Goal: Task Accomplishment & Management: Manage account settings

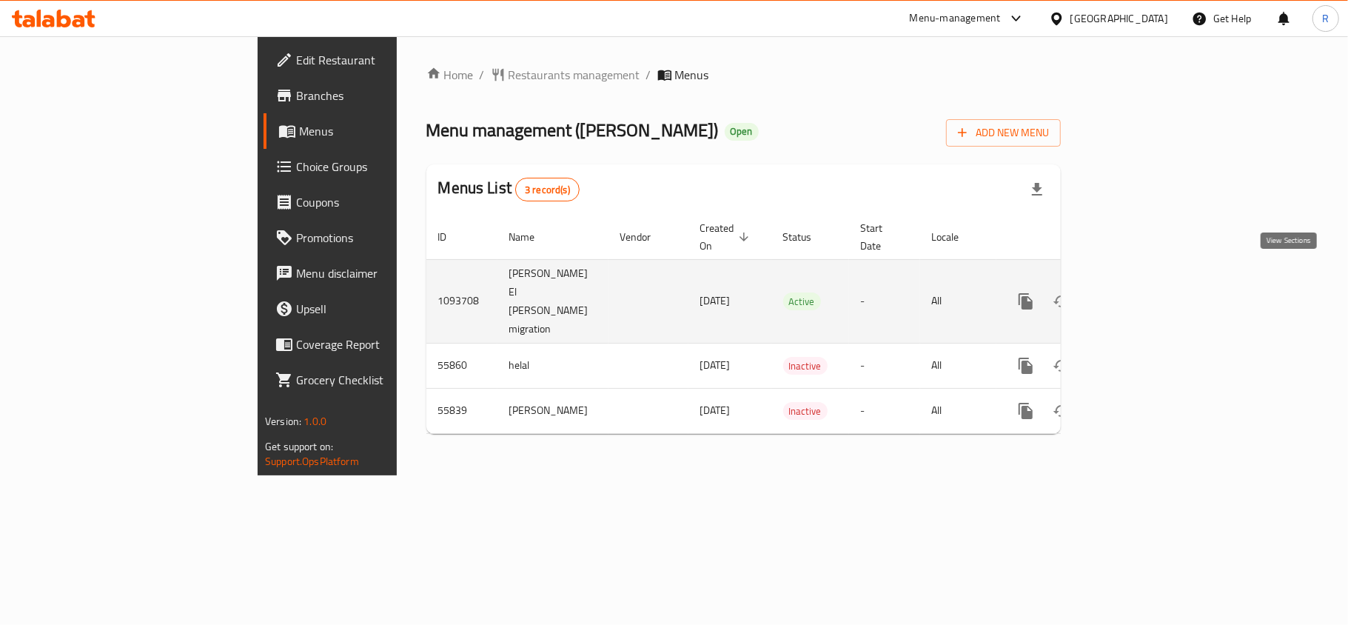
click at [1142, 292] on icon "enhanced table" at bounding box center [1133, 301] width 18 height 18
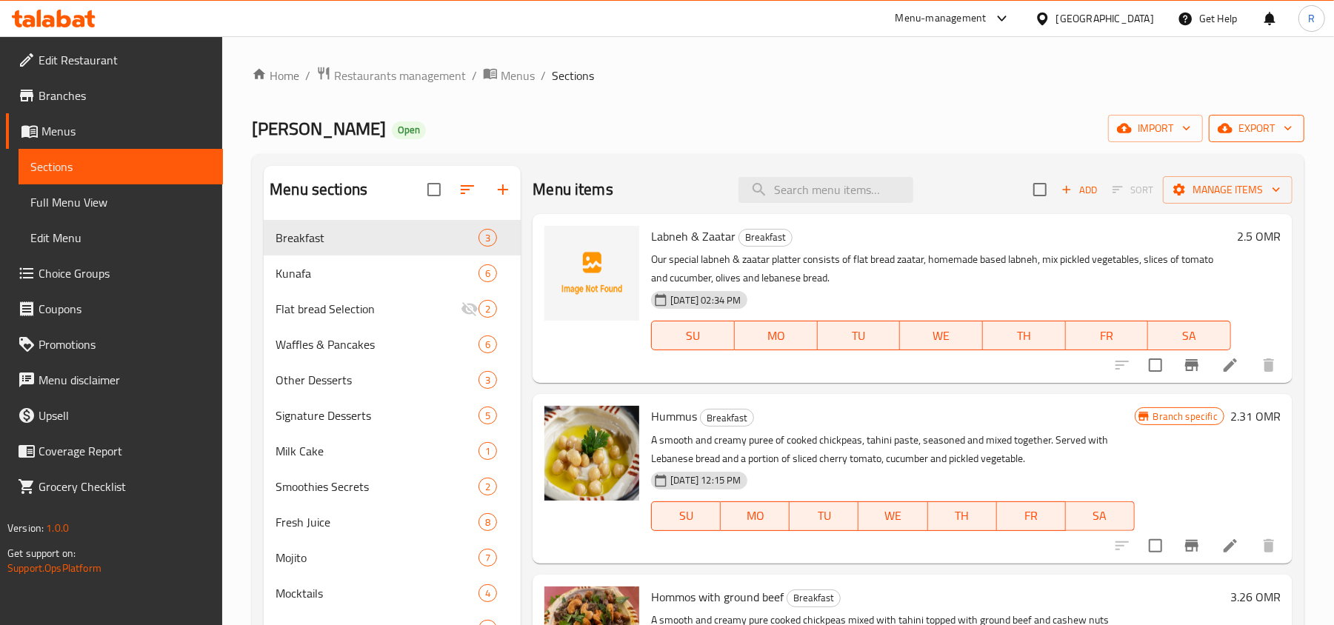
click at [1268, 121] on span "export" at bounding box center [1256, 128] width 72 height 19
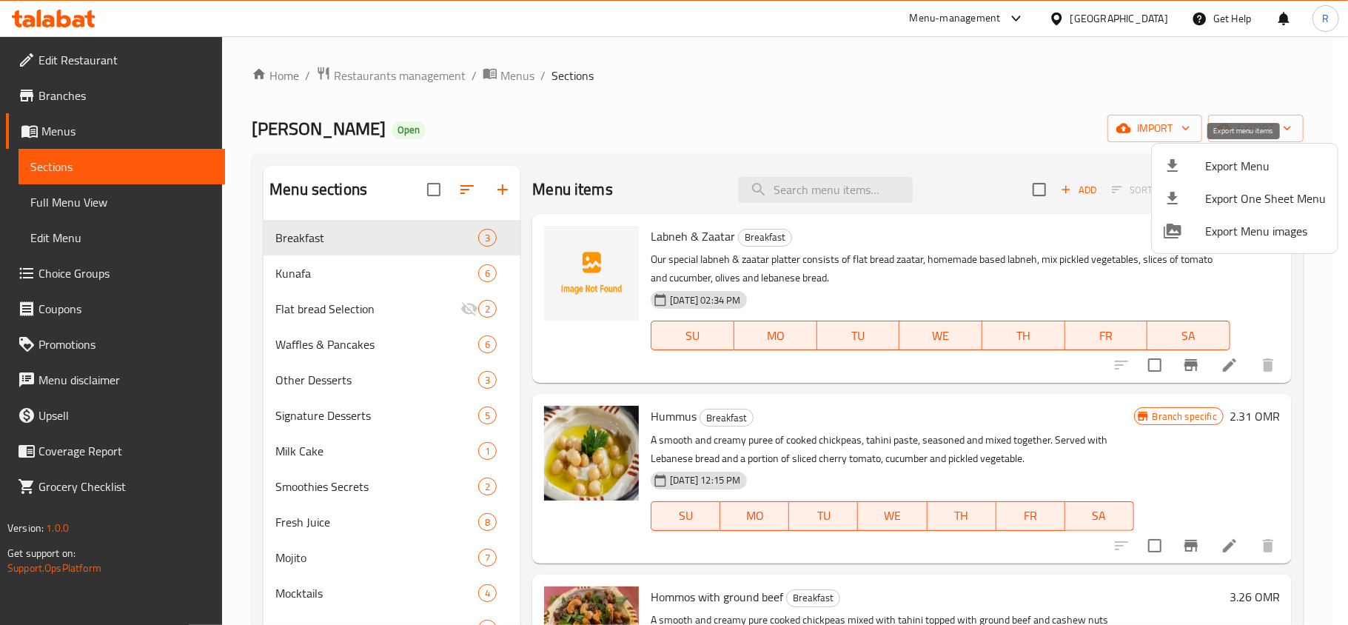
click at [1204, 155] on li "Export Menu" at bounding box center [1245, 166] width 186 height 33
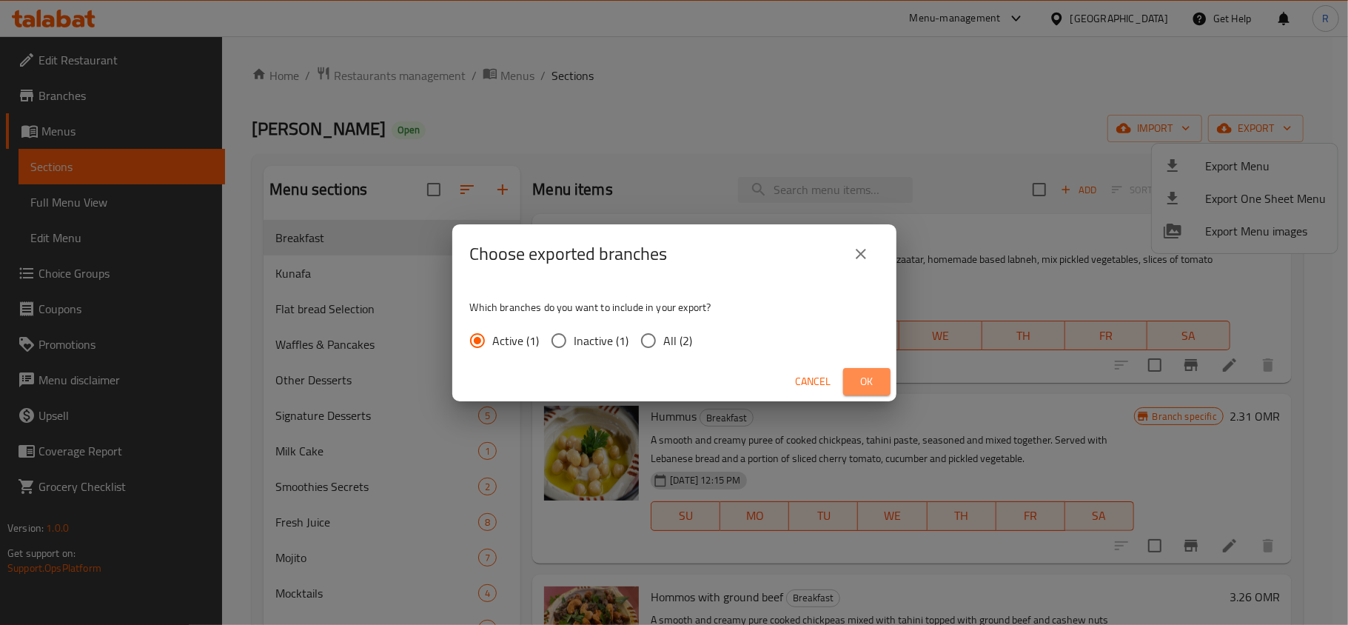
click at [869, 374] on span "Ok" at bounding box center [867, 381] width 24 height 19
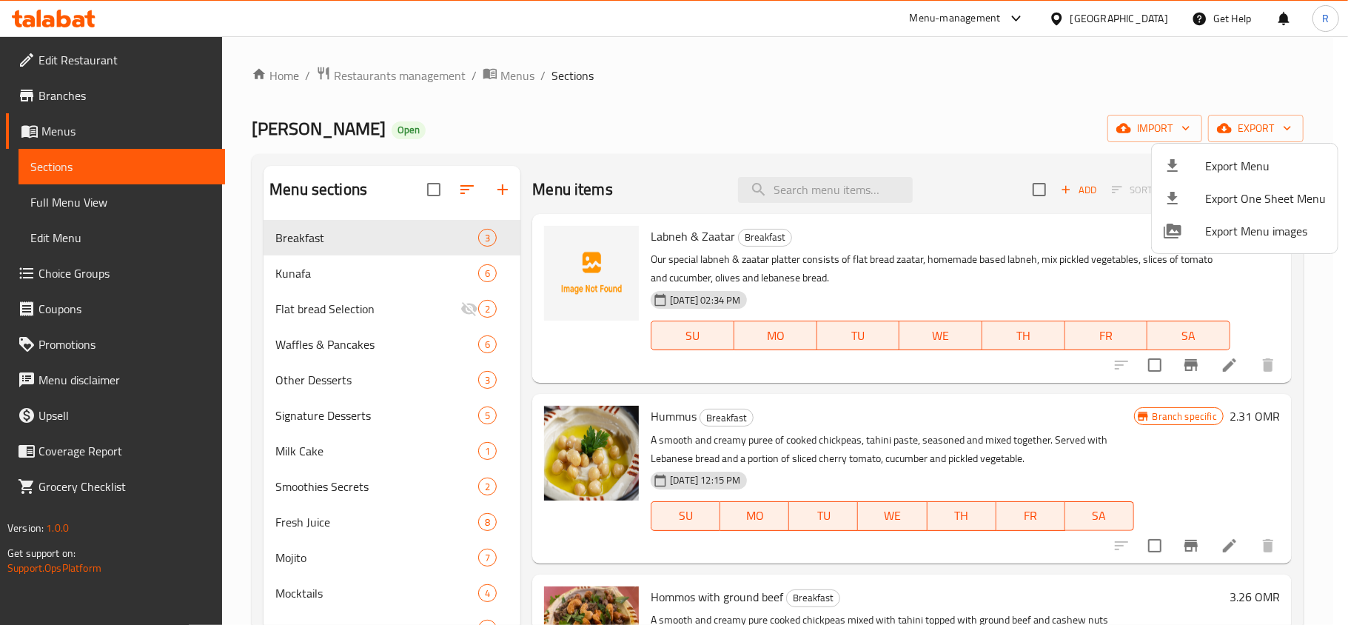
click at [690, 166] on div at bounding box center [674, 312] width 1348 height 625
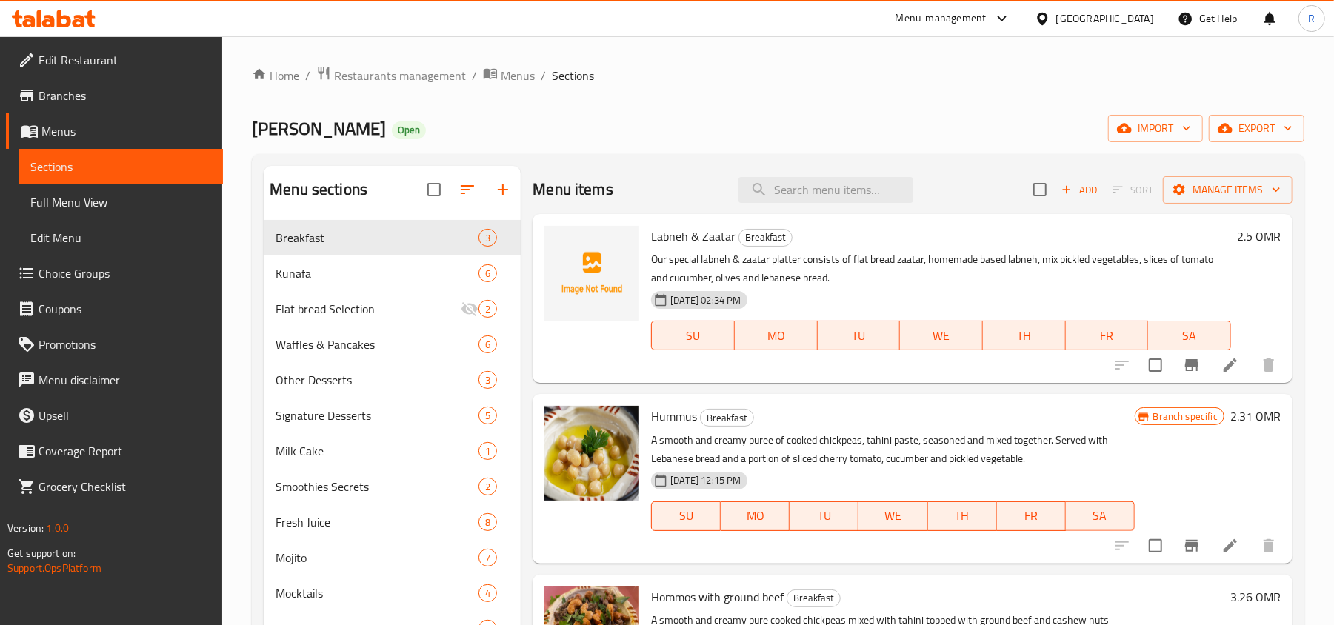
click at [1192, 371] on icon "Branch-specific-item" at bounding box center [1191, 365] width 13 height 12
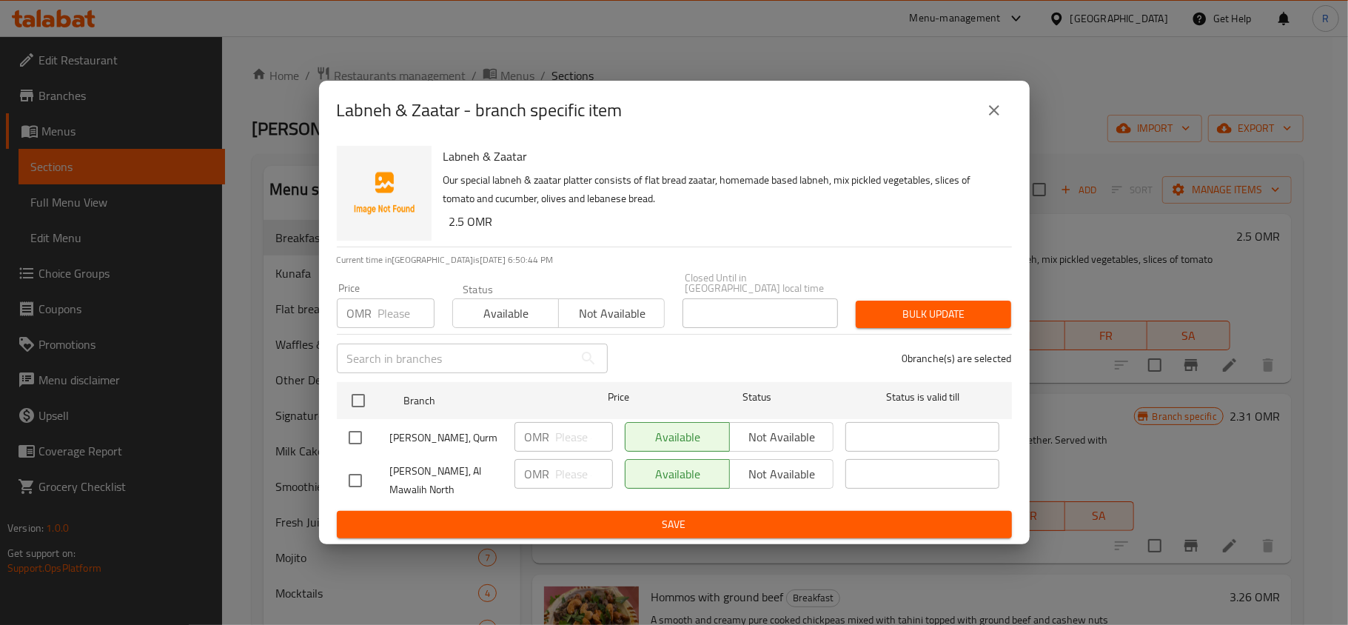
click at [987, 119] on icon "close" at bounding box center [995, 110] width 18 height 18
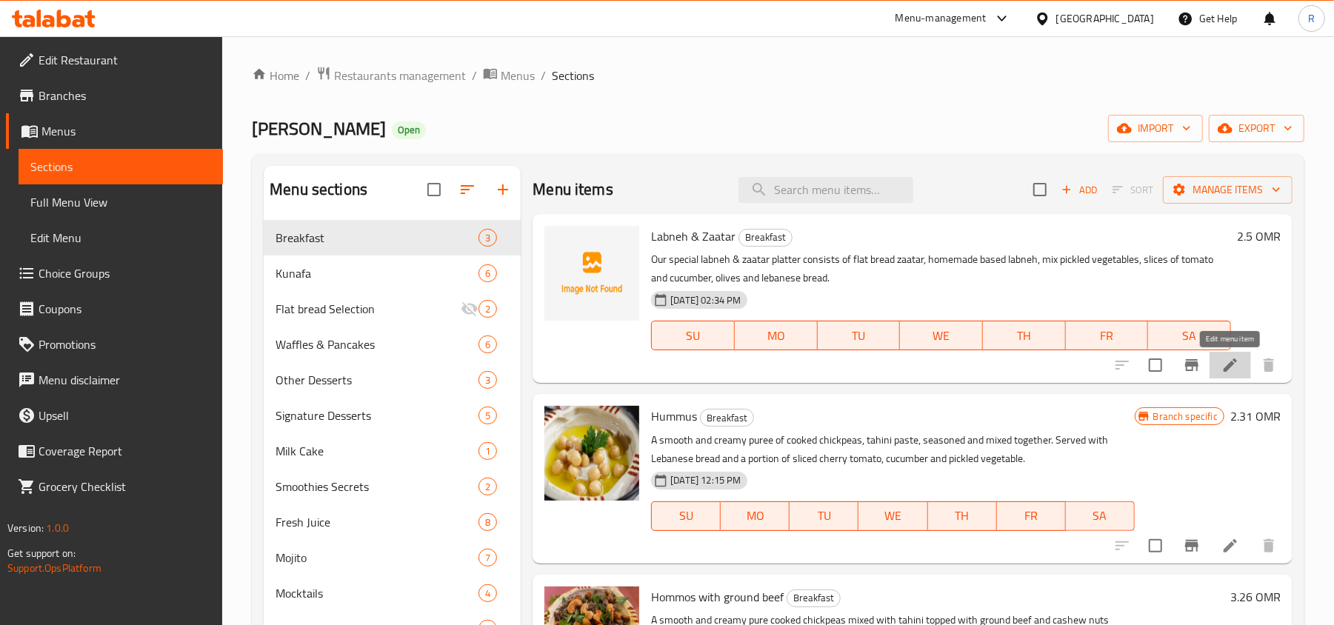
click at [1221, 371] on icon at bounding box center [1230, 365] width 18 height 18
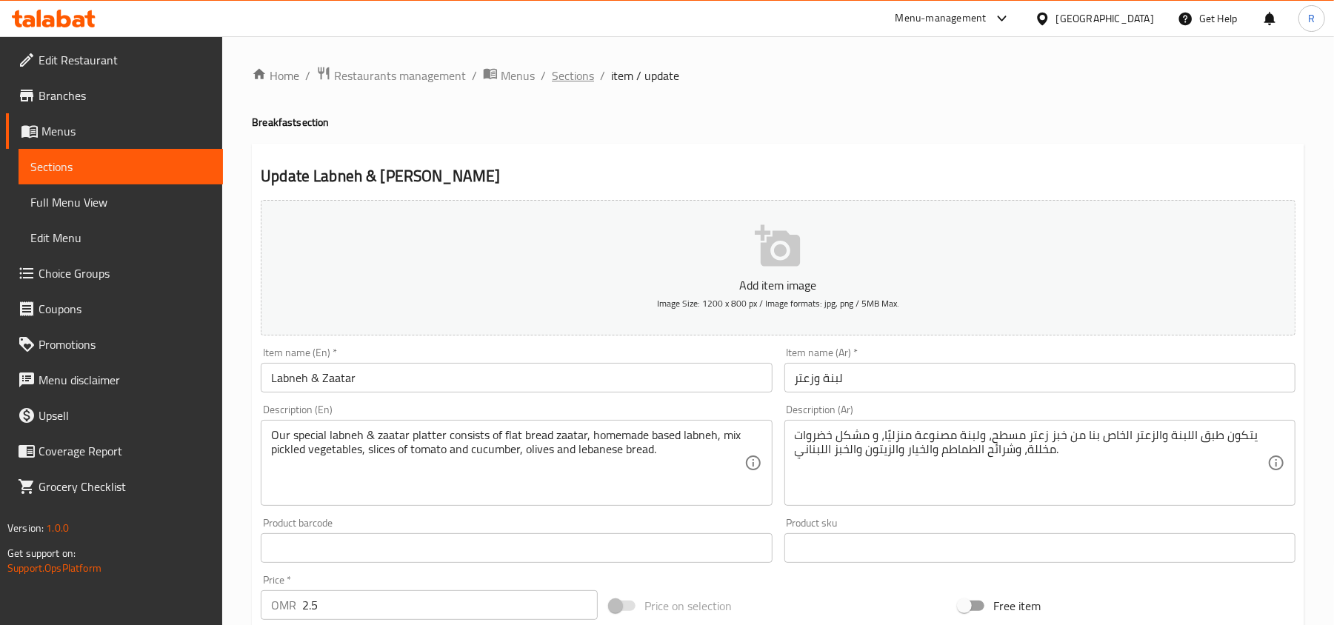
click at [579, 71] on span "Sections" at bounding box center [573, 76] width 42 height 18
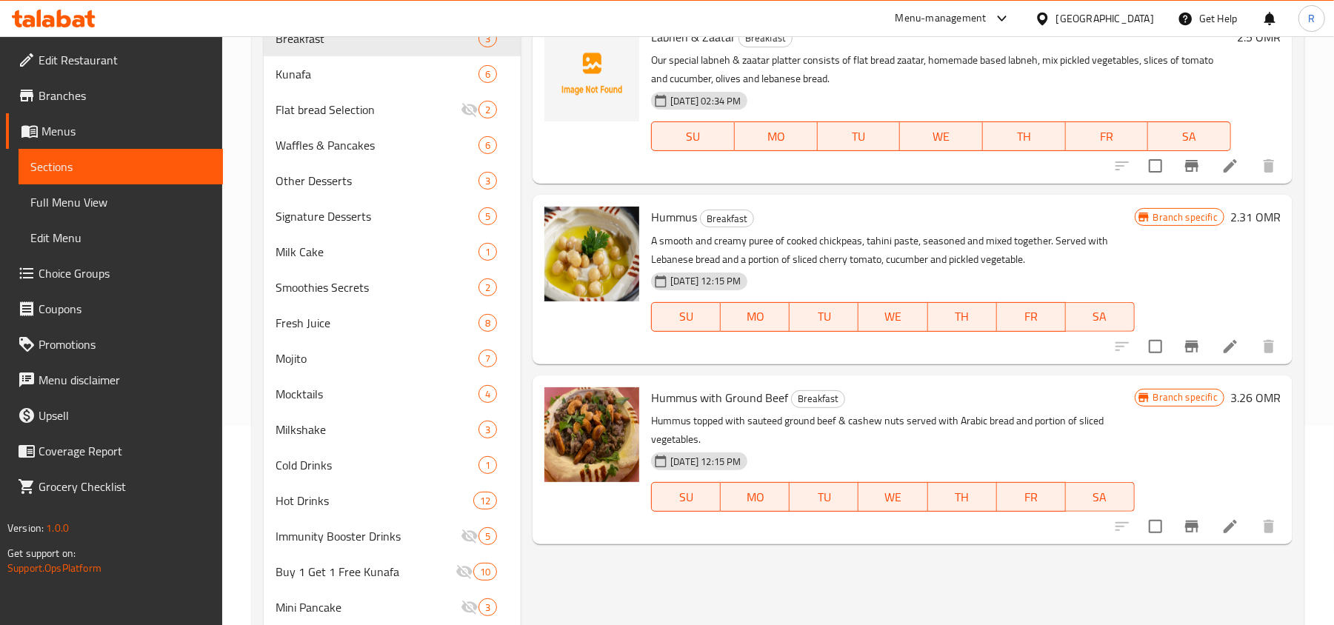
scroll to position [197, 0]
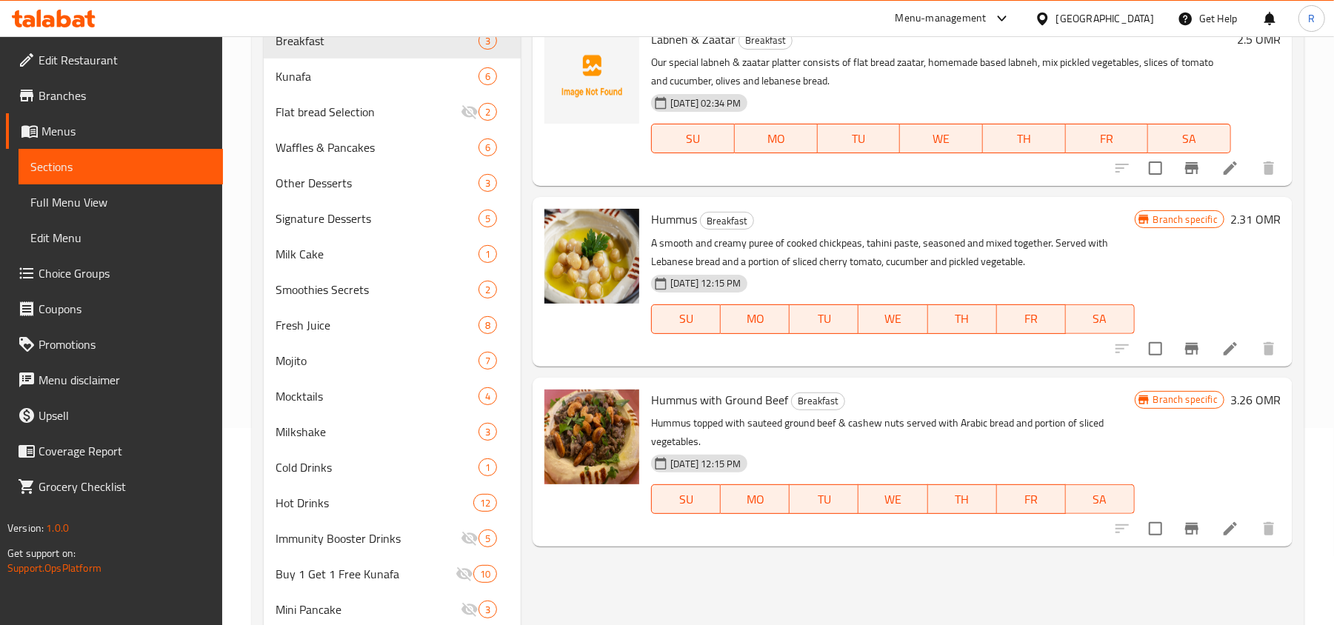
click at [1226, 357] on icon at bounding box center [1230, 349] width 18 height 18
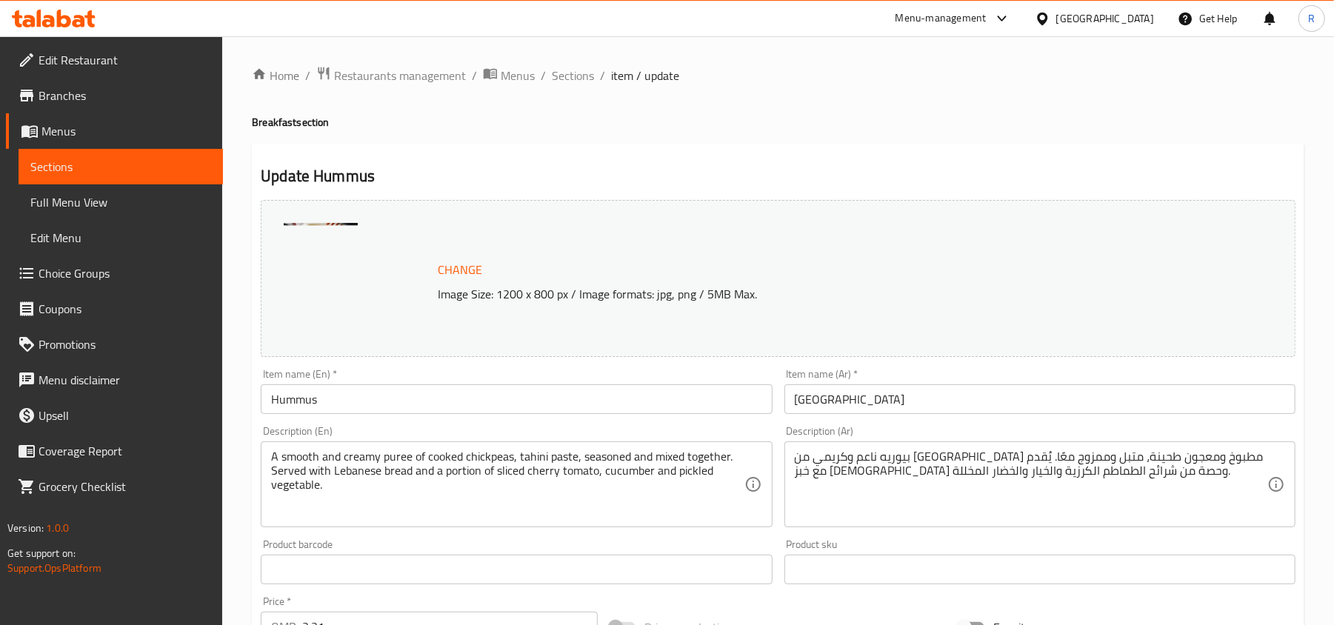
drag, startPoint x: 569, startPoint y: 76, endPoint x: 592, endPoint y: 104, distance: 36.9
click at [569, 76] on span "Sections" at bounding box center [573, 76] width 42 height 18
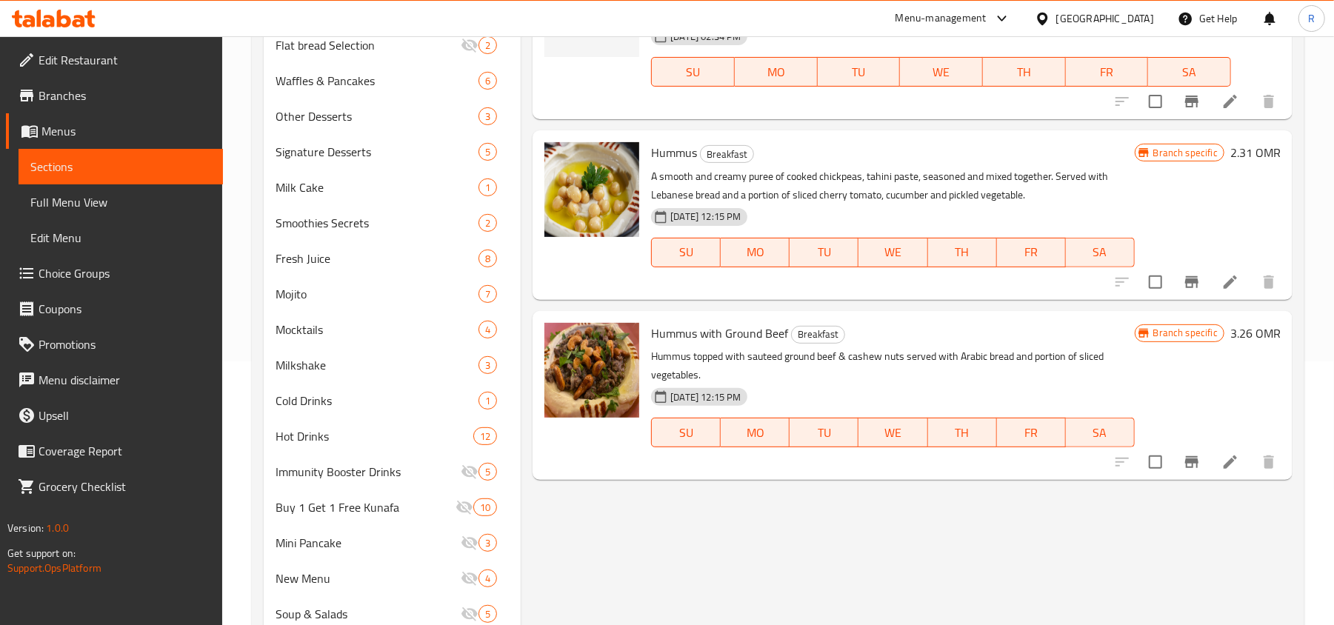
scroll to position [296, 0]
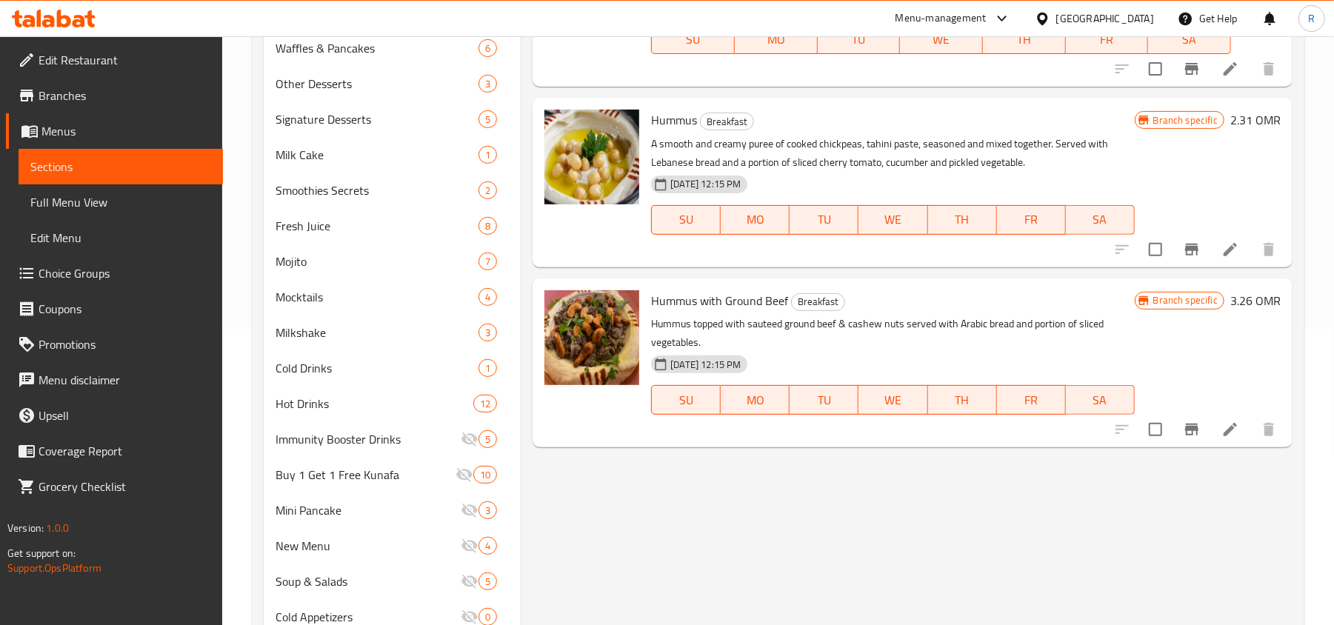
click at [1222, 432] on icon at bounding box center [1230, 430] width 18 height 18
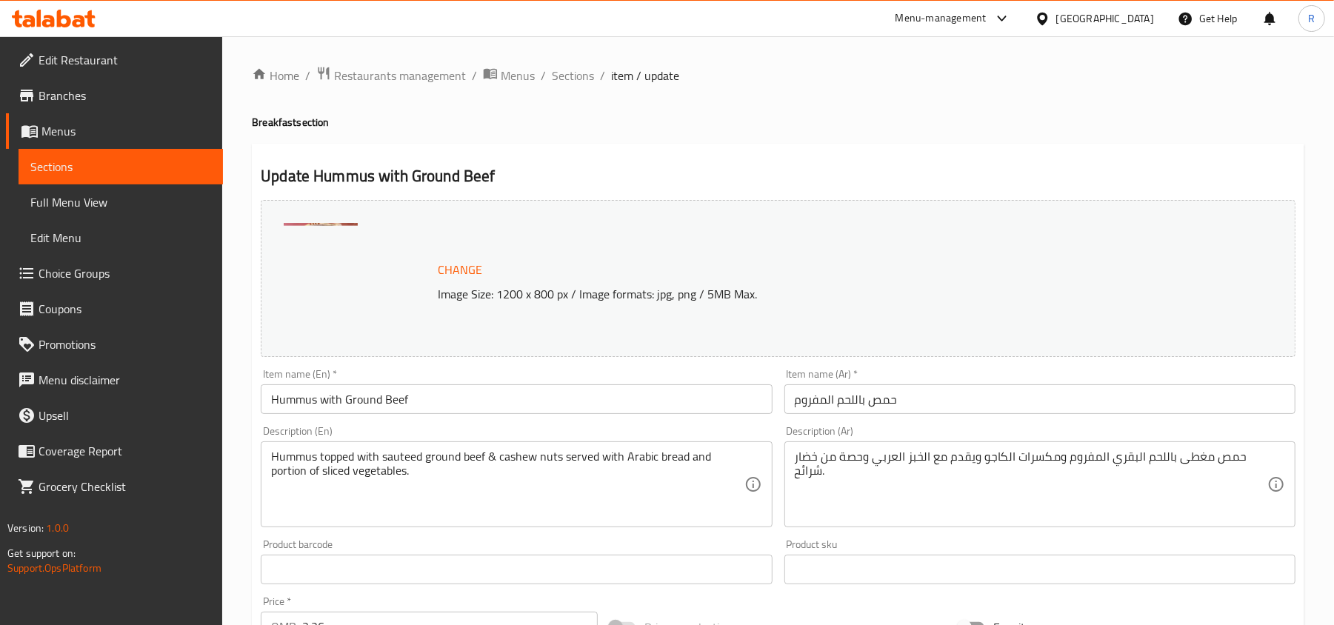
click at [578, 89] on div "Home / Restaurants management / Menus / Sections / item / update Breakfast sect…" at bounding box center [778, 552] width 1052 height 972
click at [575, 80] on span "Sections" at bounding box center [573, 76] width 42 height 18
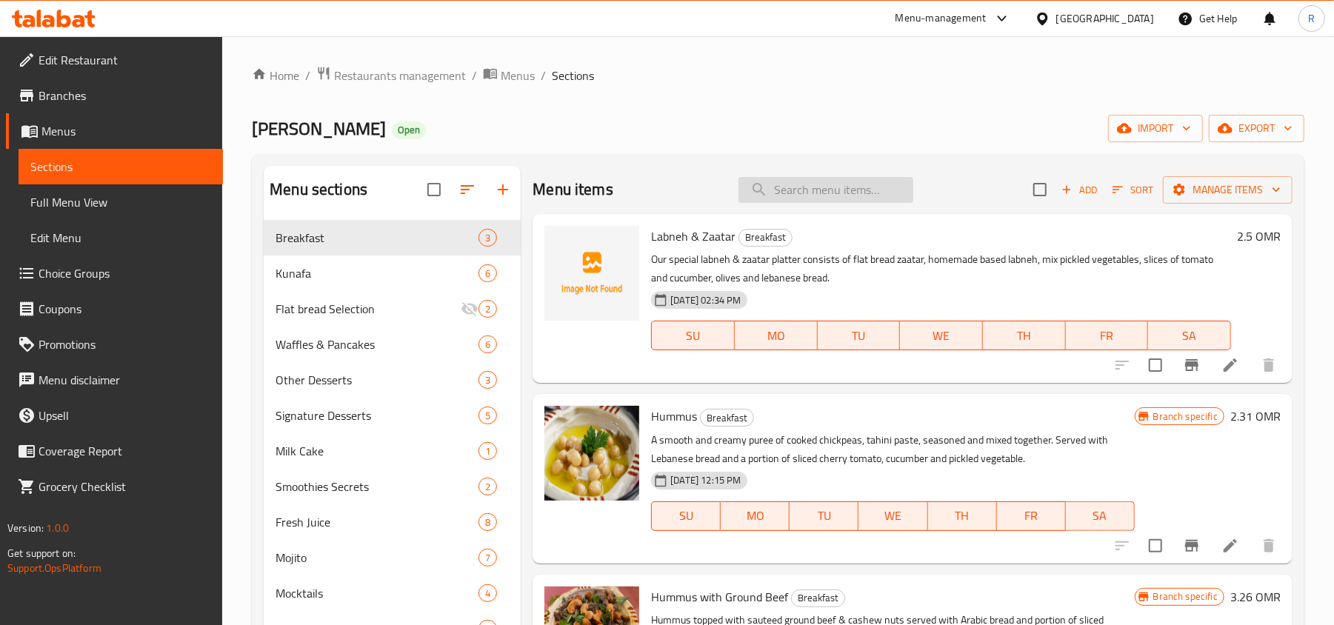
click at [824, 188] on input "search" at bounding box center [825, 190] width 175 height 26
type input "foul"
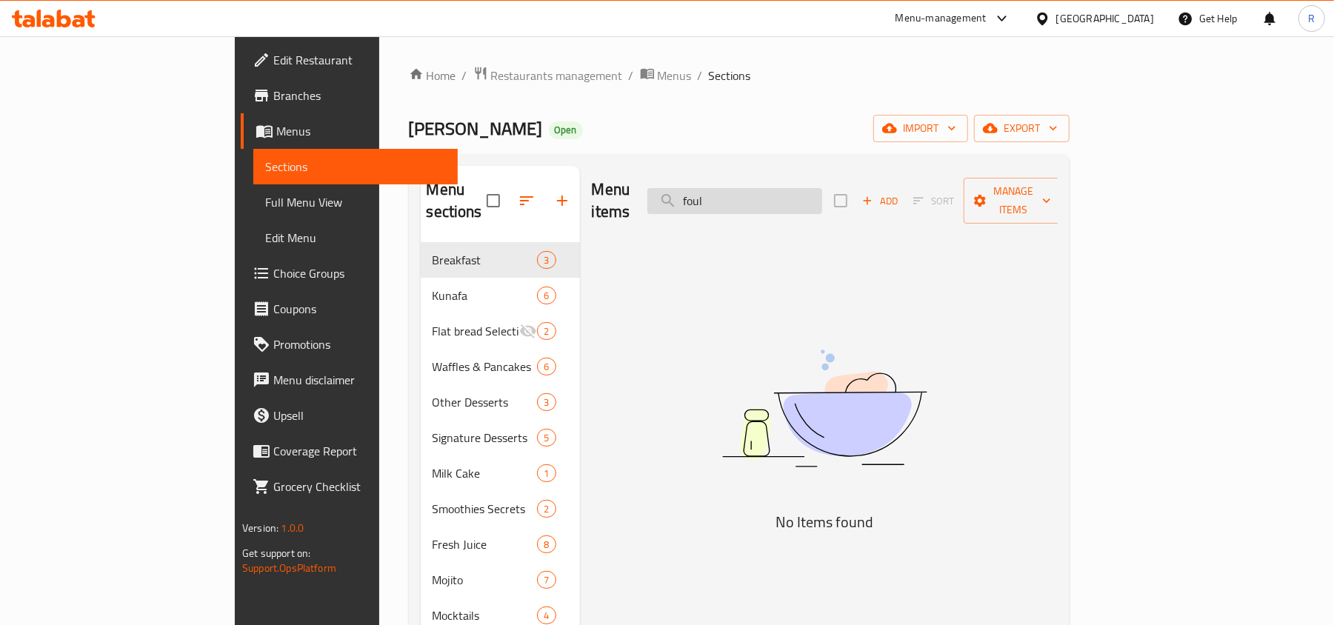
click at [815, 195] on input "foul" at bounding box center [734, 201] width 175 height 26
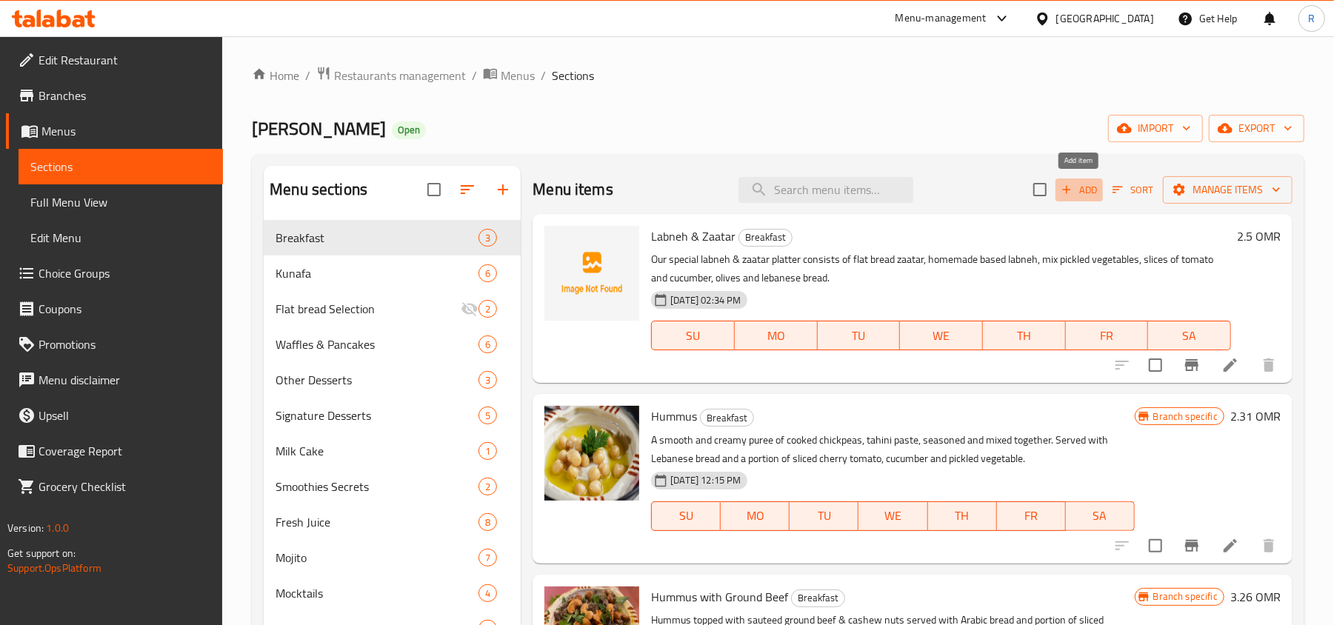
click at [1086, 194] on span "Add" at bounding box center [1079, 189] width 40 height 17
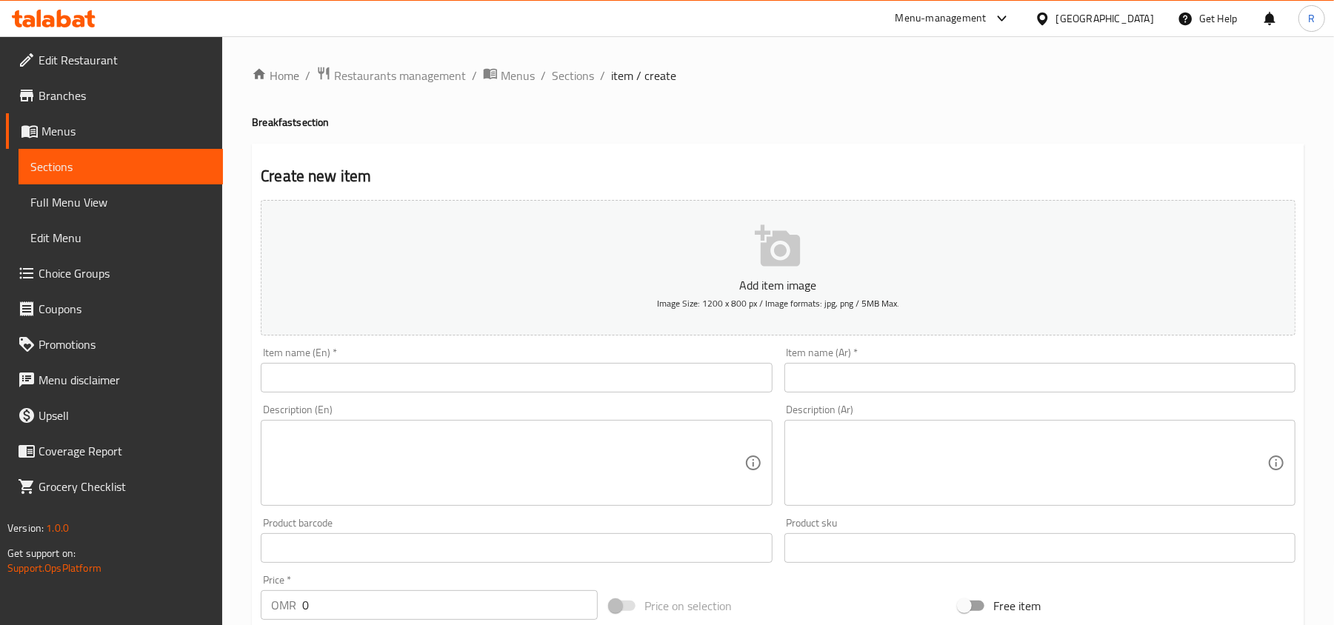
click at [327, 388] on input "text" at bounding box center [516, 378] width 511 height 30
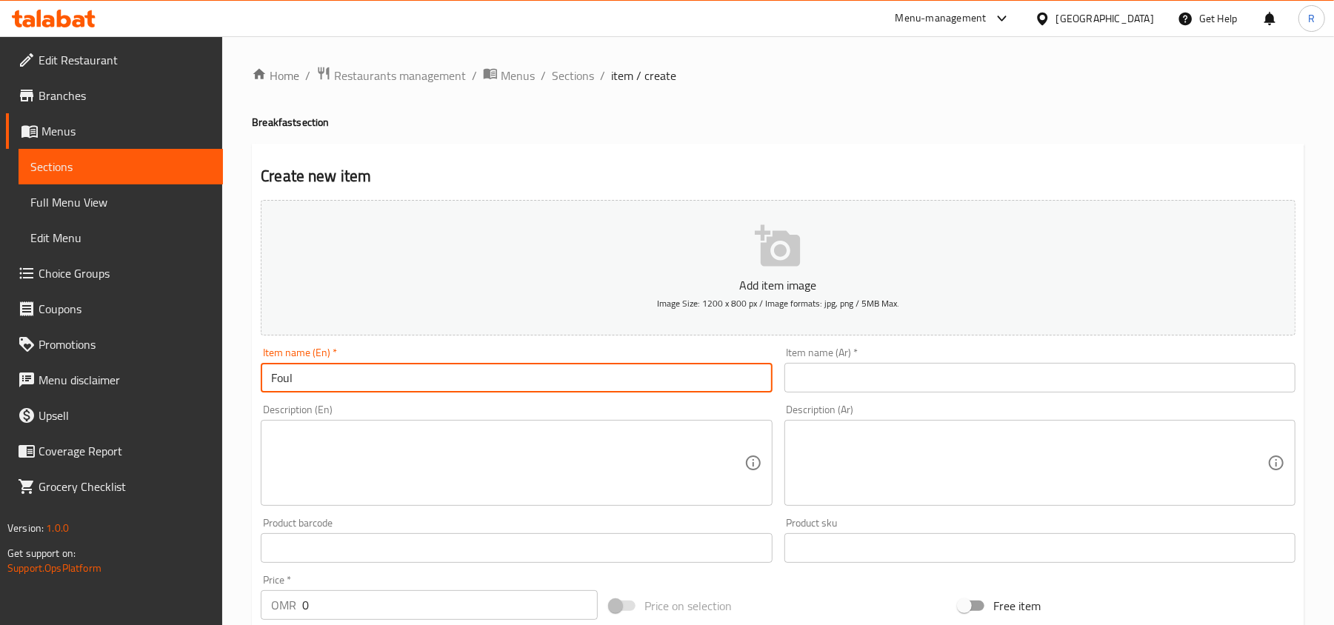
type input "Foul"
click at [658, 465] on textarea at bounding box center [507, 463] width 472 height 70
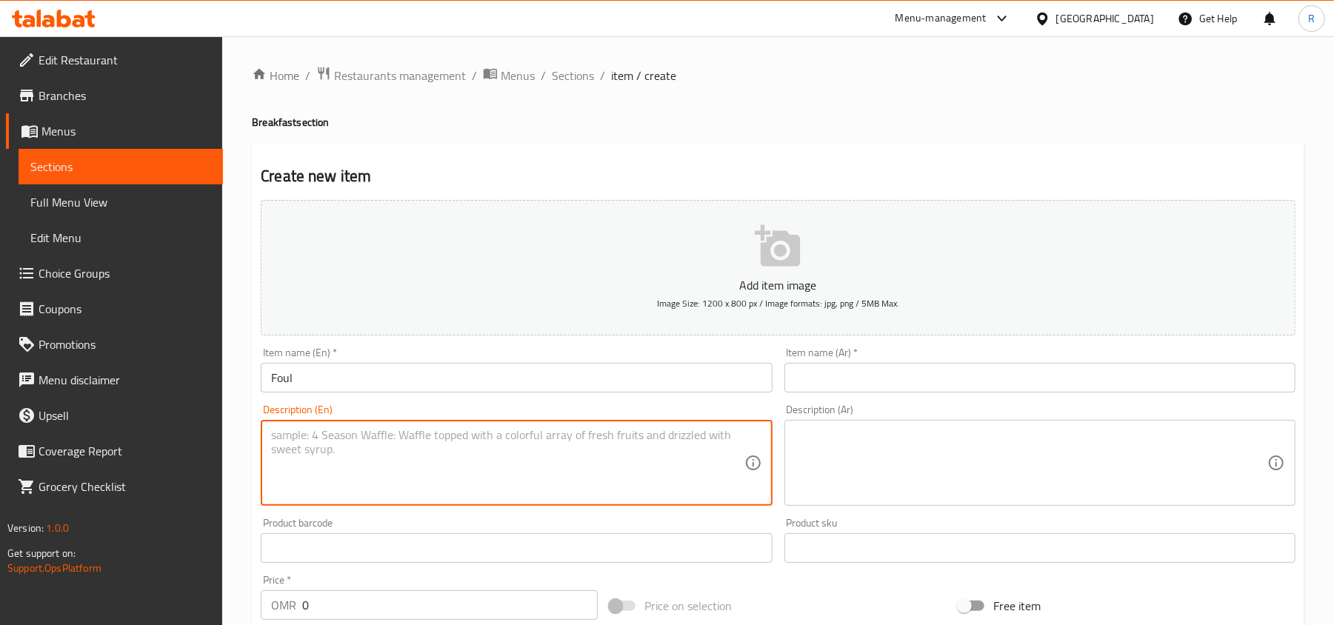
click at [385, 468] on textarea at bounding box center [507, 463] width 472 height 70
click at [635, 431] on textarea "Cooked fava beans with a special Lebanese recipe topped with [DEMOGRAPHIC_DATA]…" at bounding box center [507, 463] width 472 height 70
click at [475, 435] on textarea "Cooked fava beans with a special Lebanese recipe topped with [DEMOGRAPHIC_DATA]…" at bounding box center [507, 463] width 472 height 70
click at [527, 462] on textarea "Cooked fava beans with a special Lebanese recipe topped with [DEMOGRAPHIC_DATA]…" at bounding box center [507, 463] width 472 height 70
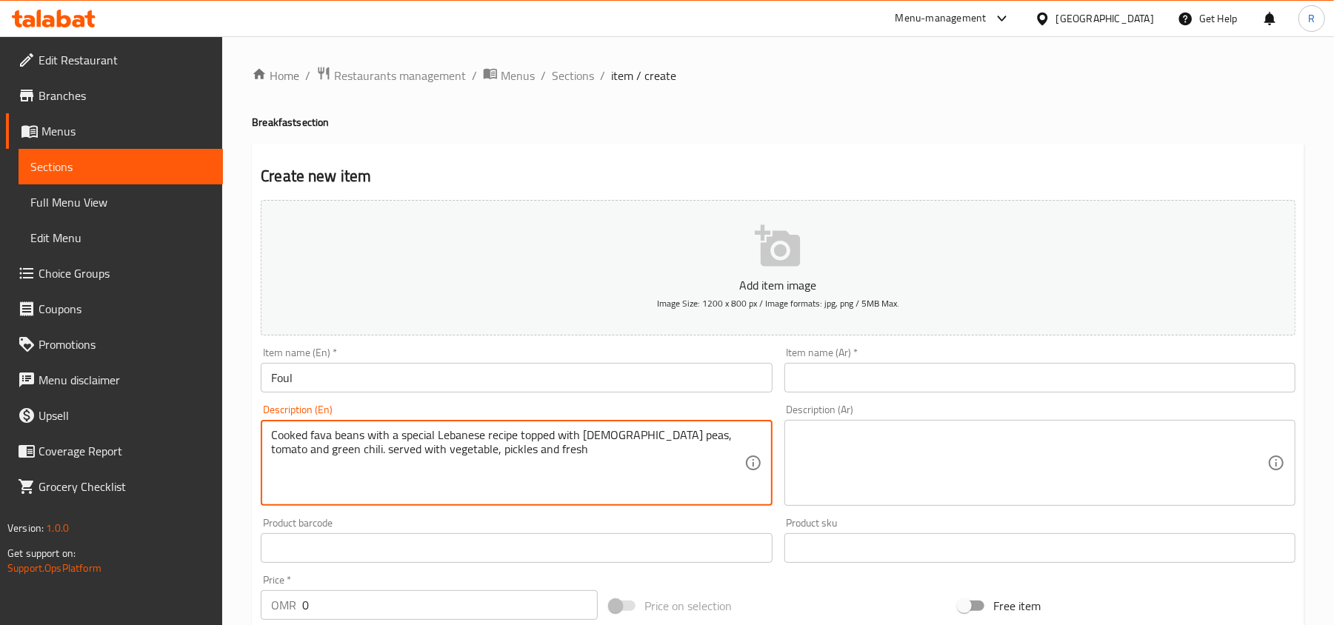
paste textarea "[DEMOGRAPHIC_DATA]"
type textarea "Cooked fava beans with a special Lebanese recipe topped with [DEMOGRAPHIC_DATA]…"
click at [507, 448] on textarea "Cooked fava beans with a special Lebanese recipe topped with [DEMOGRAPHIC_DATA]…" at bounding box center [507, 463] width 472 height 70
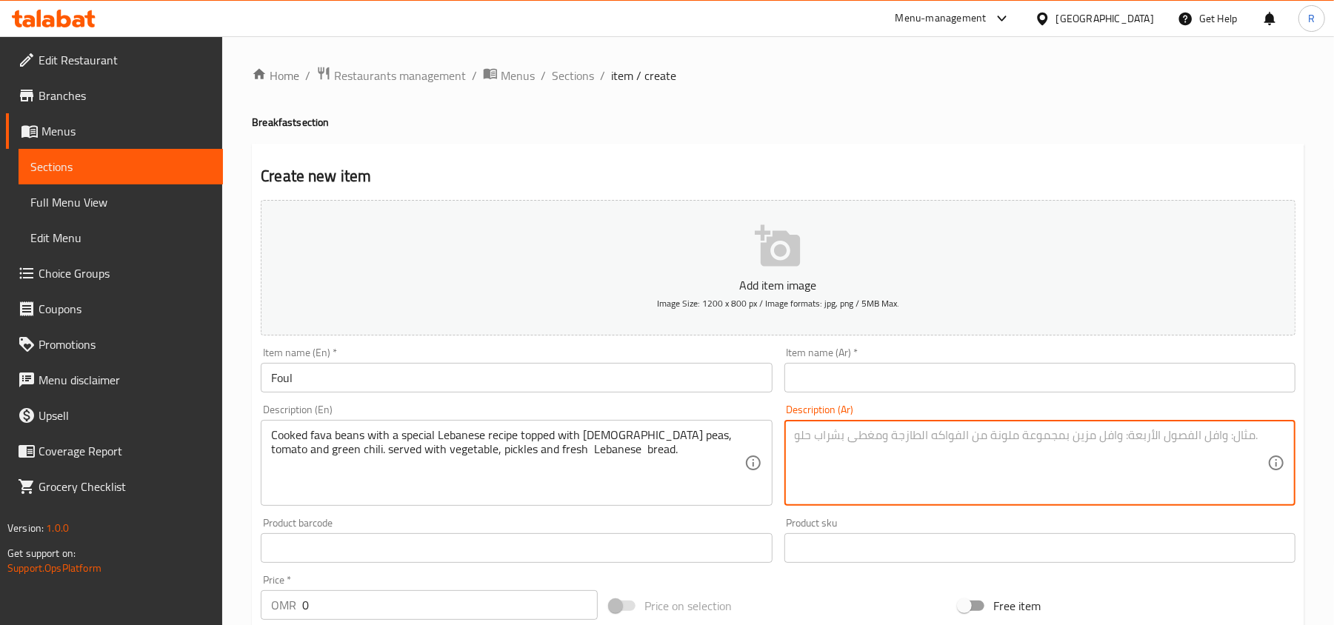
click at [854, 489] on textarea at bounding box center [1031, 463] width 472 height 70
paste textarea "فول مدمس مطبوخ بوصفة لبنانية خاصة، مغطى بالحمص والطماطم والفلفل الأخضر الحار. ي…"
click at [1046, 462] on textarea "فول مدمس مطبوخ بوصفة لبنانية خاصة، مغطى بالحمص والطماطم والفلفل الأخضر الحار. ي…" at bounding box center [1031, 463] width 472 height 70
type textarea "فول مدمس مطبوخ بوصفة لبنانية خاصة، مغطى بالحمص والطماطم والفلفل الأخضر الحار. ي…"
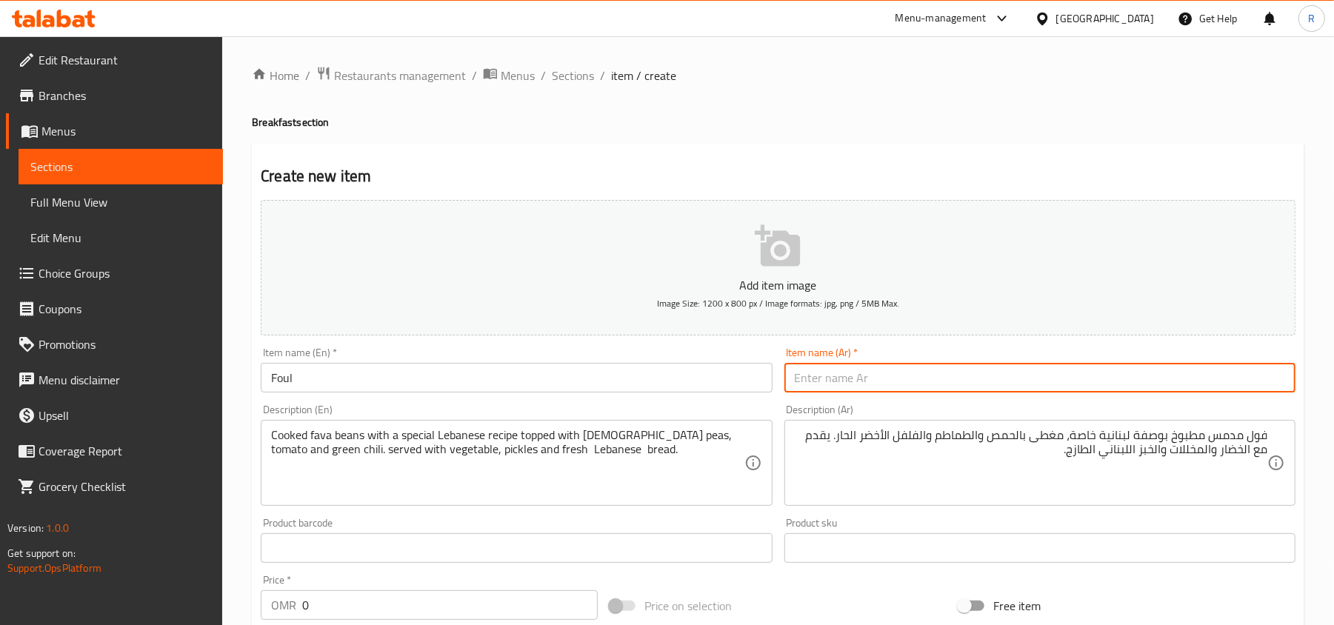
click at [904, 382] on input "text" at bounding box center [1039, 378] width 511 height 30
type input "فول"
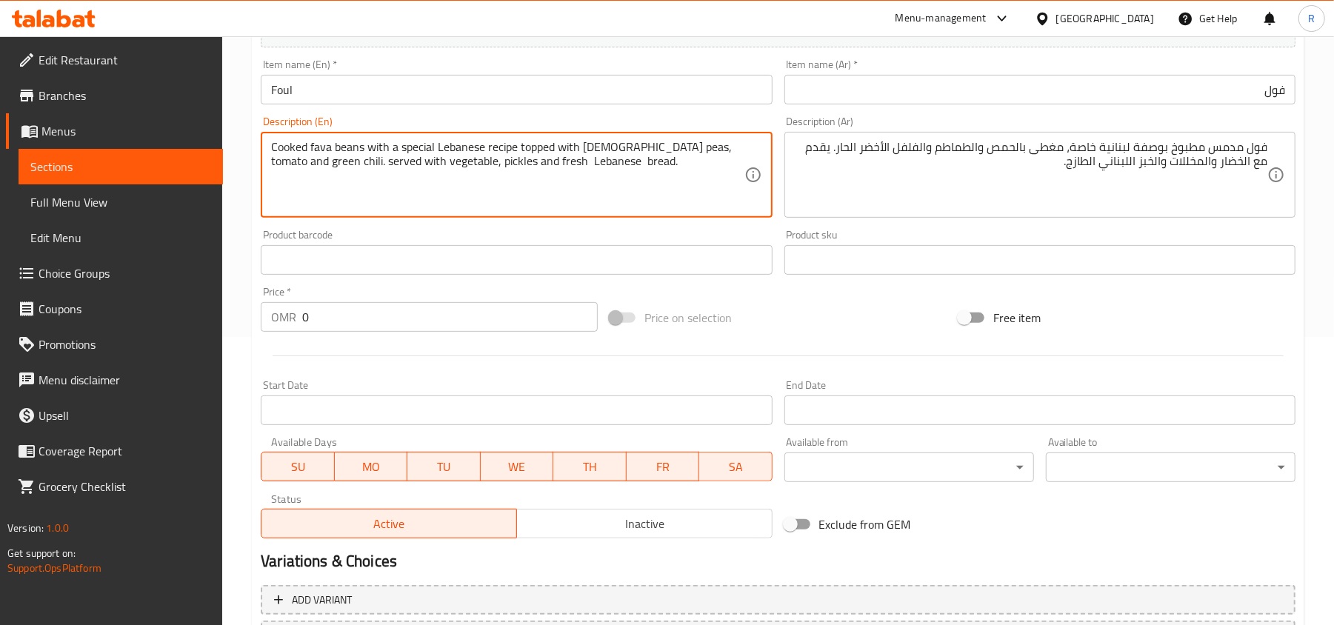
scroll to position [296, 0]
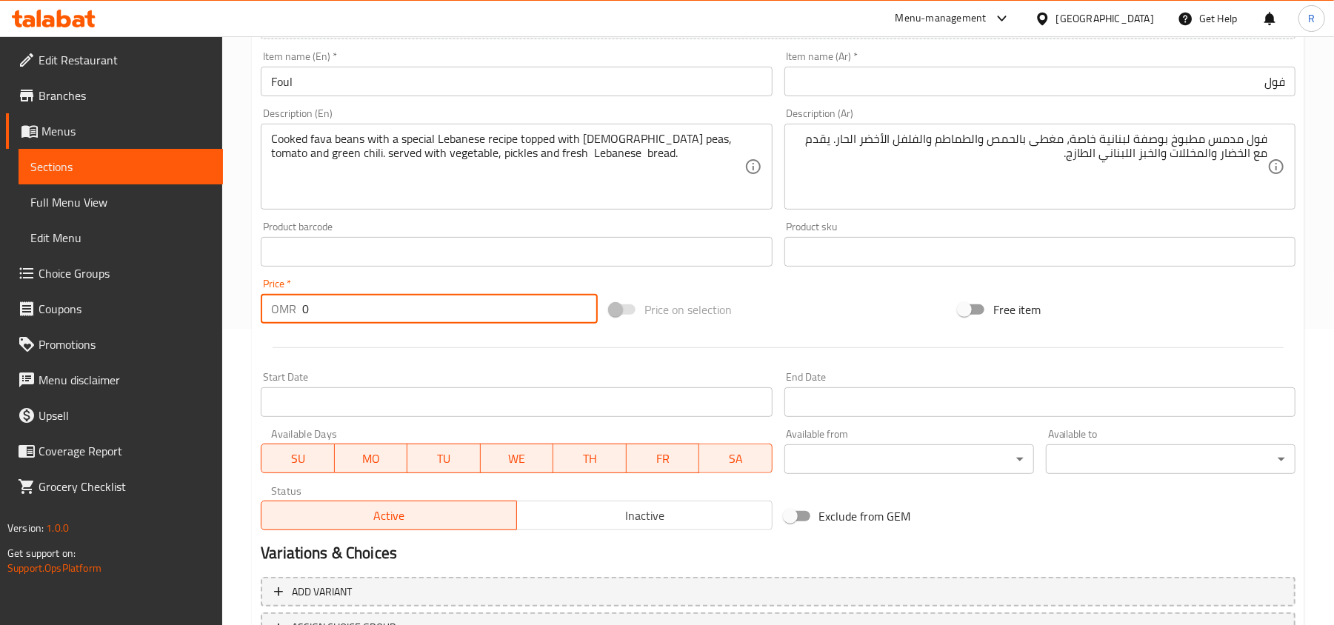
drag, startPoint x: 310, startPoint y: 317, endPoint x: 283, endPoint y: 300, distance: 31.6
click at [283, 300] on div "OMR 0 Price *" at bounding box center [429, 309] width 337 height 30
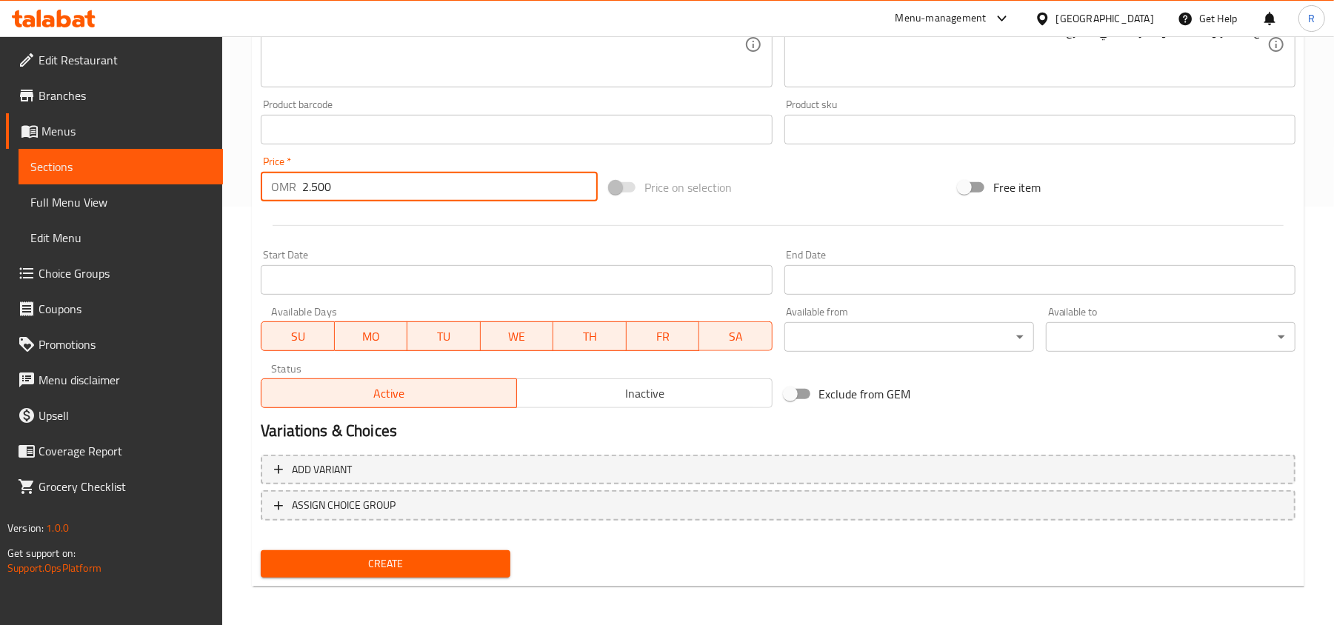
scroll to position [421, 0]
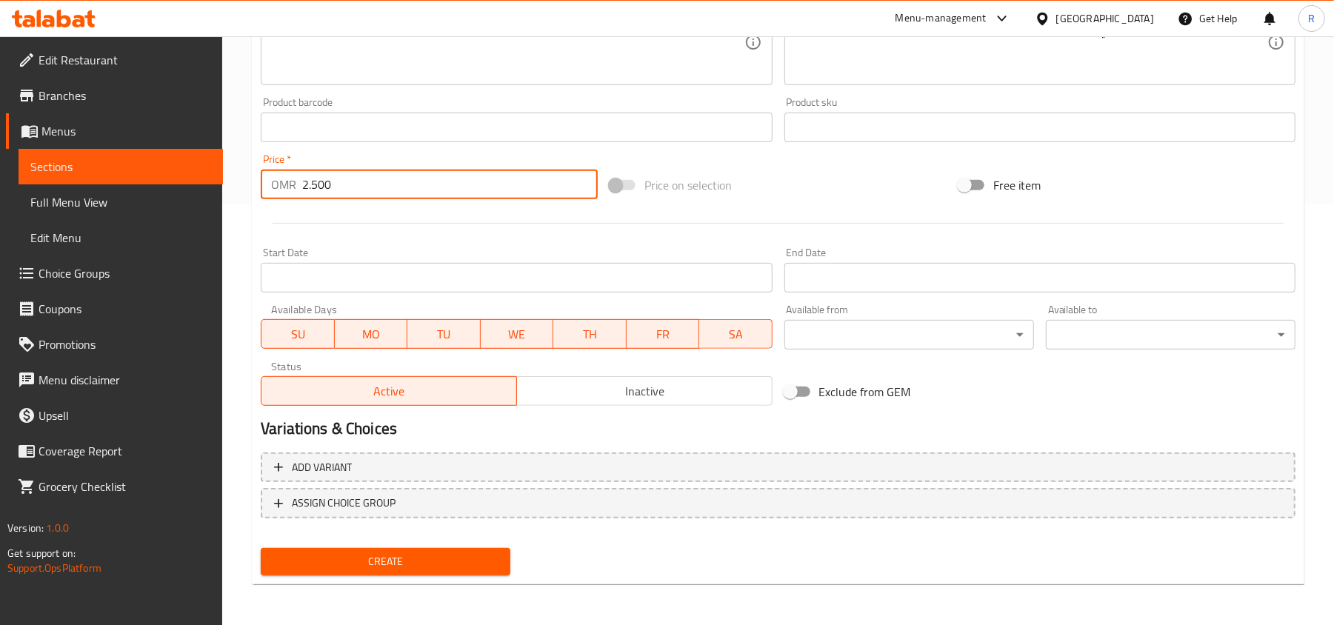
type input "2.500"
click at [403, 566] on span "Create" at bounding box center [385, 561] width 226 height 19
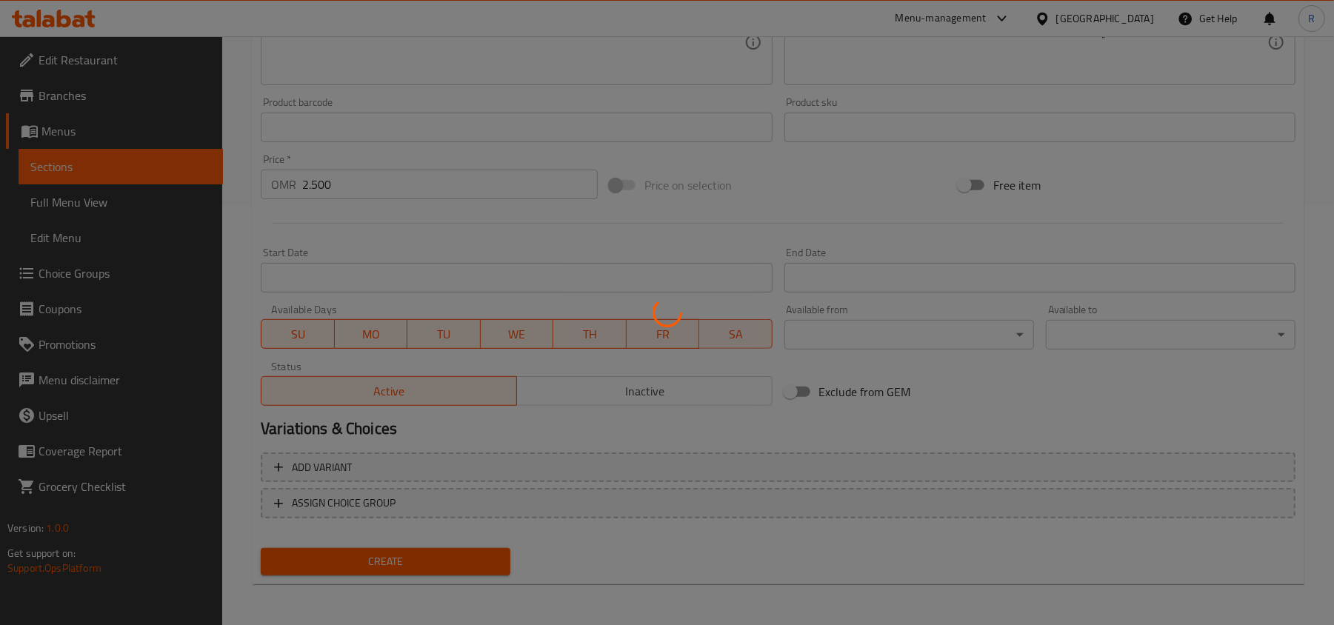
type input "0"
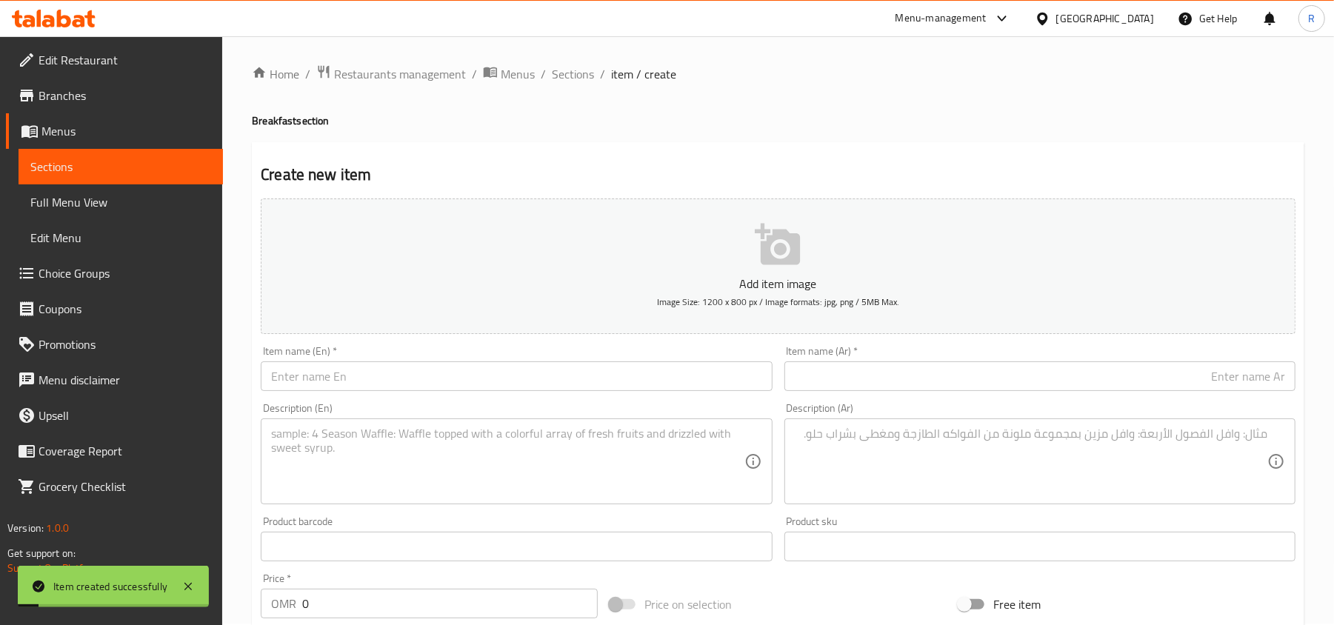
scroll to position [0, 0]
click at [575, 76] on span "Sections" at bounding box center [573, 76] width 42 height 18
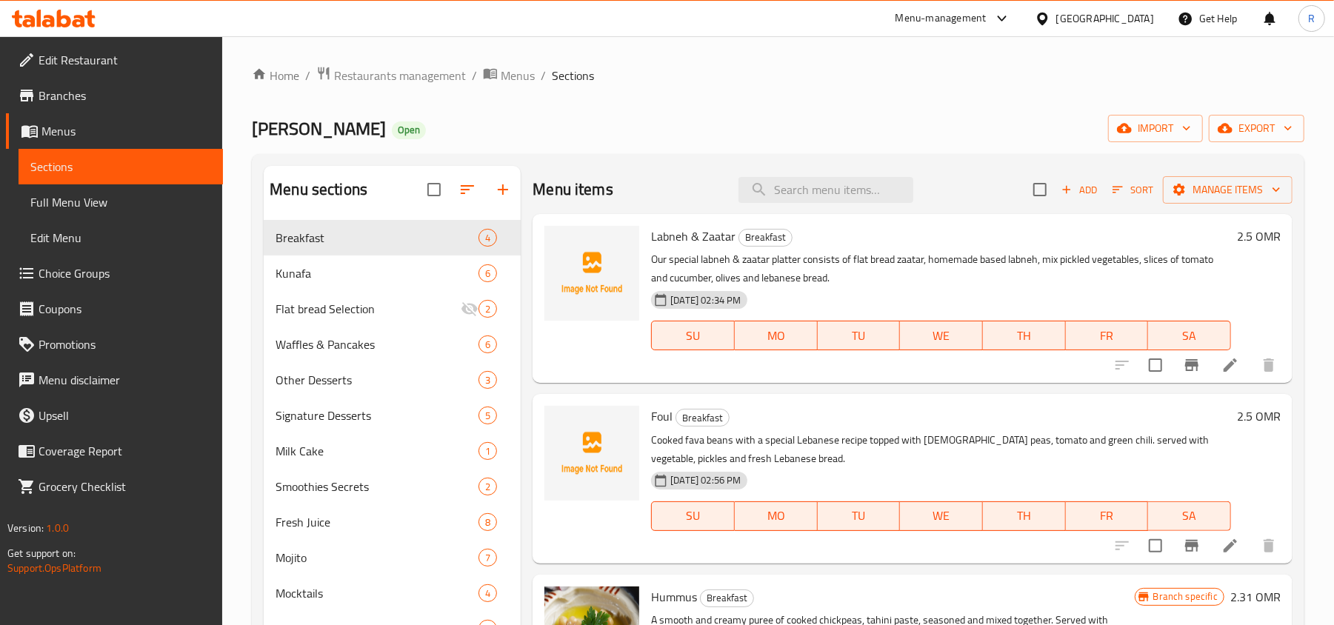
click at [1081, 188] on span "Add" at bounding box center [1079, 189] width 40 height 17
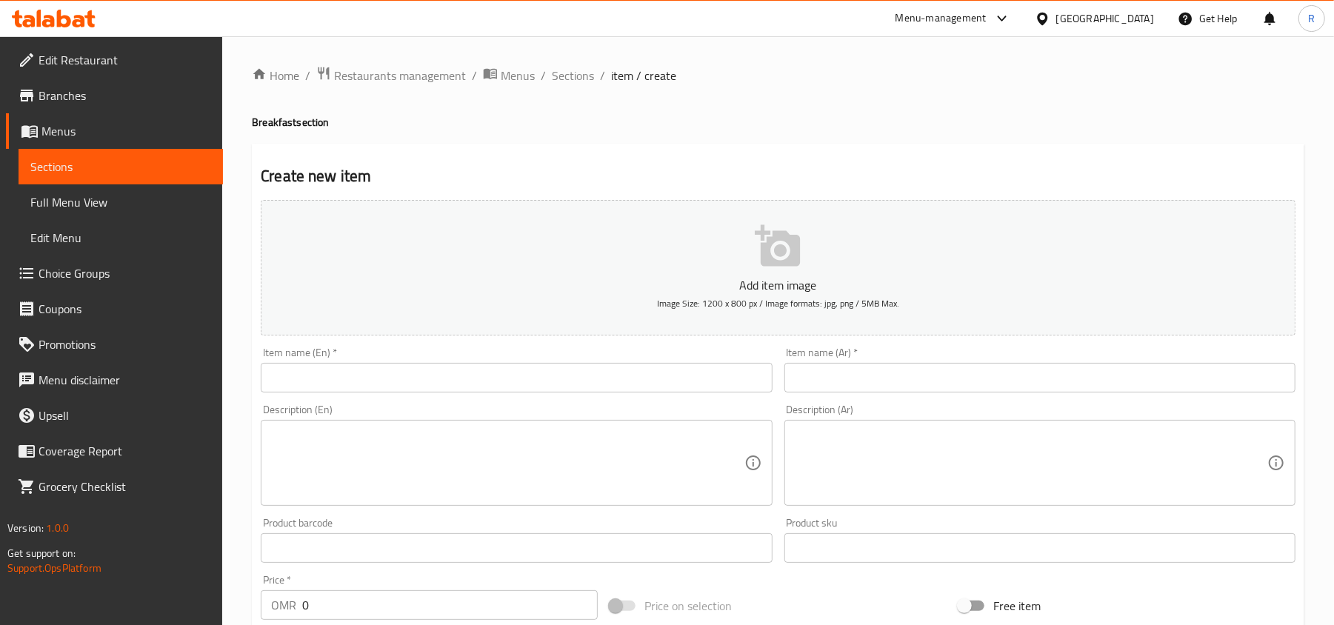
click at [303, 374] on input "text" at bounding box center [516, 378] width 511 height 30
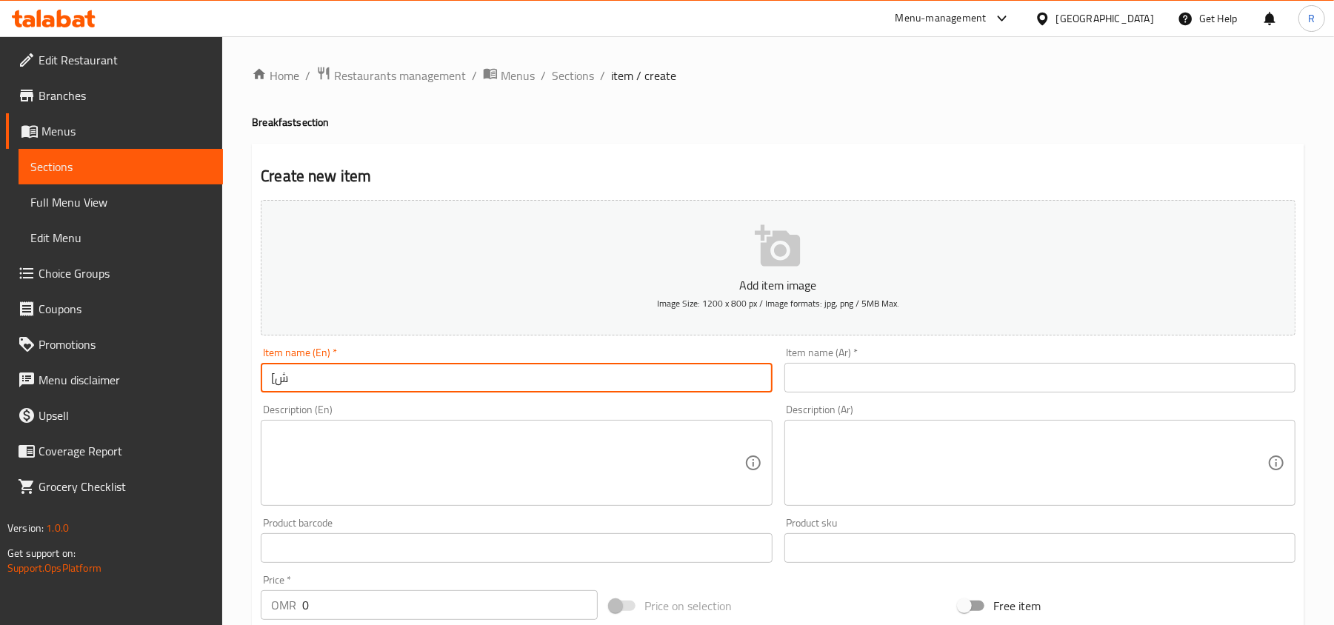
type input "["
type input "Fatteh Plain"
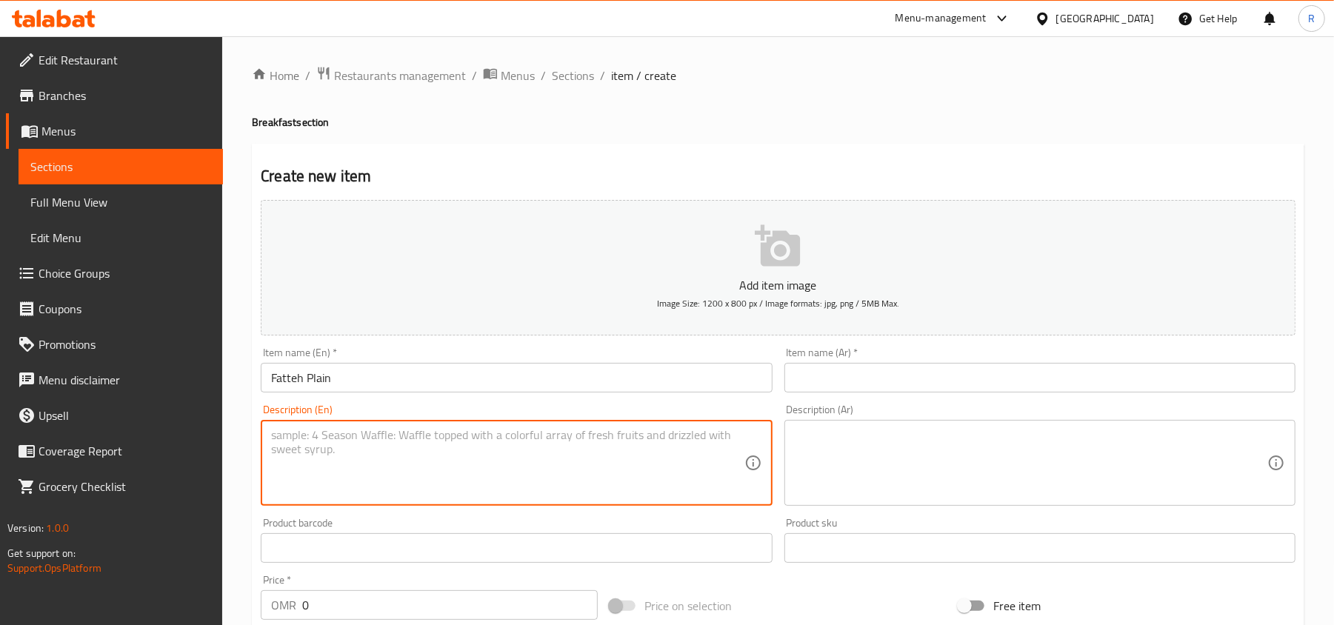
click at [466, 443] on textarea at bounding box center [507, 463] width 472 height 70
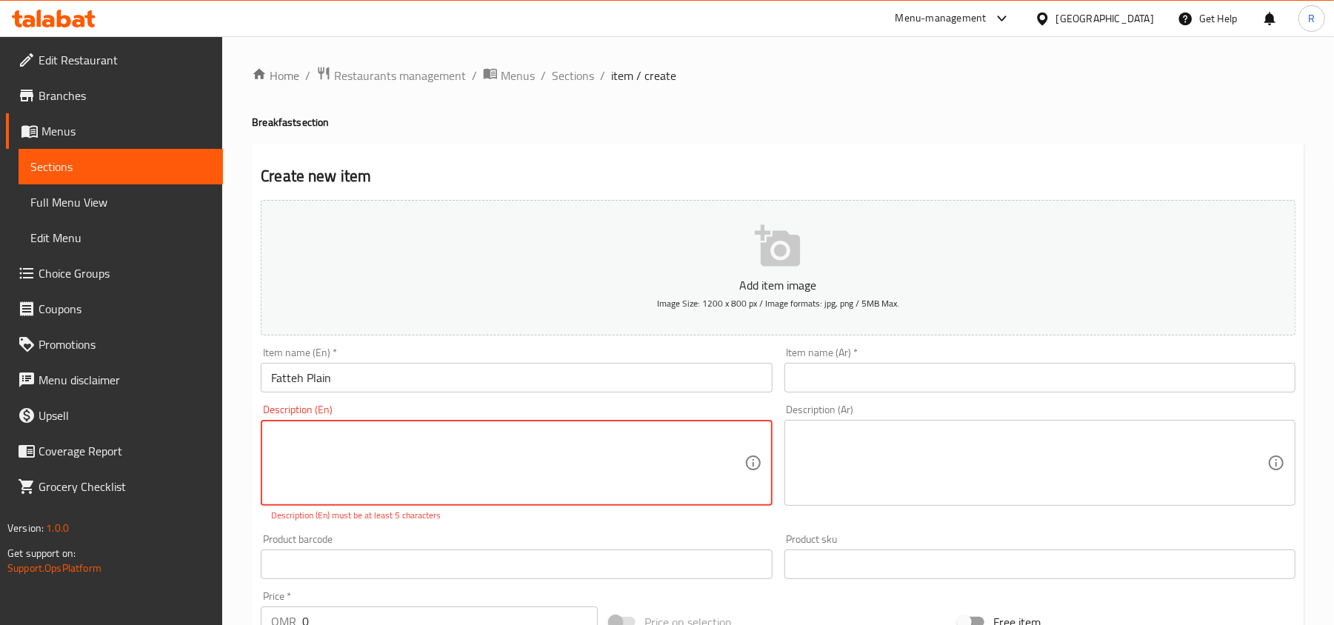
click at [350, 458] on textarea at bounding box center [507, 463] width 472 height 70
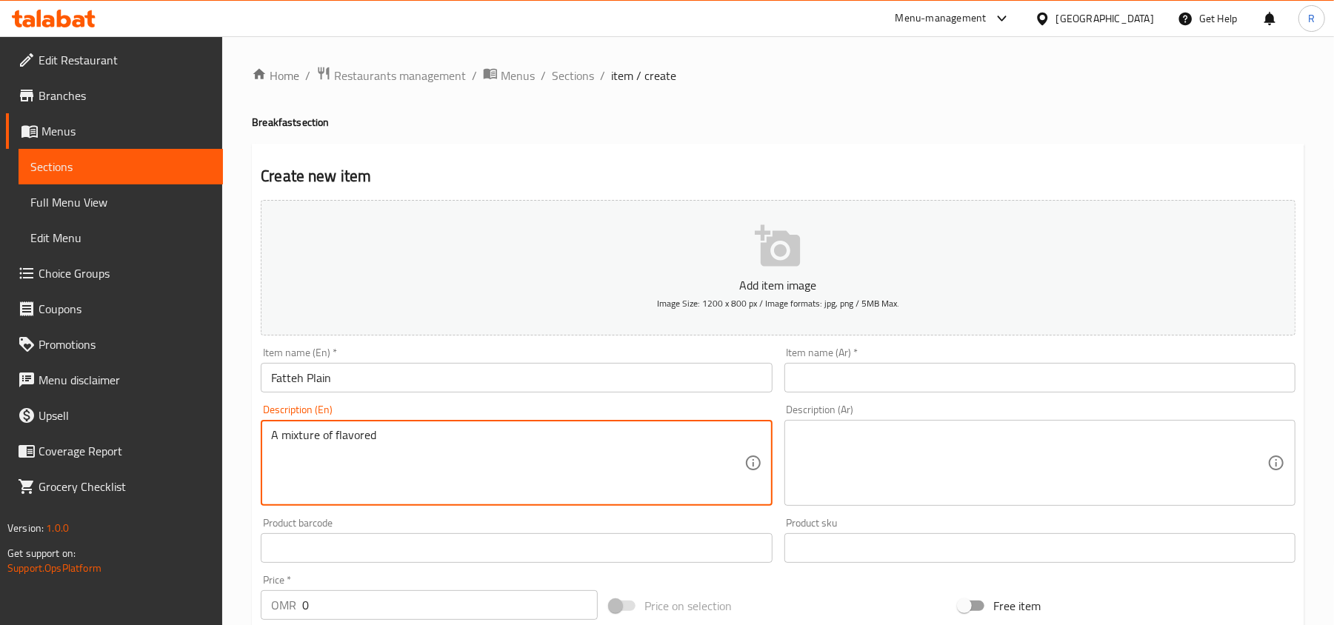
click at [362, 433] on textarea "A mixture of flavored" at bounding box center [507, 463] width 472 height 70
click at [416, 446] on textarea "A mixture of flavoured" at bounding box center [507, 463] width 472 height 70
click at [540, 435] on textarea "A mixture of flavoured baked bread, chickpeas, yogurt with tahini sauce topped …" at bounding box center [507, 463] width 472 height 70
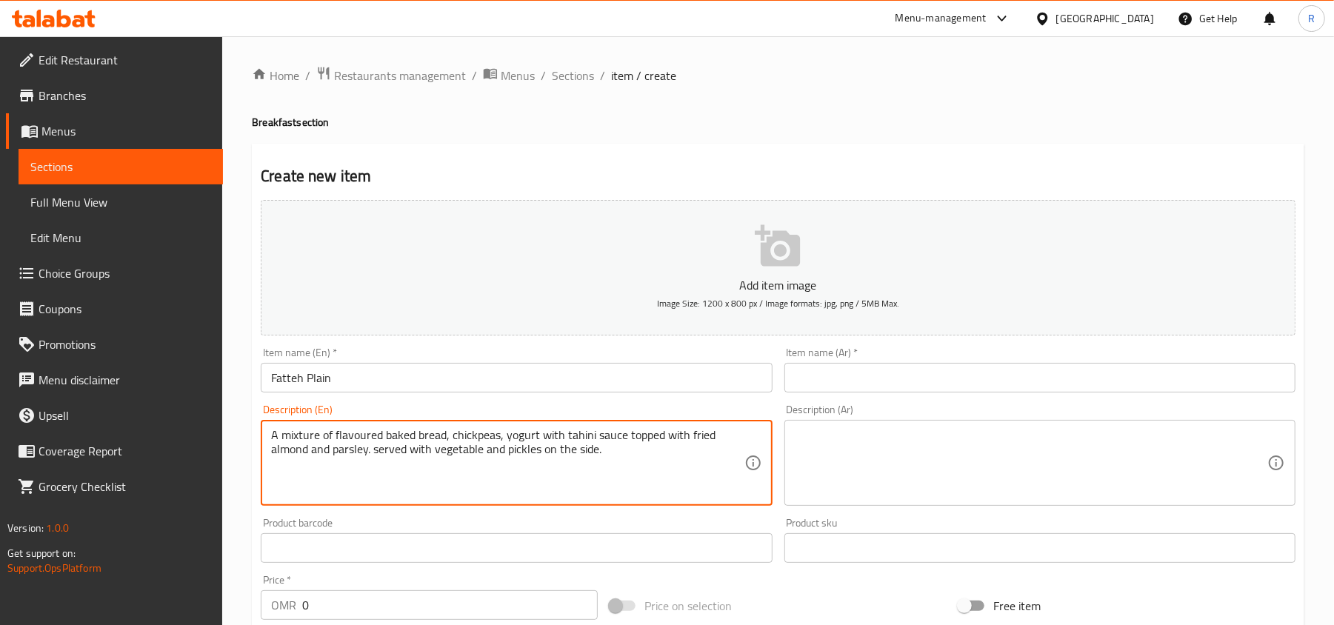
type textarea "A mixture of flavoured baked bread, chickpeas, yogurt with tahini sauce topped …"
click at [840, 475] on textarea at bounding box center [1031, 463] width 472 height 70
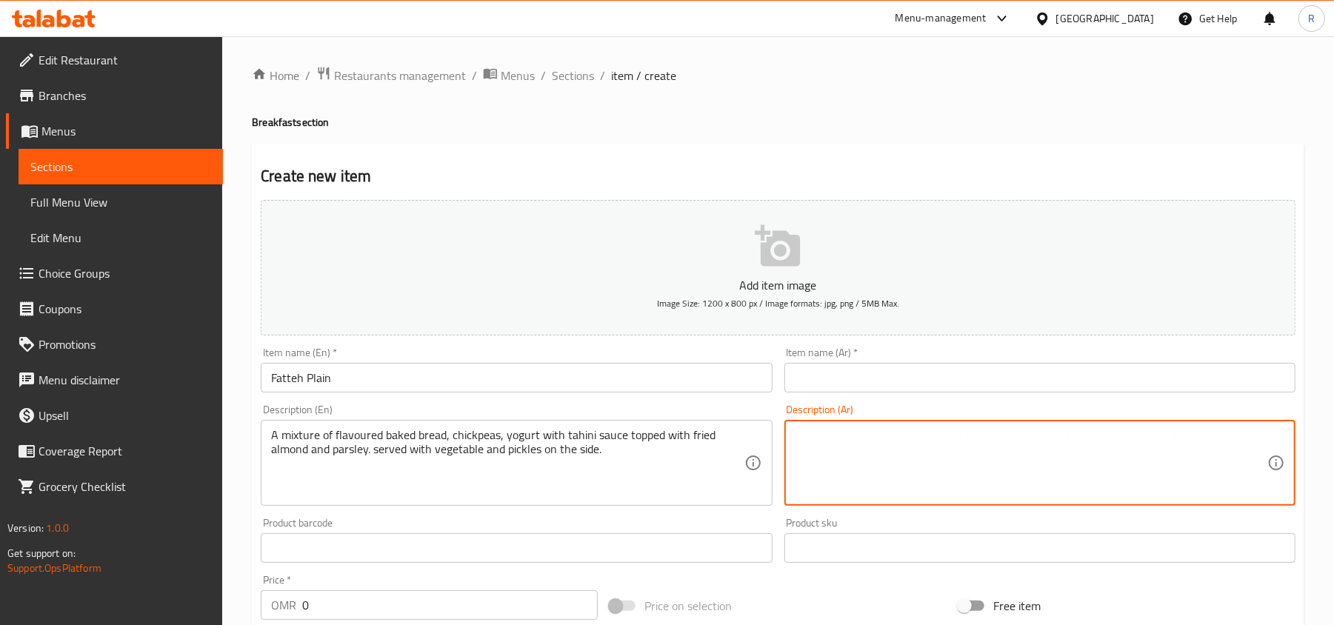
paste textarea "مزيج من الخبز المخبوز بنكهات مختلفة، والحمص، والزبادي مع صلصة الطحينة، ومغطى با…"
type textarea "مزيج من الخبز المخبوز بنكهات مختلفة، والحمص، والزبادي مع صلصة الطحينة، ومغطى با…"
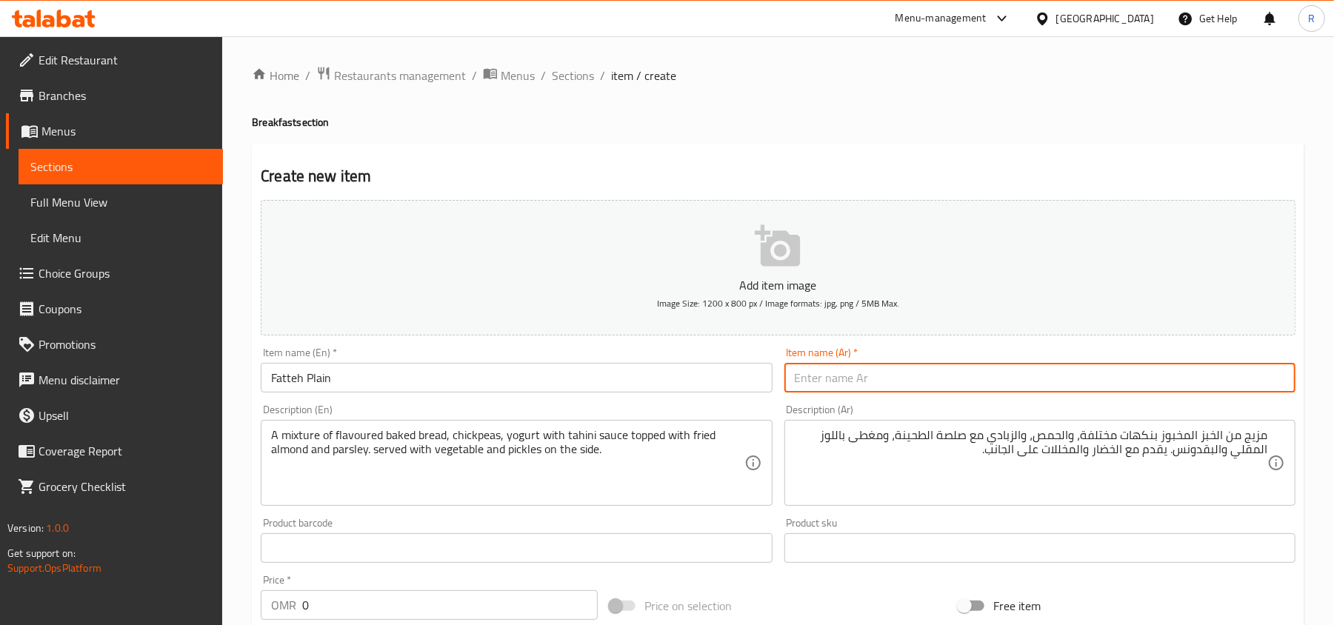
click at [1003, 382] on input "text" at bounding box center [1039, 378] width 511 height 30
click at [1050, 389] on input "text" at bounding box center [1039, 378] width 511 height 30
click at [1060, 378] on input "text" at bounding box center [1039, 378] width 511 height 30
type input "t"
click at [1266, 380] on input "فته ساده" at bounding box center [1039, 378] width 511 height 30
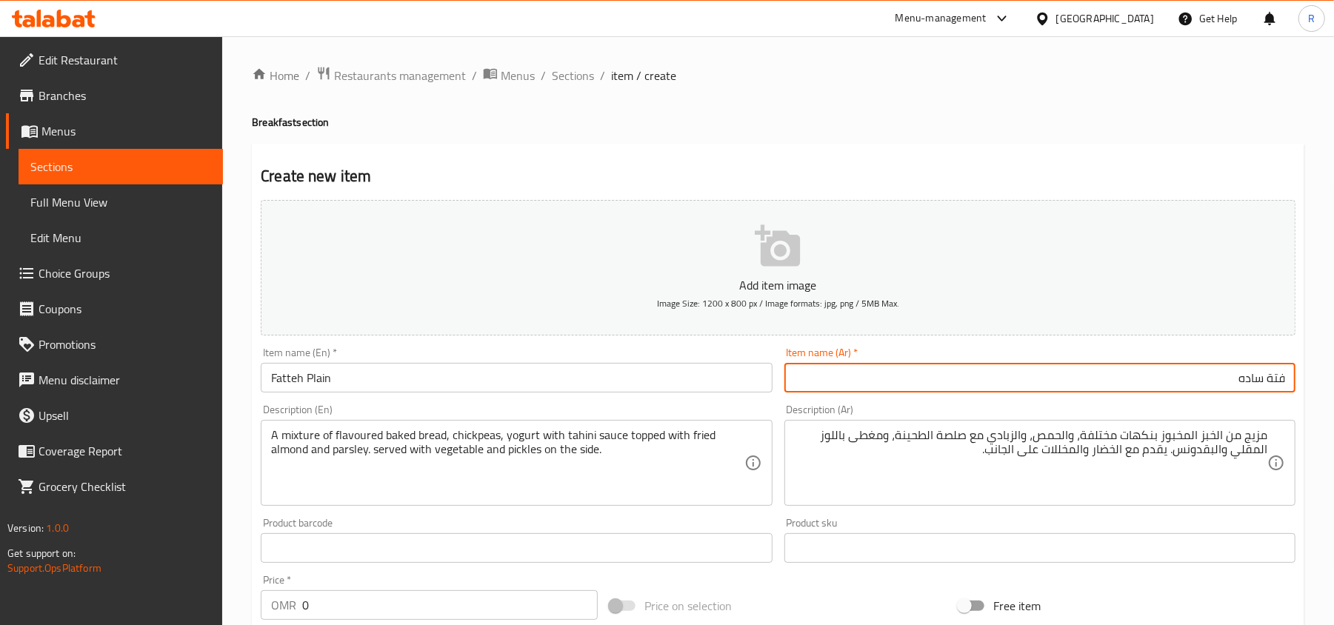
click at [1212, 380] on input "فتة ساده" at bounding box center [1039, 378] width 511 height 30
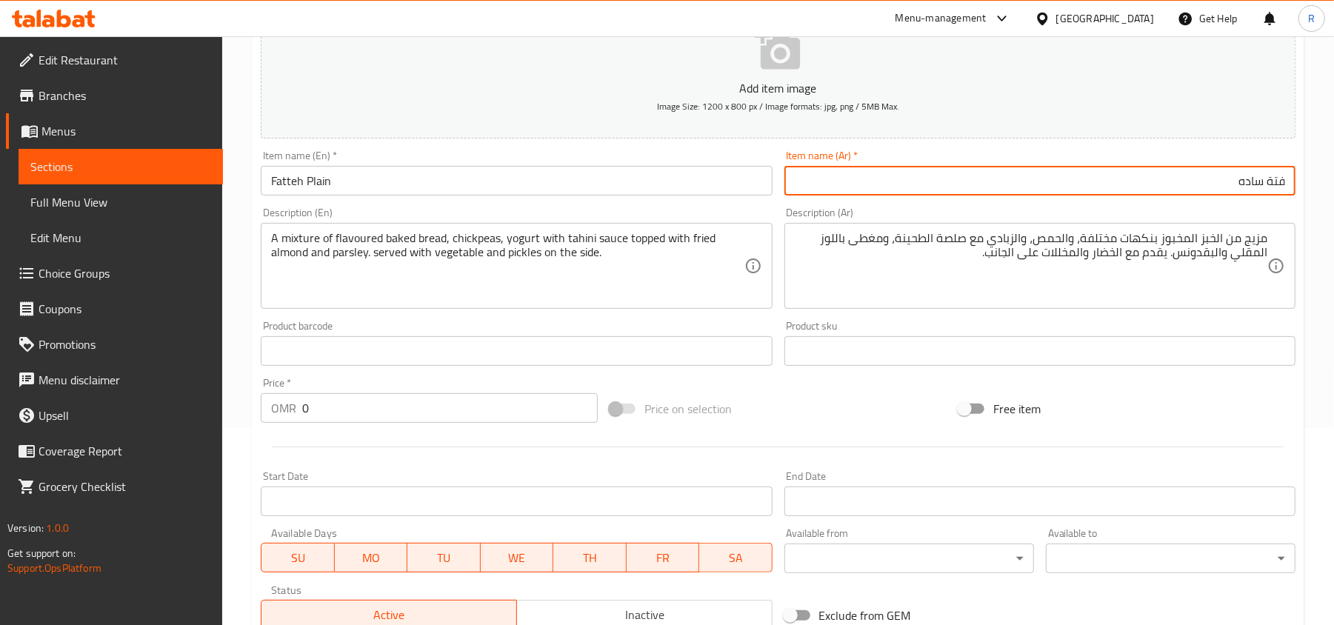
type input "فتة ساده"
click at [376, 413] on input "0" at bounding box center [449, 408] width 295 height 30
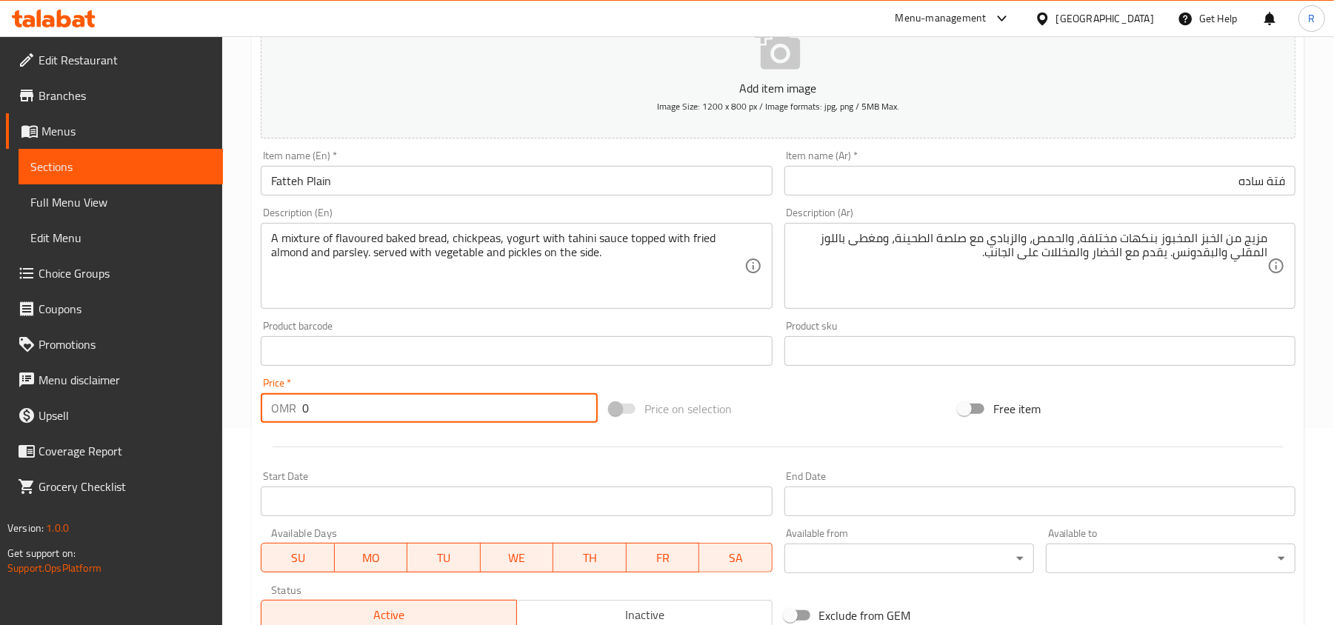
click at [376, 413] on input "0" at bounding box center [449, 408] width 295 height 30
click at [378, 415] on input "2" at bounding box center [449, 408] width 295 height 30
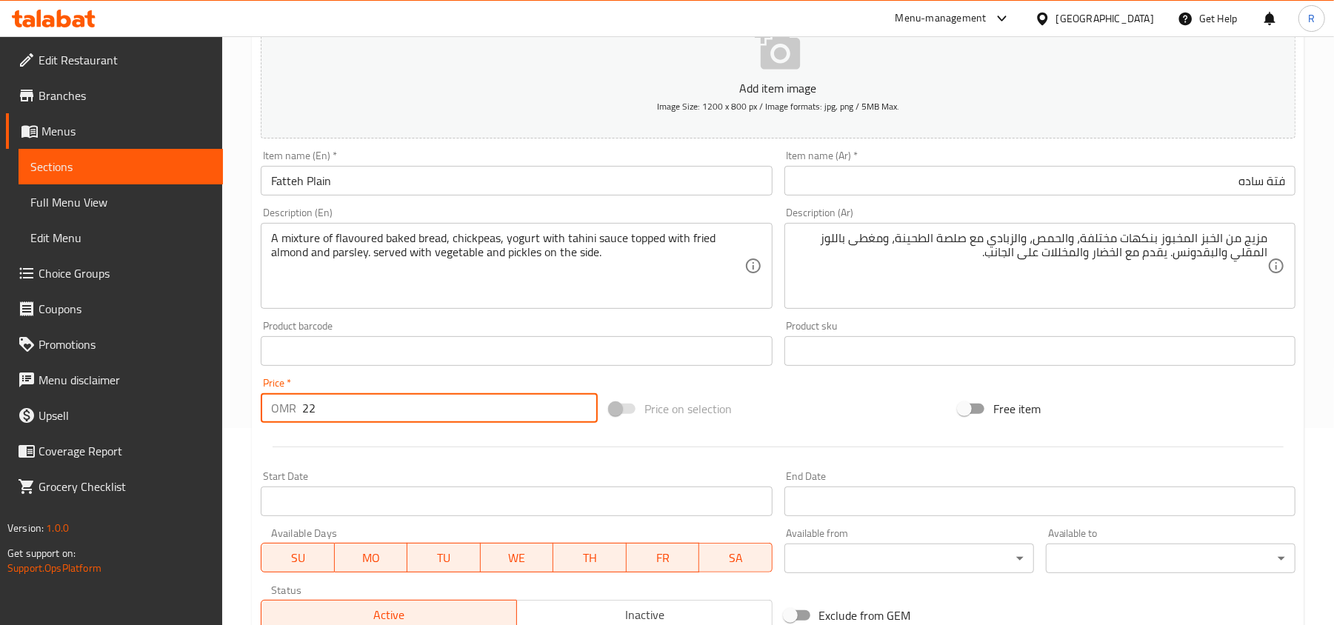
type input "2"
click at [388, 410] on input "2" at bounding box center [449, 408] width 295 height 30
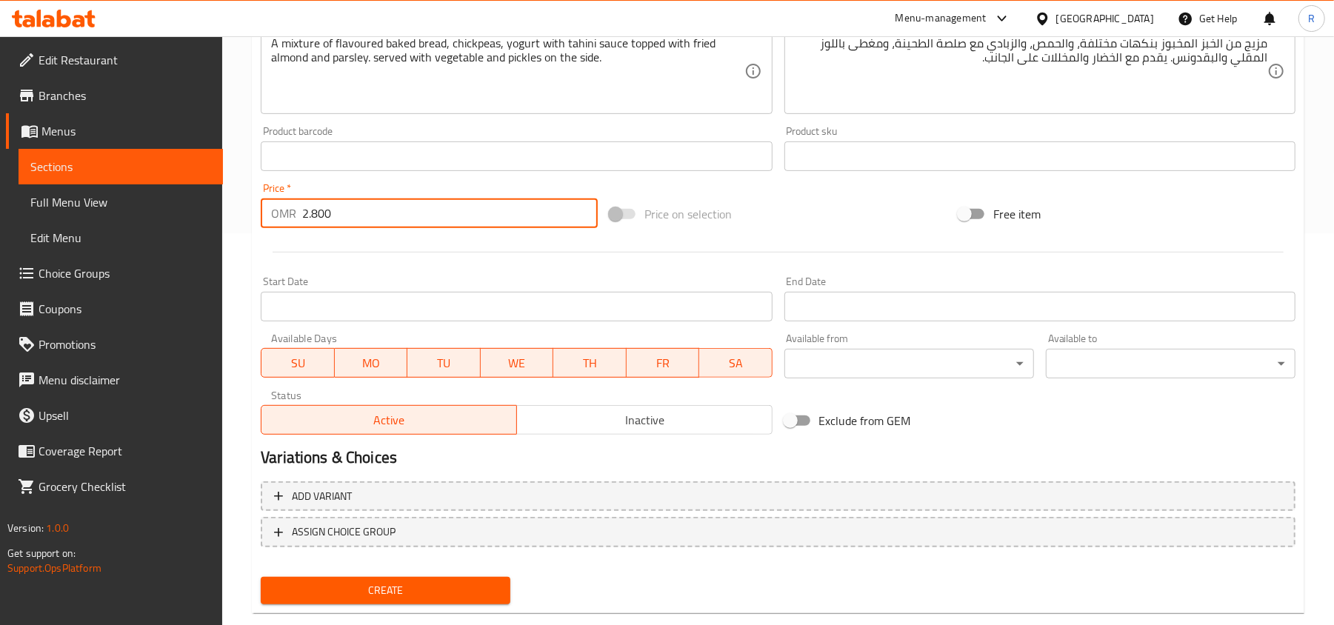
scroll to position [421, 0]
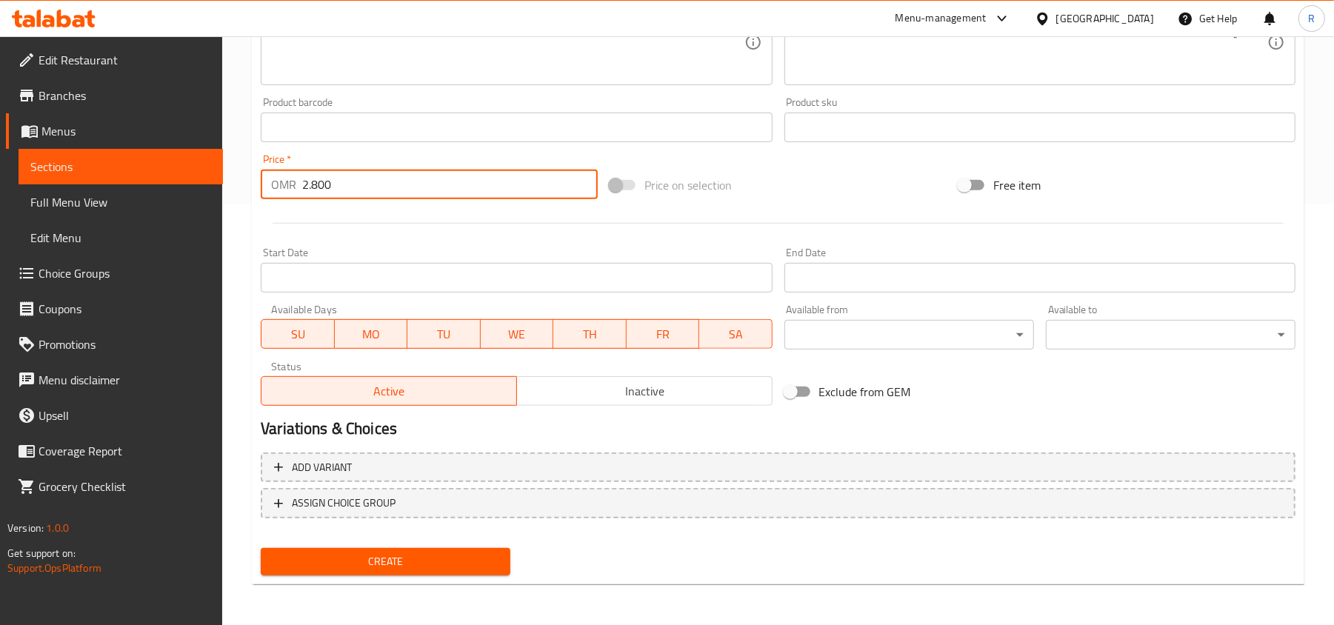
type input "2.800"
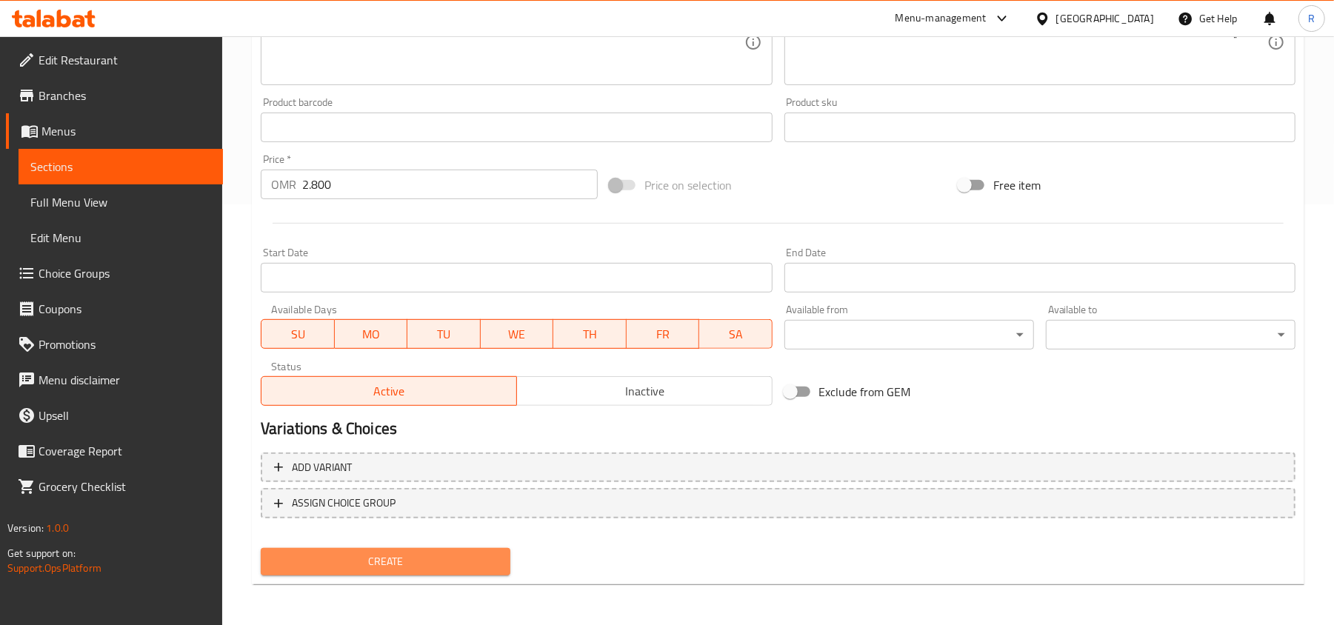
click at [432, 569] on span "Create" at bounding box center [385, 561] width 226 height 19
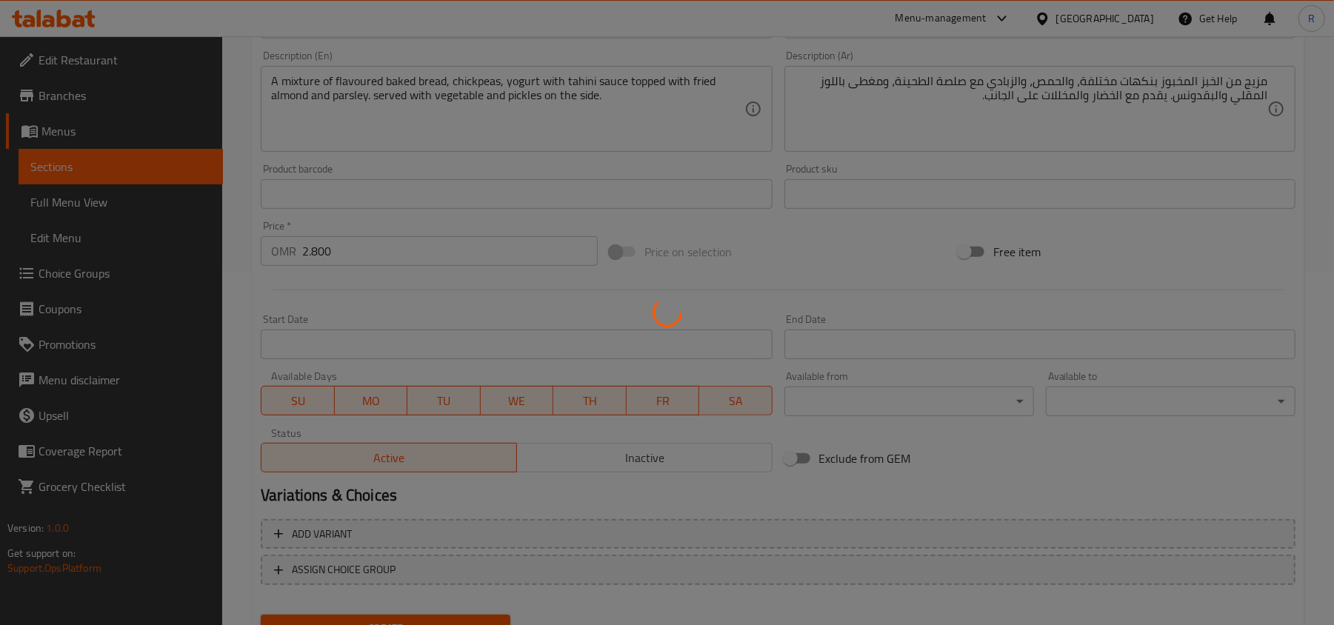
type input "0"
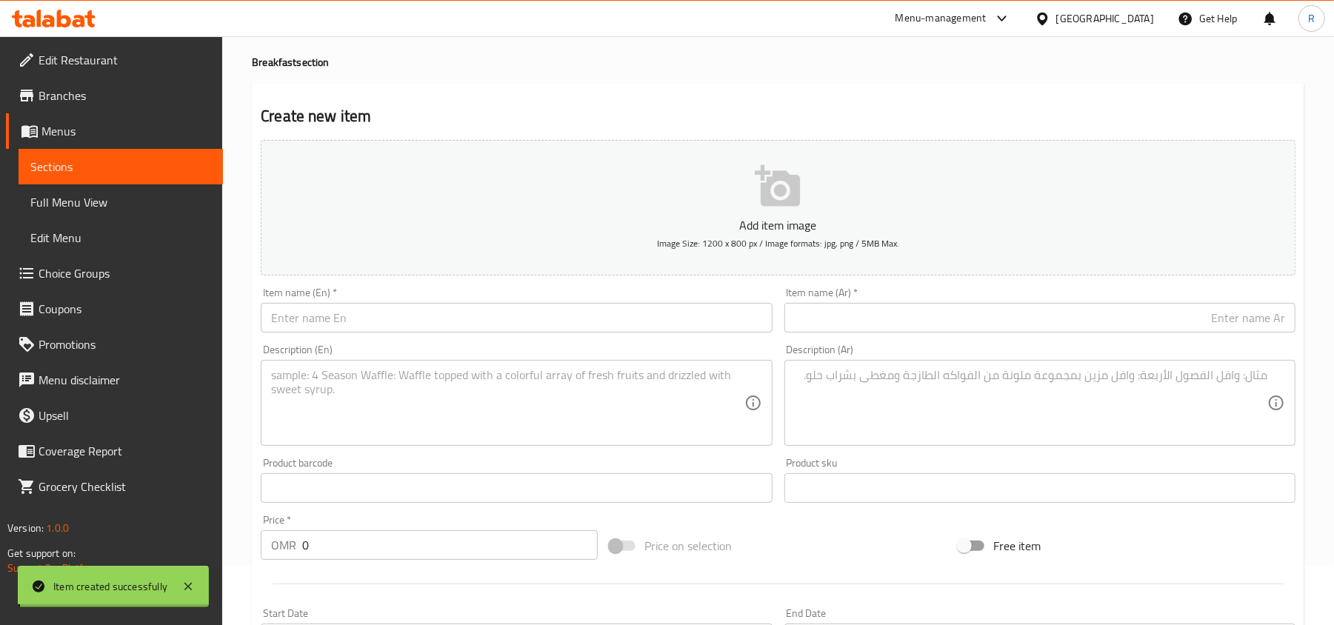
scroll to position [25, 0]
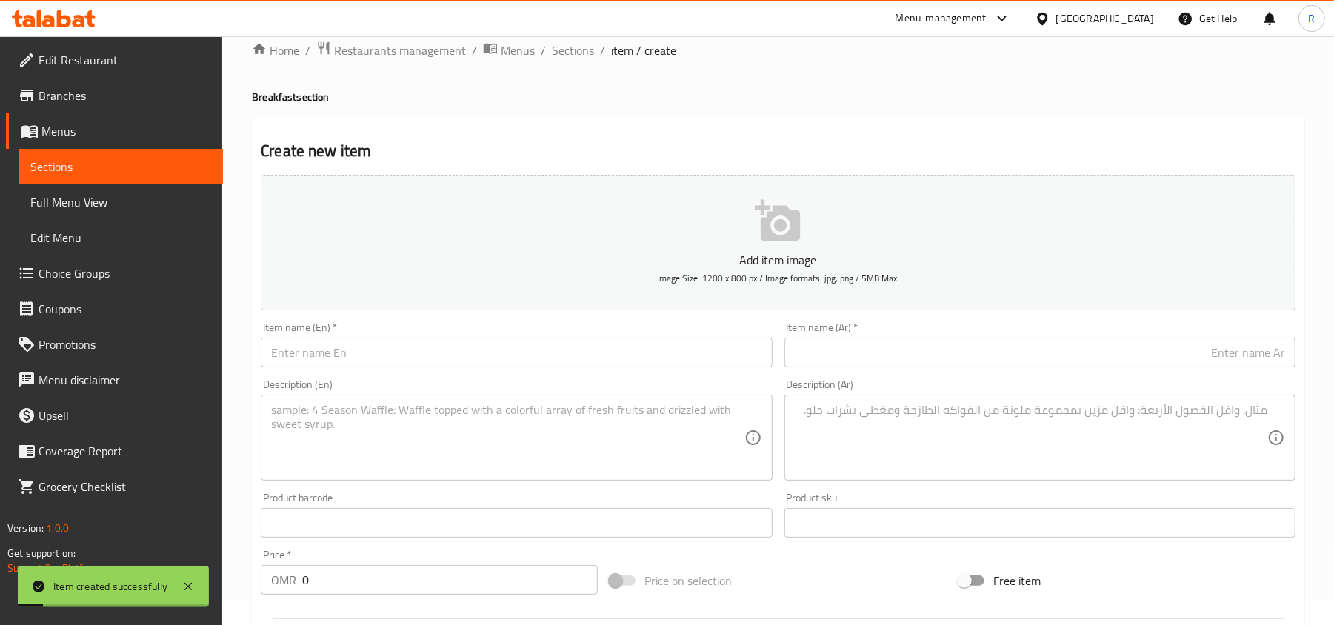
click at [604, 19] on div "Menu-management [GEOGRAPHIC_DATA] Get Help R" at bounding box center [667, 19] width 1334 height 36
click at [558, 53] on span "Sections" at bounding box center [573, 50] width 42 height 18
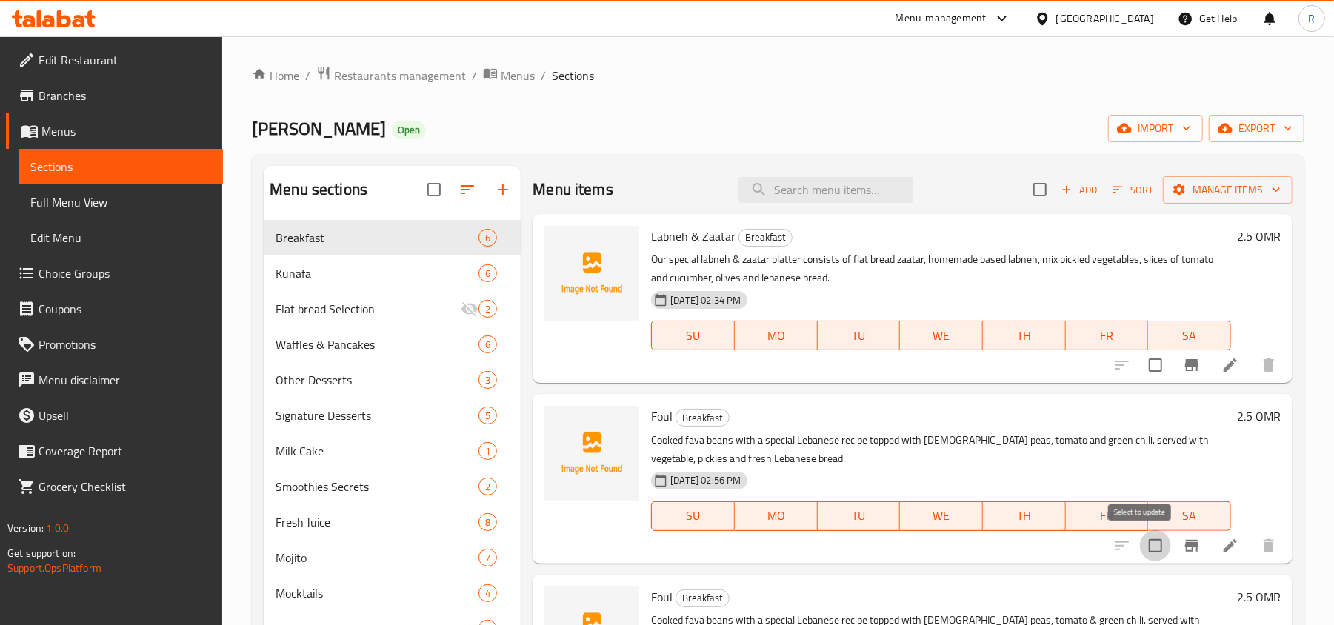
click at [1143, 554] on input "checkbox" at bounding box center [1155, 545] width 31 height 31
click at [1204, 191] on span "Manage items" at bounding box center [1227, 190] width 106 height 19
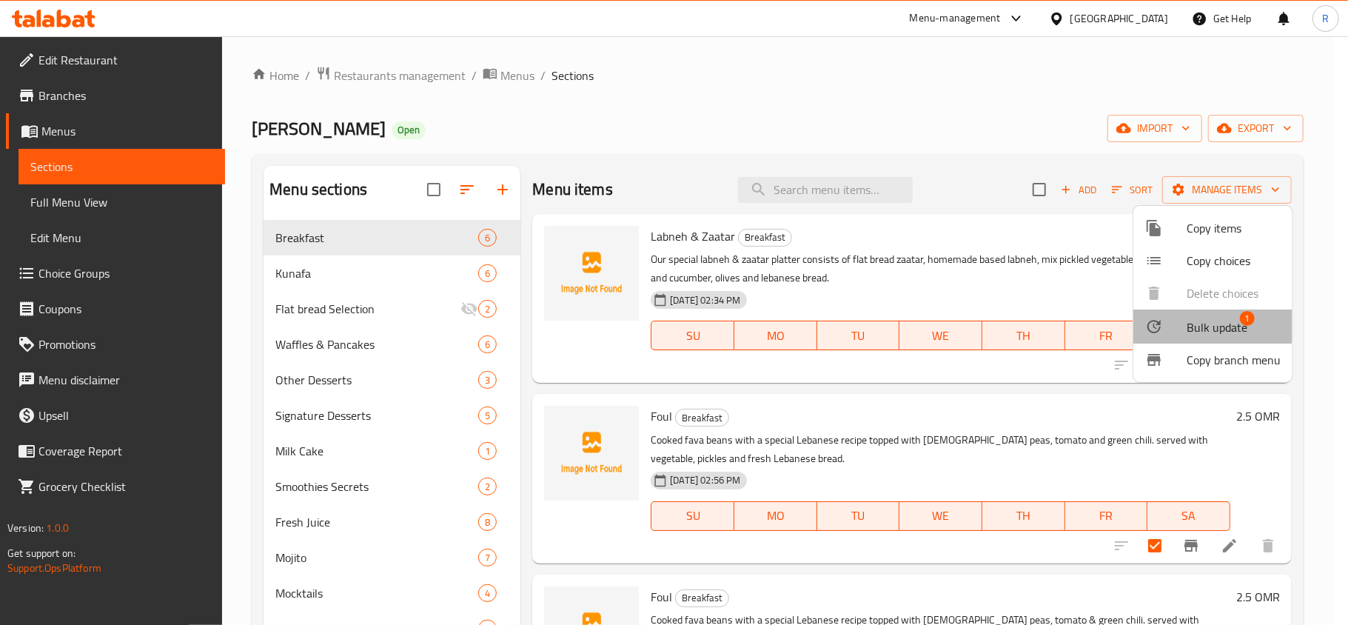
click at [1180, 318] on div at bounding box center [1165, 327] width 41 height 18
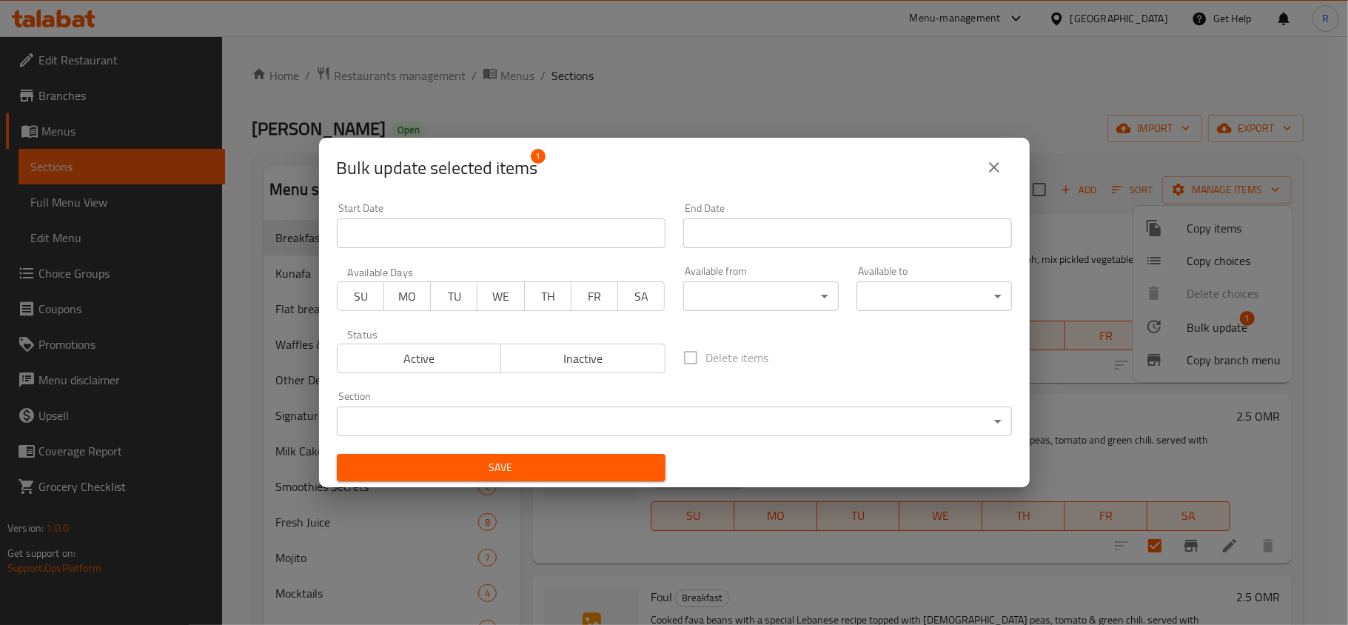
click at [599, 352] on span "Inactive" at bounding box center [583, 358] width 153 height 21
click at [572, 472] on span "Save" at bounding box center [501, 467] width 305 height 19
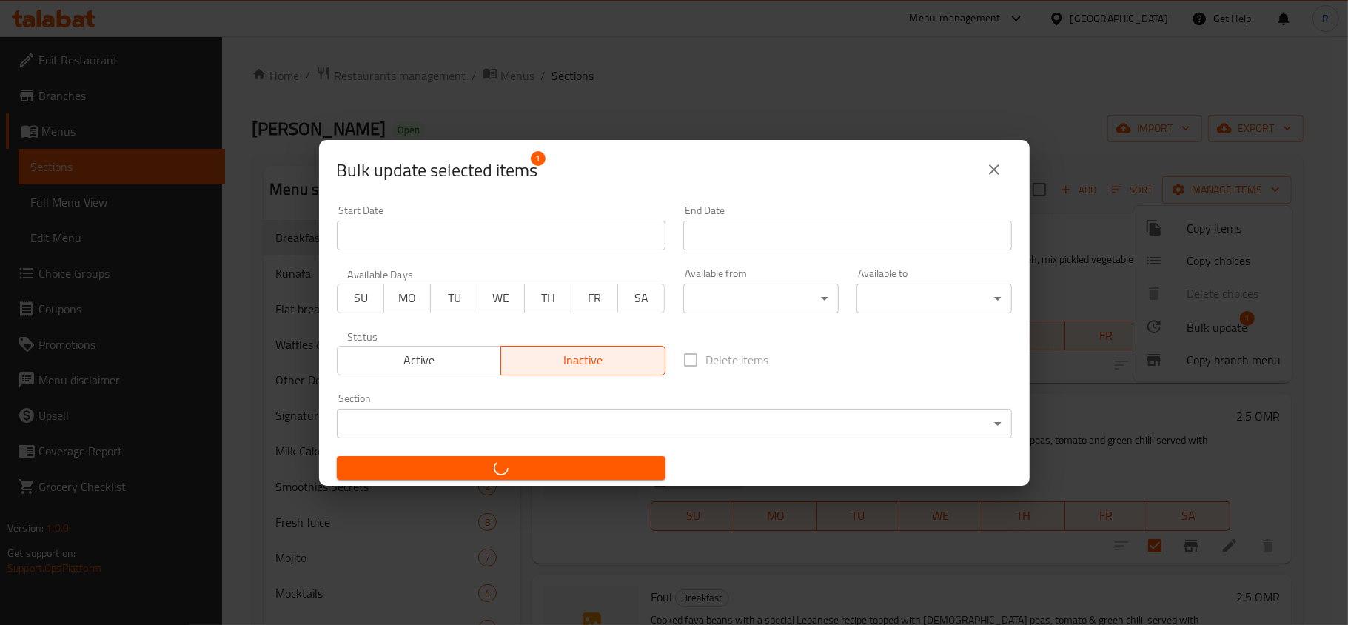
checkbox input "false"
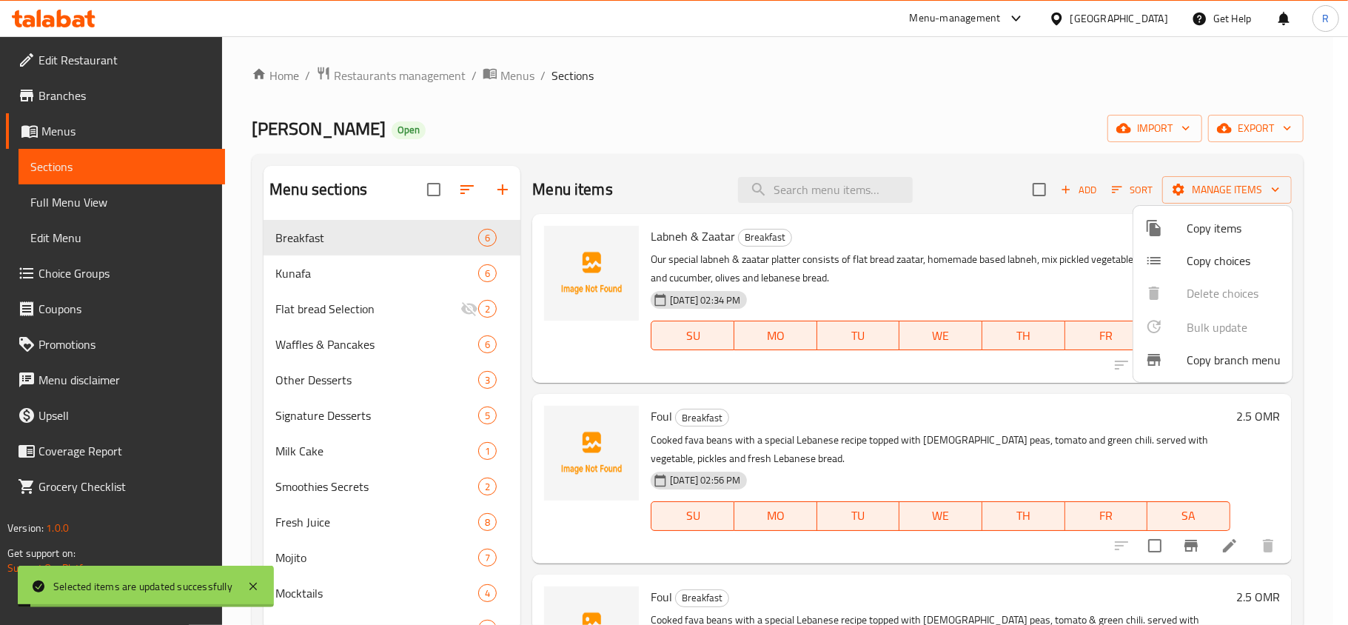
click at [806, 110] on div at bounding box center [674, 312] width 1348 height 625
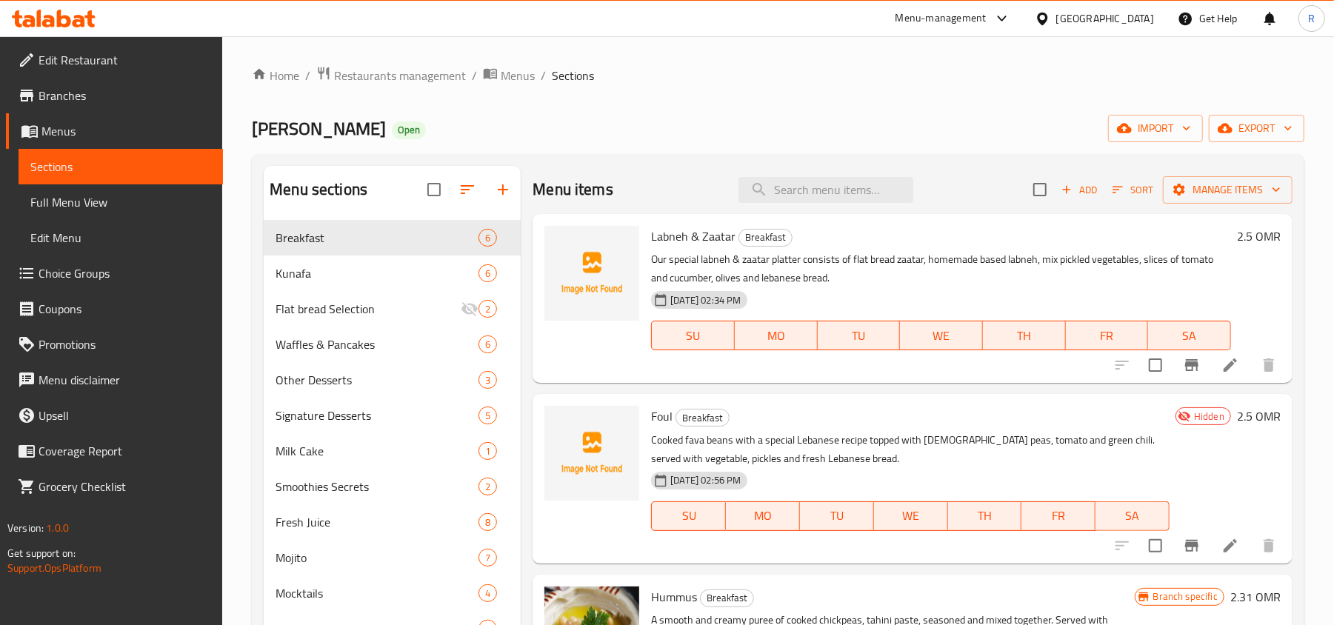
click at [1079, 193] on span "Add" at bounding box center [1079, 189] width 40 height 17
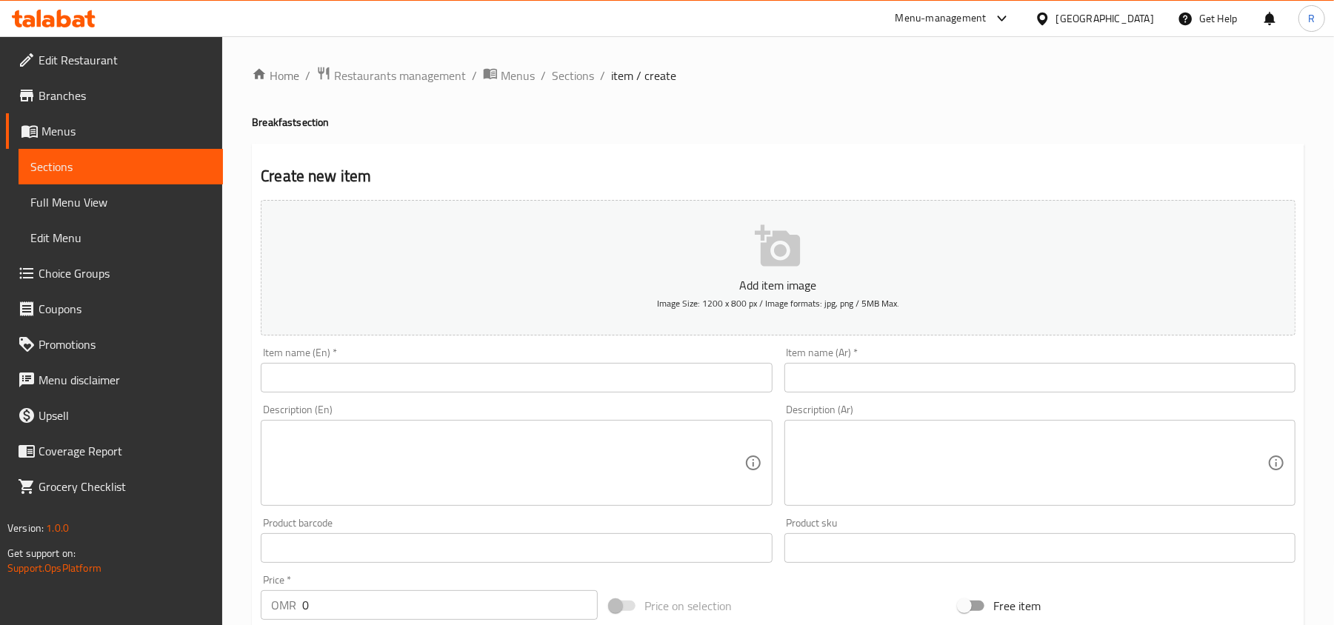
click at [984, 373] on input "text" at bounding box center [1039, 378] width 511 height 30
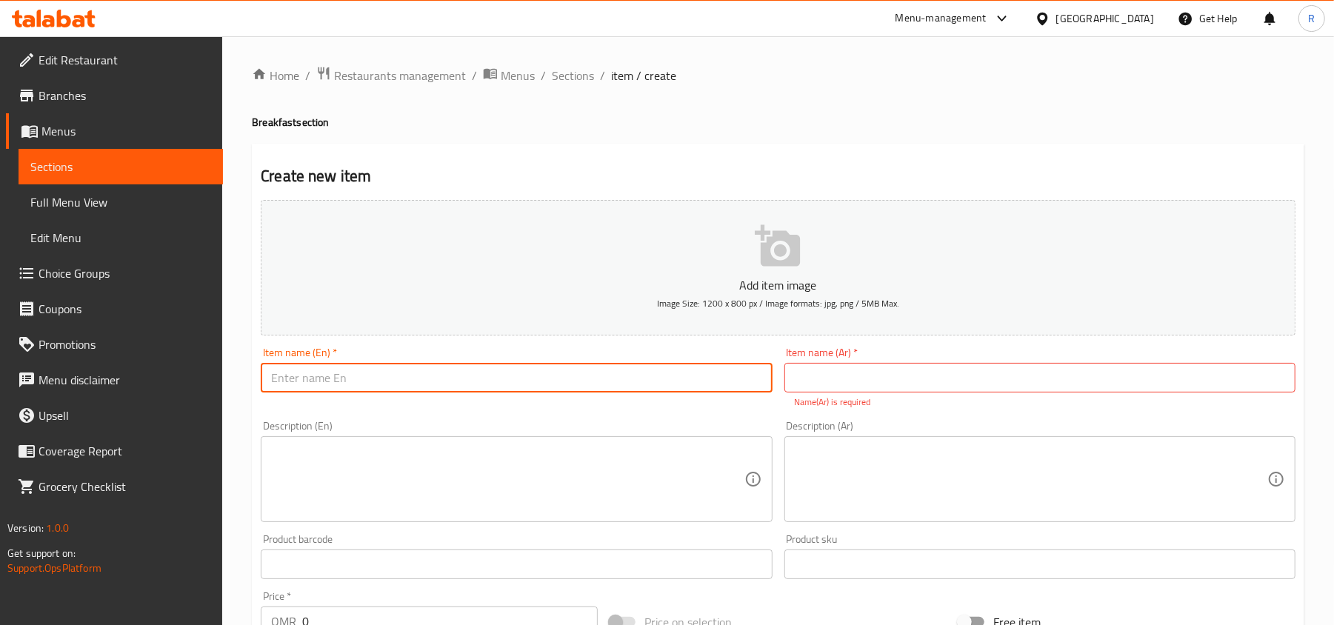
click at [463, 373] on input "text" at bounding box center [516, 378] width 511 height 30
type input "Eggplant fatteh with beef"
click at [901, 384] on input "text" at bounding box center [1039, 378] width 511 height 30
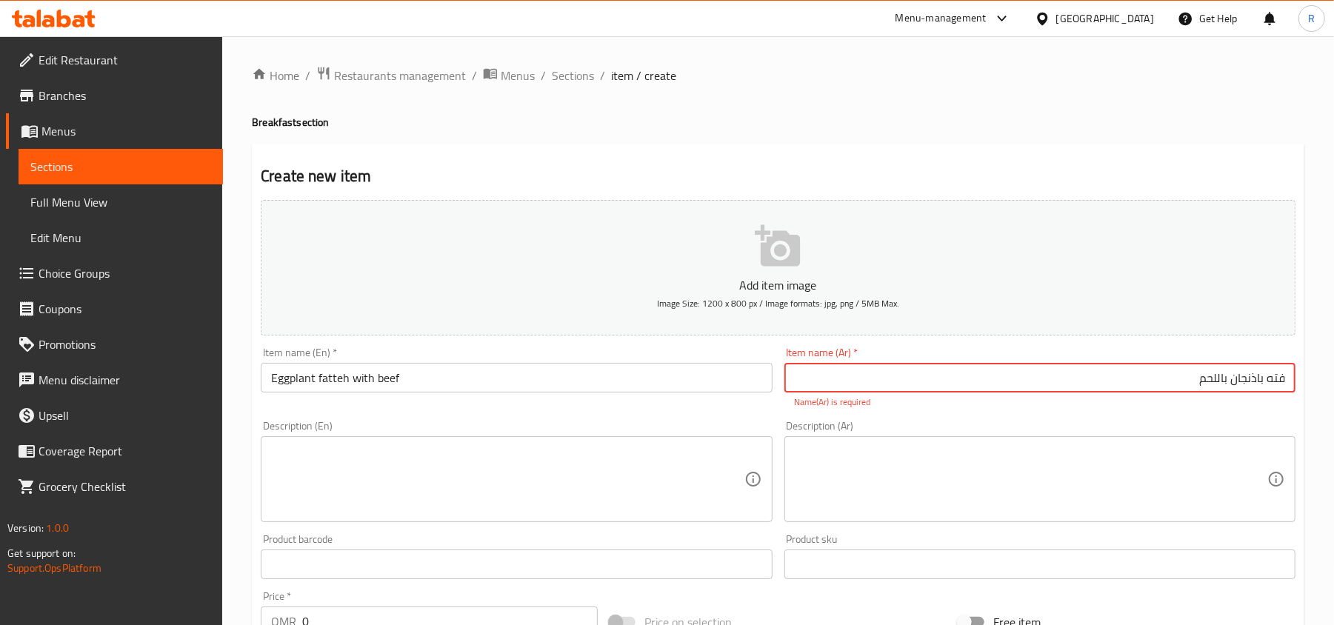
type input "فته باذنجان باللحم"
click at [558, 492] on textarea at bounding box center [507, 479] width 472 height 70
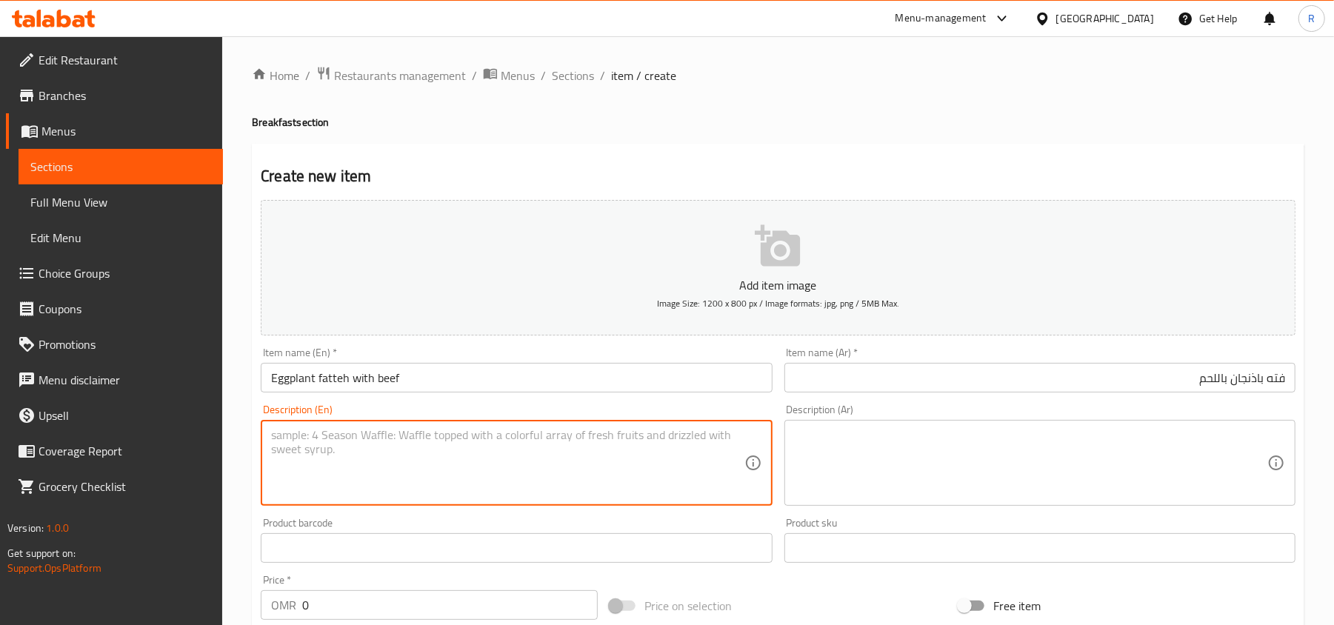
click at [501, 480] on textarea at bounding box center [507, 463] width 472 height 70
type textarea "ِ"
drag, startPoint x: 638, startPoint y: 433, endPoint x: 689, endPoint y: 455, distance: 54.7
click at [689, 455] on textarea "A mixture of flavoured baked bread, chickpeas, yogurt with tahini sauce, [PERSO…" at bounding box center [507, 463] width 472 height 70
click at [635, 433] on textarea "A mixture of flavoured baked bread, chickpeas, yogurt with tahini sauce, [PERSO…" at bounding box center [507, 463] width 472 height 70
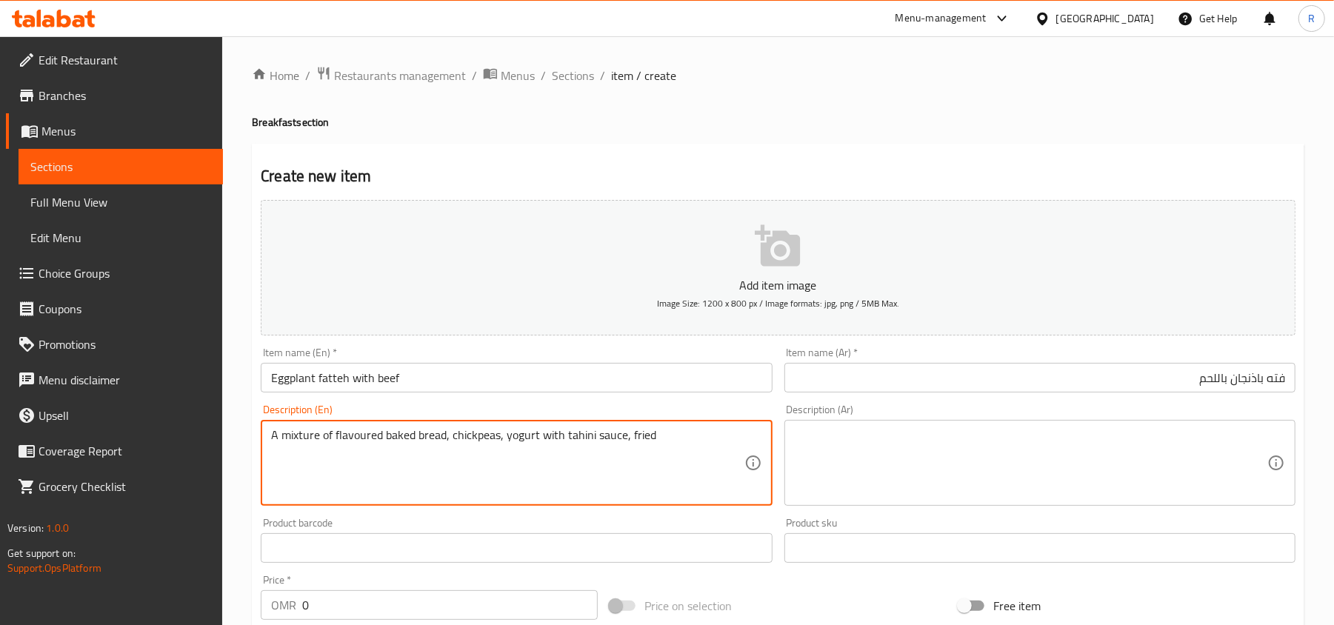
click at [705, 436] on textarea "A mixture of flavoured baked bread, chickpeas, yogurt with tahini sauce, fried" at bounding box center [507, 463] width 472 height 70
click at [309, 454] on textarea "A mixture of flavoured baked bread, chickpeas, yogurt with tahini sauce, fried …" at bounding box center [507, 463] width 472 height 70
click at [347, 456] on textarea "A mixture of flavoured baked bread, chickpeas, yogurt with tahini sauce, fried …" at bounding box center [507, 463] width 472 height 70
type textarea "A mixture of flavoured baked bread, chickpeas, yogurt with tahini sauce, fried …"
click at [912, 471] on textarea at bounding box center [1031, 463] width 472 height 70
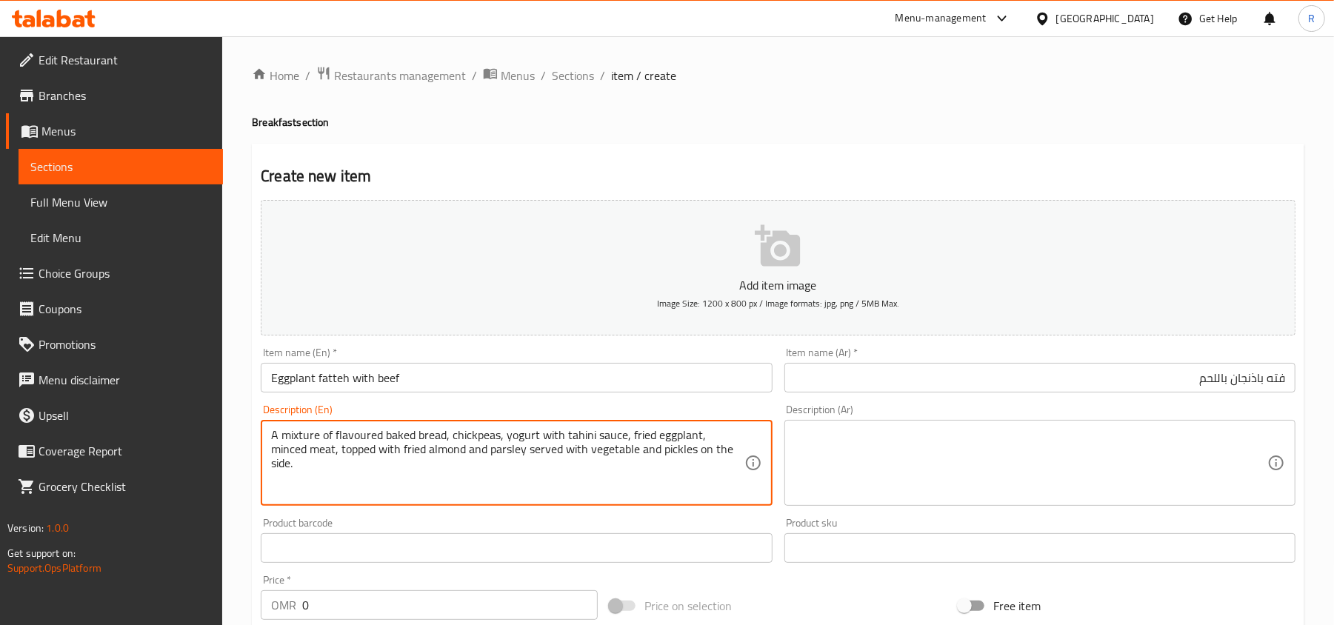
click at [591, 452] on textarea "A mixture of flavoured baked bread, chickpeas, yogurt with tahini sauce, fried …" at bounding box center [507, 463] width 472 height 70
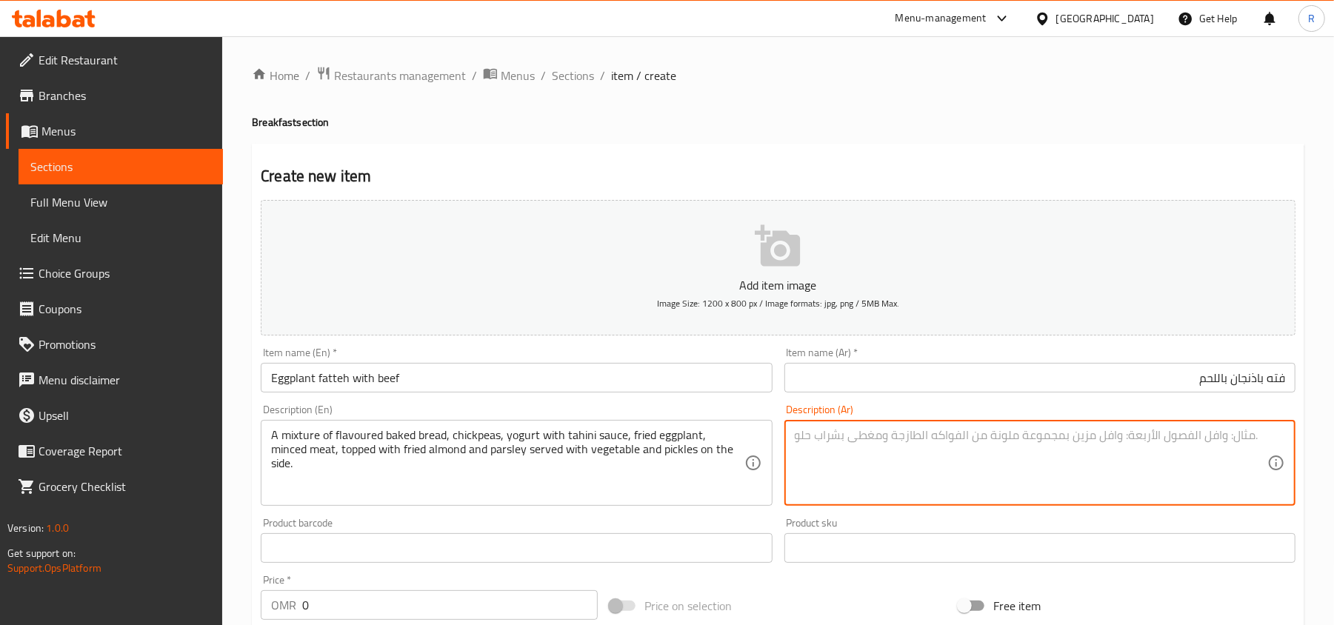
click at [898, 462] on textarea at bounding box center [1031, 463] width 472 height 70
paste textarea "مزيج من الخبز المخبوز بنكهات مختلفة، الحمص، الزبادي مع صلصة الطحينة، الباذنجان …"
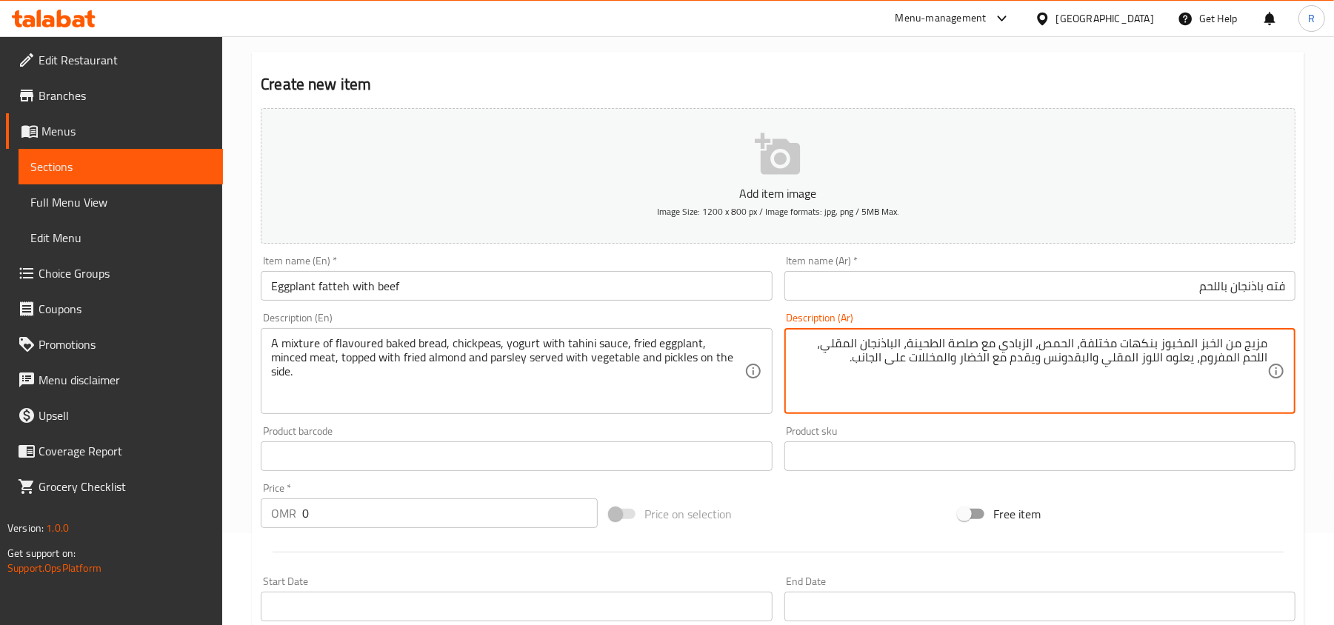
scroll to position [197, 0]
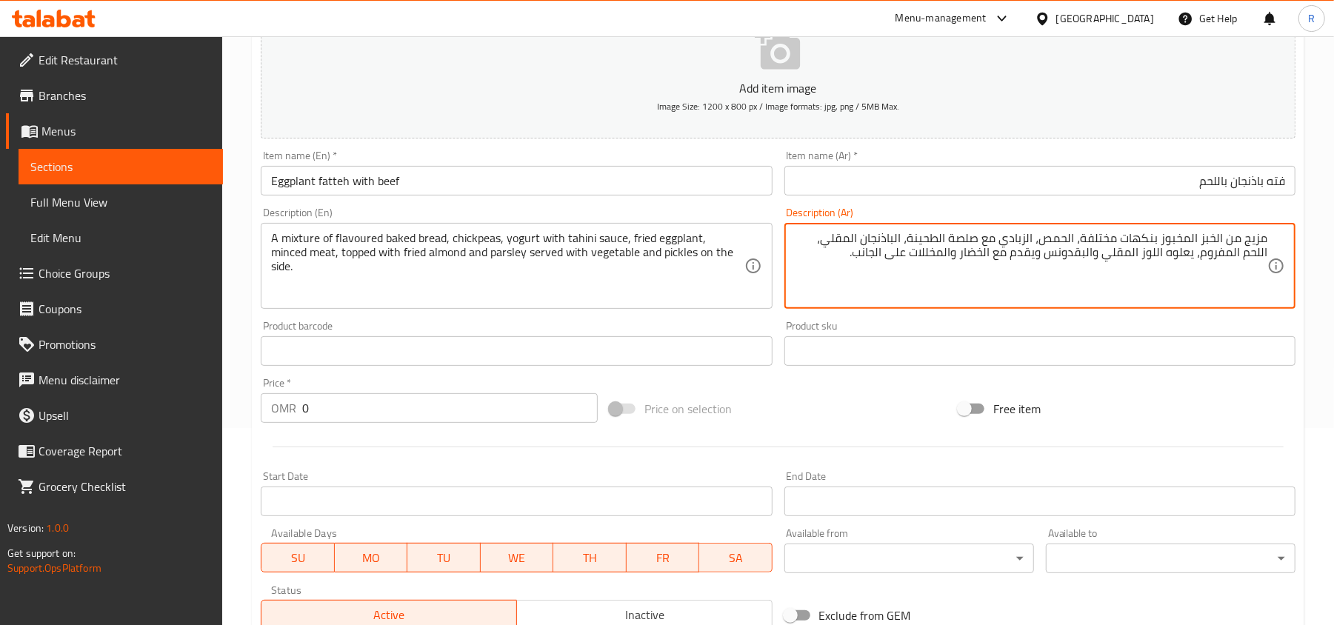
type textarea "مزيج من الخبز المخبوز بنكهات مختلفة، الحمص، الزبادي مع صلصة الطحينة، الباذنجان …"
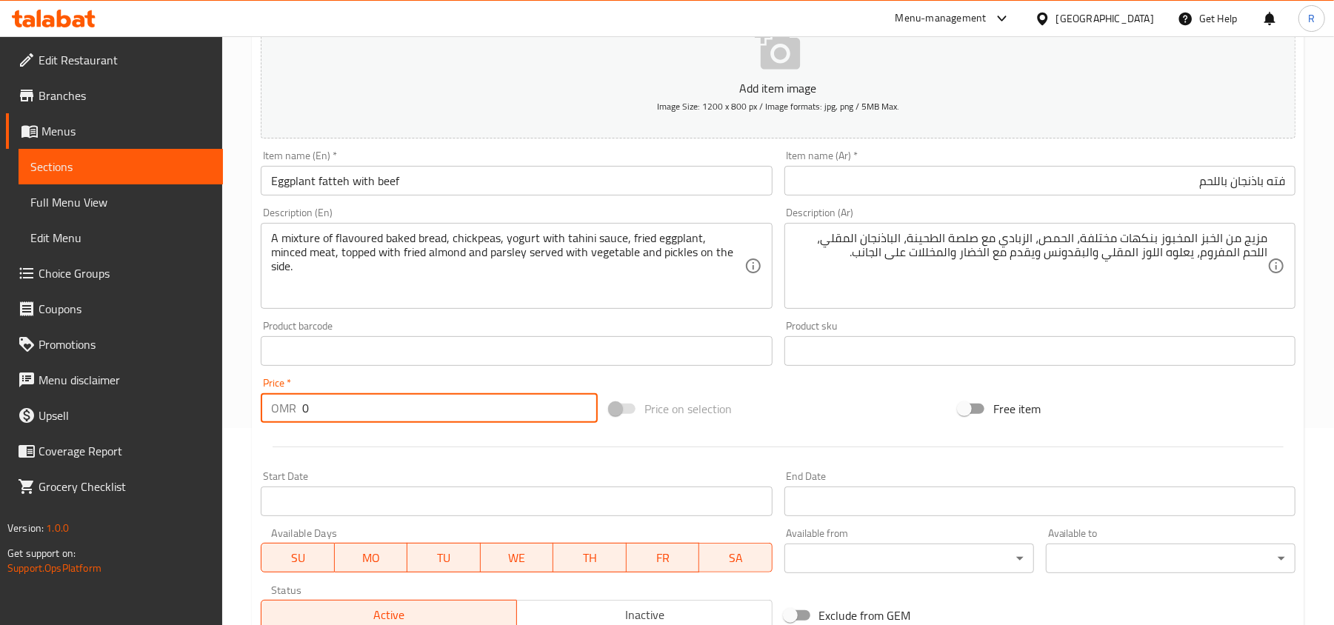
click at [315, 401] on input "0" at bounding box center [449, 408] width 295 height 30
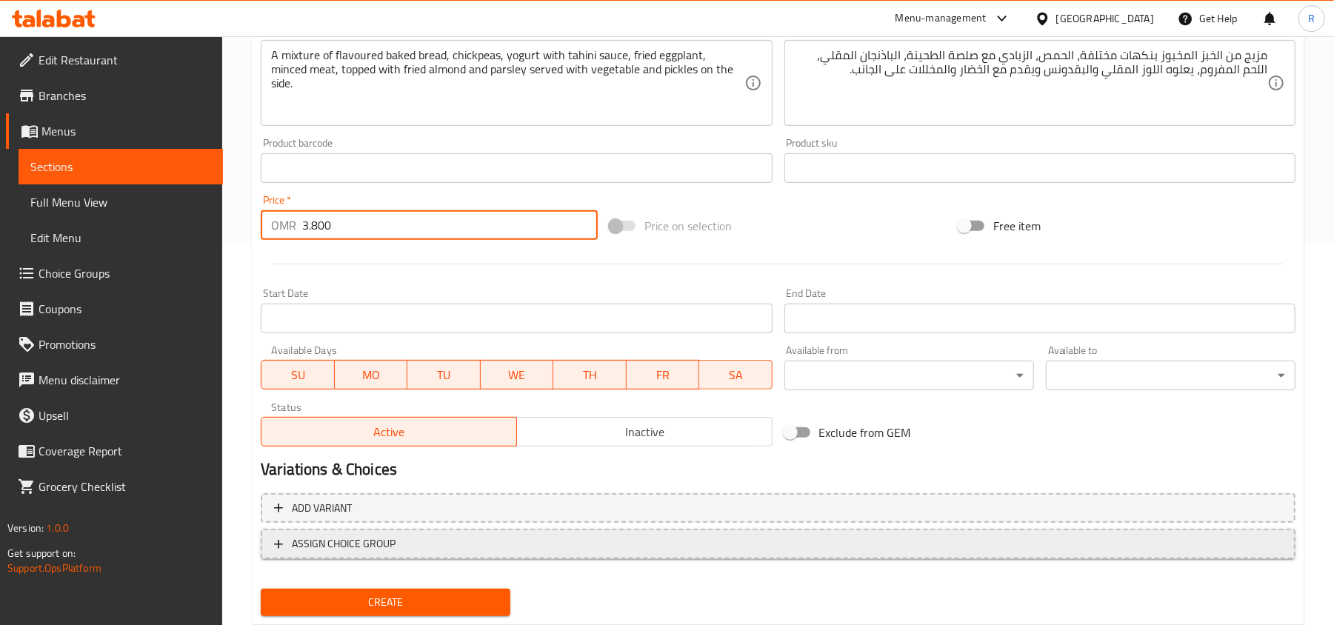
scroll to position [395, 0]
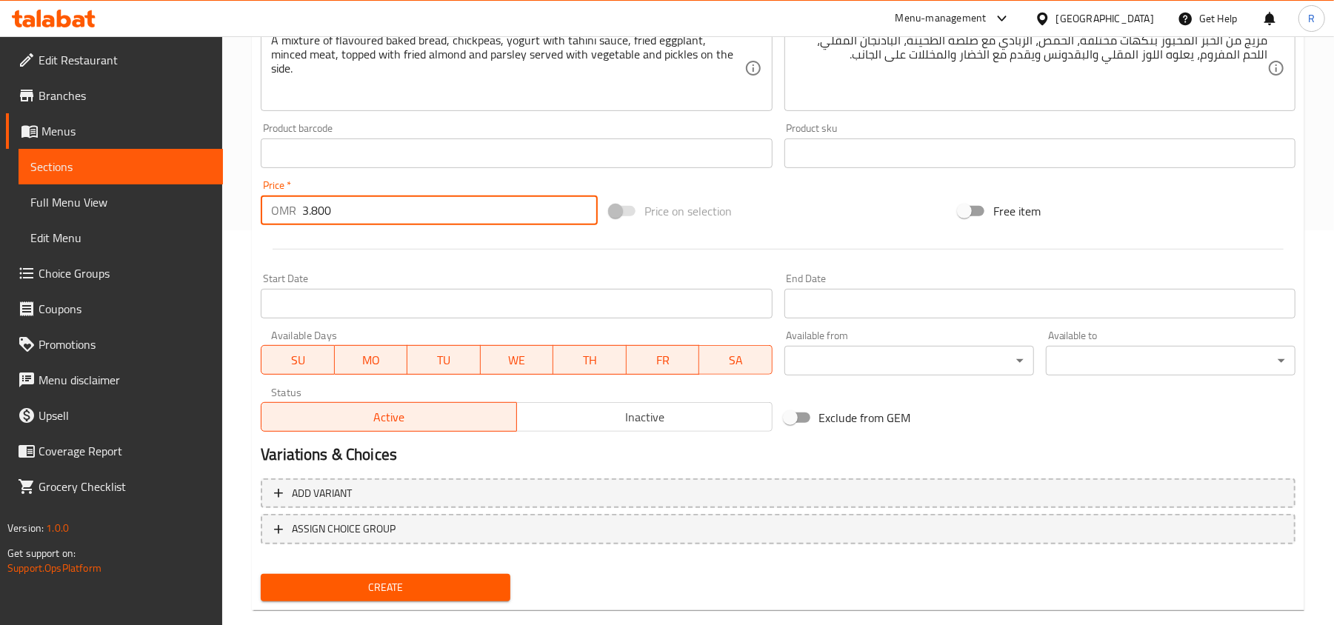
type input "3.800"
click at [415, 579] on span "Create" at bounding box center [385, 587] width 226 height 19
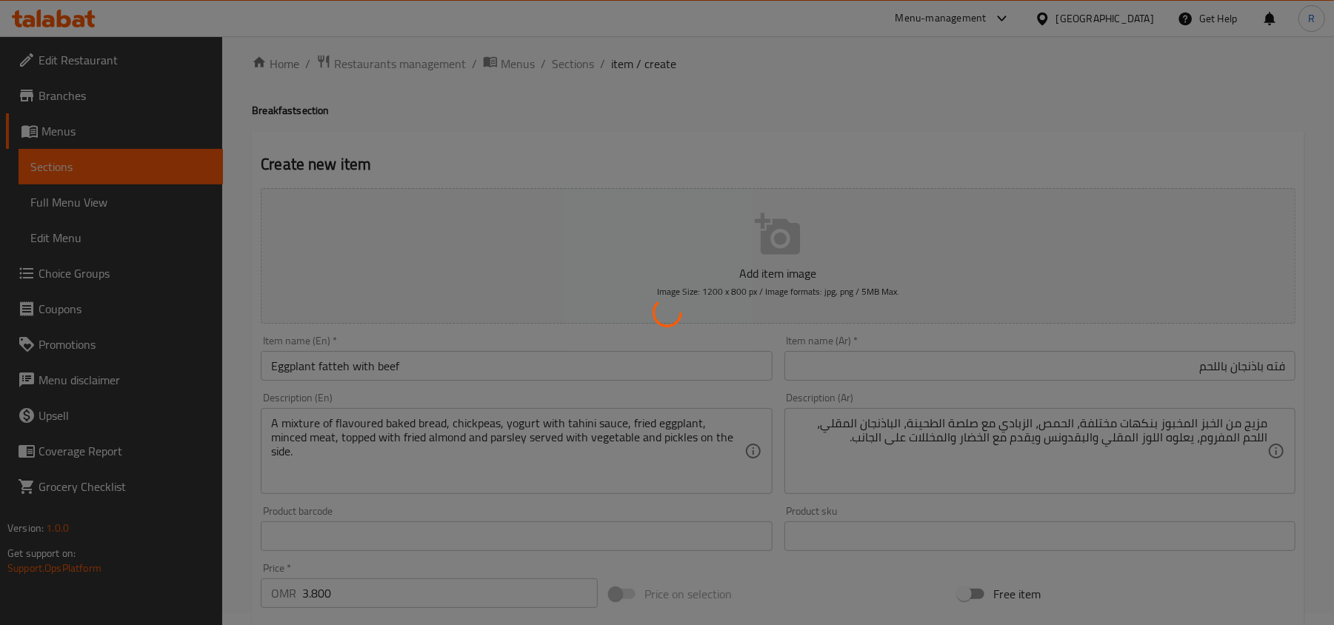
scroll to position [0, 0]
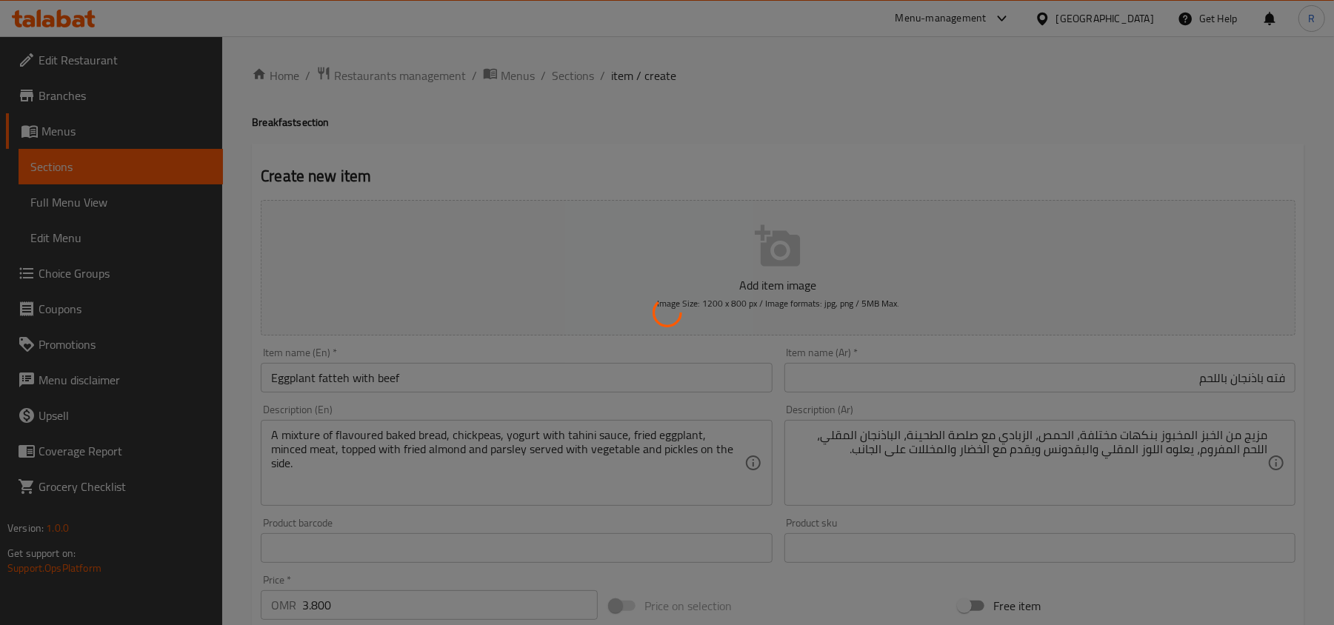
type input "0"
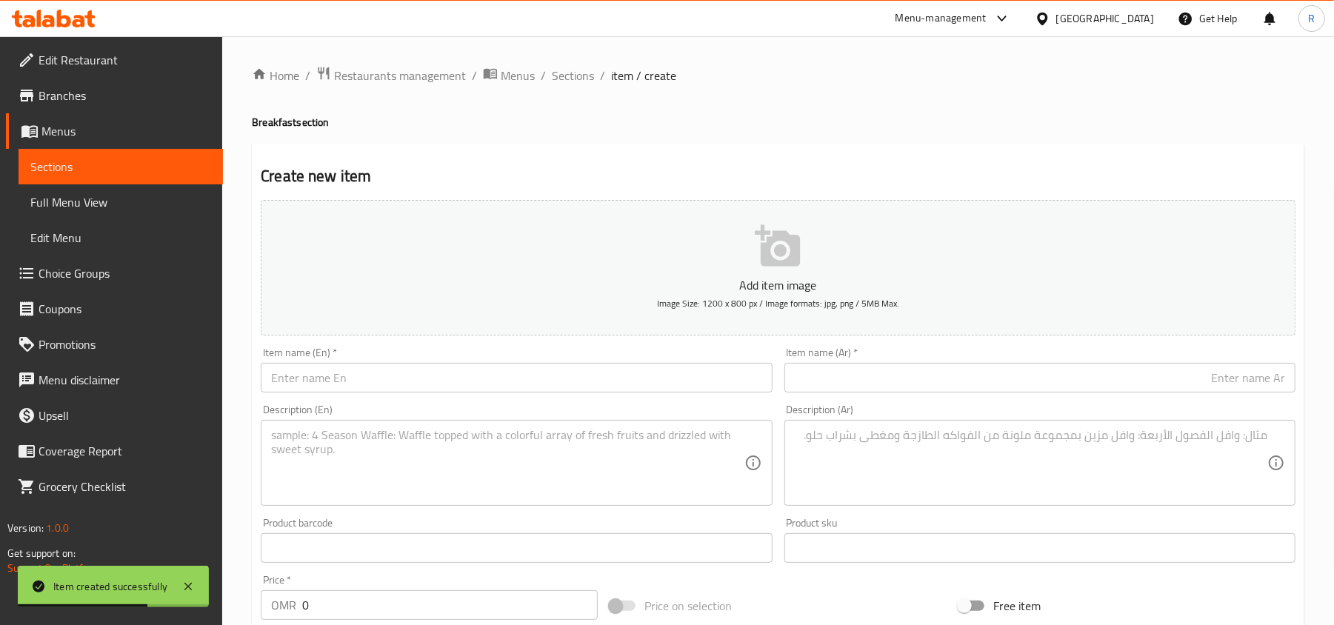
click at [379, 381] on input "text" at bounding box center [516, 378] width 511 height 30
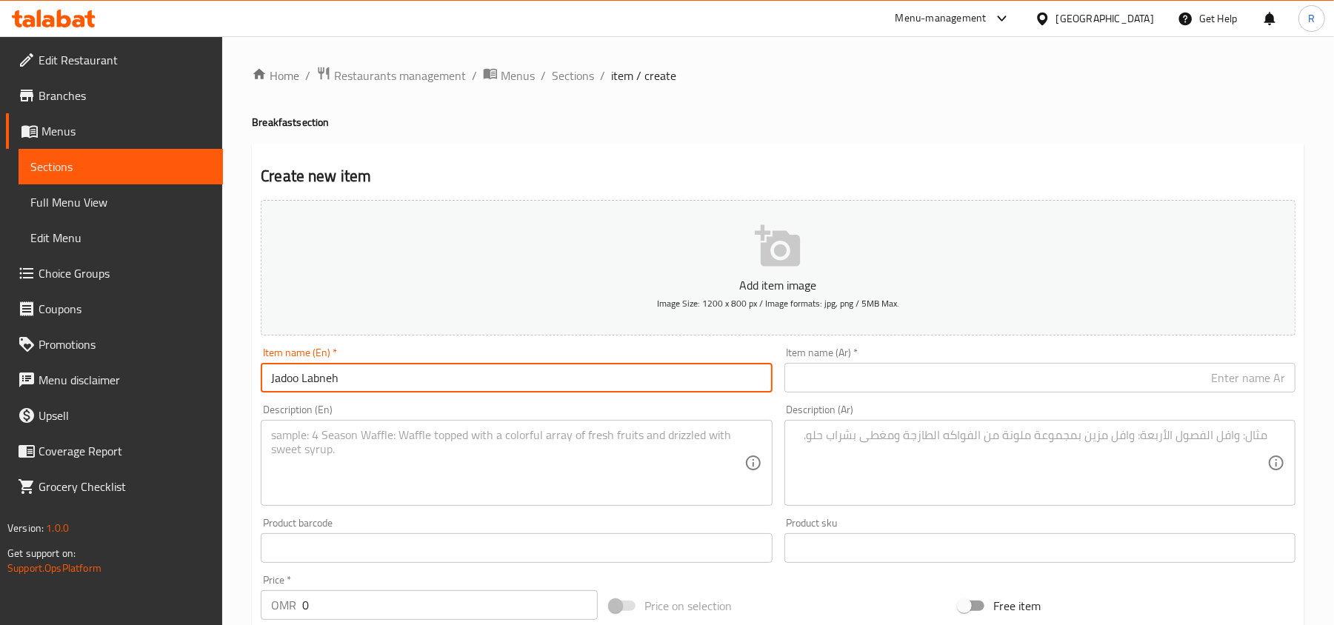
type input "Jadoo Labneh"
click at [237, 524] on div "Home / Restaurants management / Menus / Sections / item / create Breakfast sect…" at bounding box center [777, 541] width 1111 height 1010
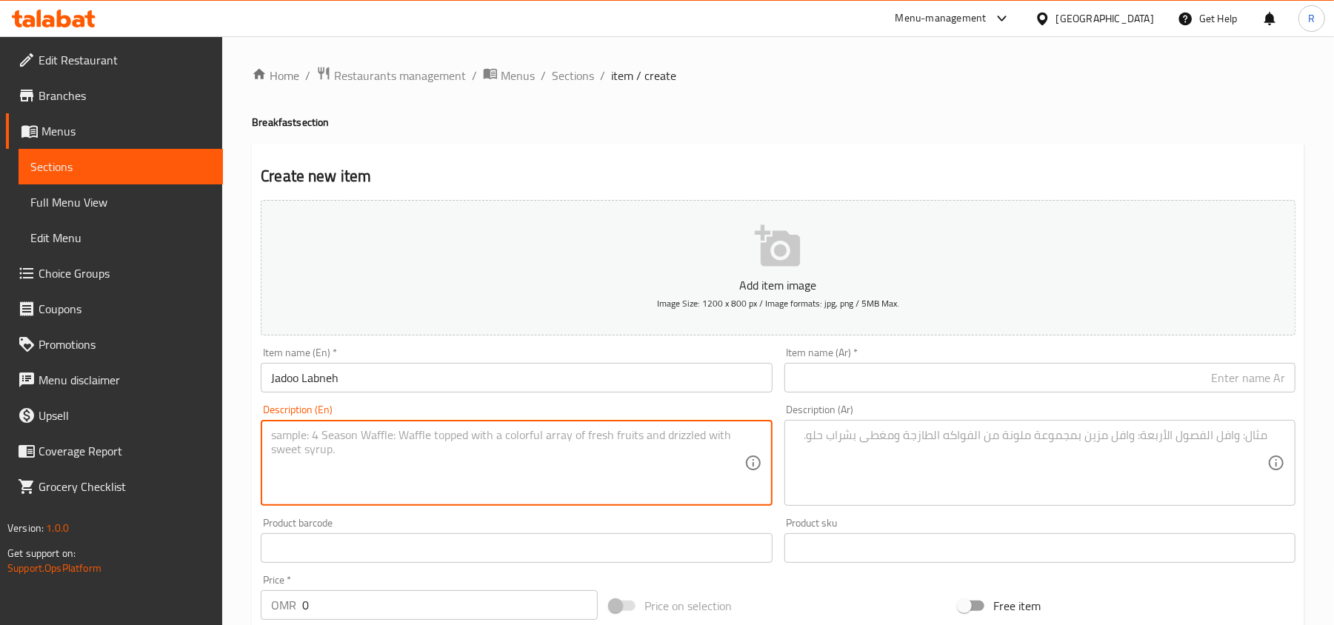
click at [308, 481] on textarea at bounding box center [507, 463] width 472 height 70
click at [301, 436] on textarea "Our spical flat-bread" at bounding box center [507, 463] width 472 height 70
click at [312, 435] on textarea "Our speical flat-bread" at bounding box center [507, 463] width 472 height 70
click at [314, 437] on textarea "Our specal flat-bread" at bounding box center [507, 463] width 472 height 70
click at [407, 437] on textarea "Our special flat-bread" at bounding box center [507, 463] width 472 height 70
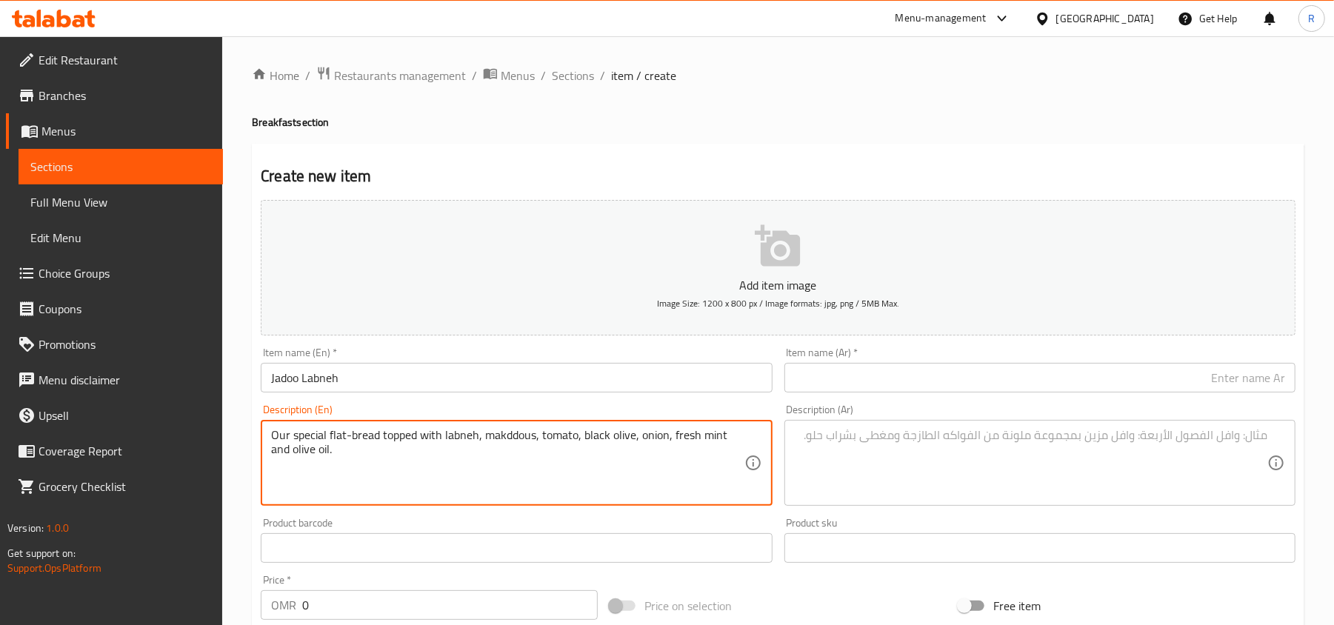
type textarea "Our special flat-bread topped with labneh, makddous, tomato, black olive, onion…"
click at [886, 386] on input "text" at bounding box center [1039, 378] width 511 height 30
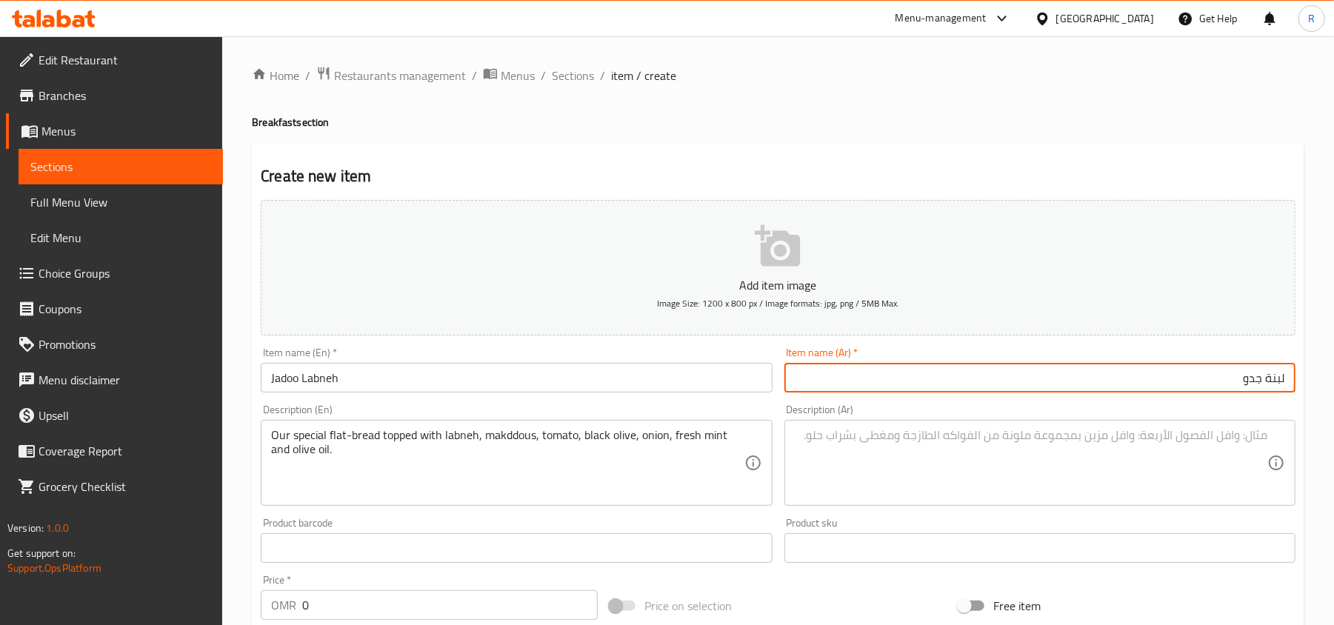
type input "لبنة جدو"
click at [960, 462] on textarea at bounding box center [1031, 463] width 472 height 70
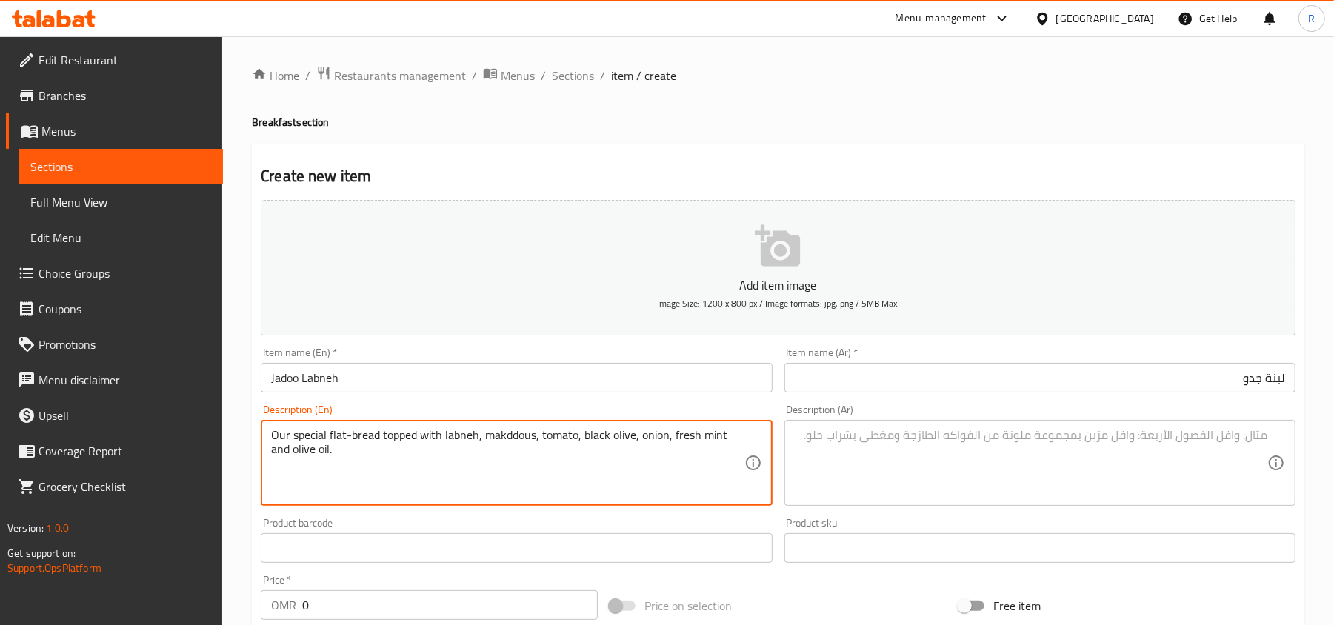
click at [575, 437] on textarea "Our special flat-bread topped with labneh, makddous, tomato, black olive, onion…" at bounding box center [507, 463] width 472 height 70
click at [892, 456] on textarea at bounding box center [1031, 463] width 472 height 70
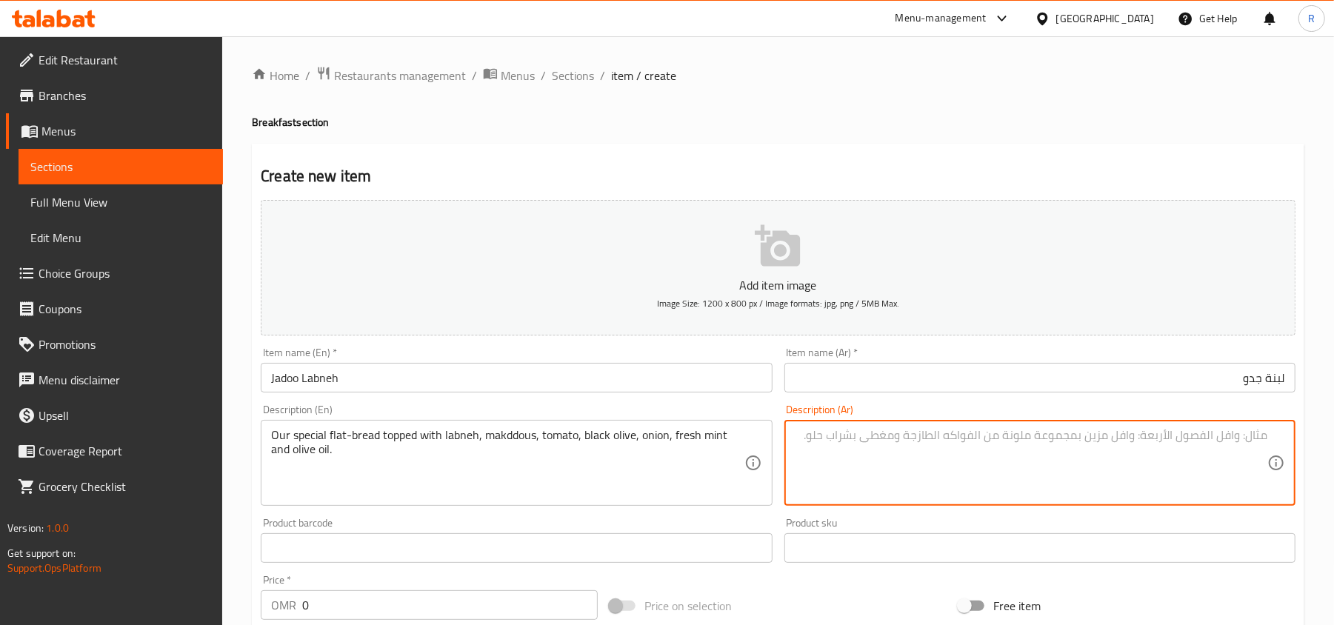
paste textarea "خبزنا المسطح الخاص المغطى باللبنة والمقدوس والطماطم والزيتون الأسود والبصل والن…"
click at [1245, 433] on textarea "خبزنا المسطح الخاص المغطى باللبنة والمقدوس والطماطم والزيتون الأسود والبصل والن…" at bounding box center [1031, 463] width 472 height 70
click at [1242, 438] on textarea "خبز المسطح الخاص المغطى باللبنة والمقدوس والطماطم والزيتون الأسود والبصل والنعن…" at bounding box center [1031, 463] width 472 height 70
click at [1180, 436] on textarea "خبز مسطح الخاص المغطى باللبنة والمقدوس والطماطم والزيتون الأسود والبصل والنعناع…" at bounding box center [1031, 463] width 472 height 70
click at [1140, 477] on textarea "خبز مسطح الخاص بنا المغطى باللبنة والمقدوس والطماطم والزيتون الأسود والبصل والن…" at bounding box center [1031, 463] width 472 height 70
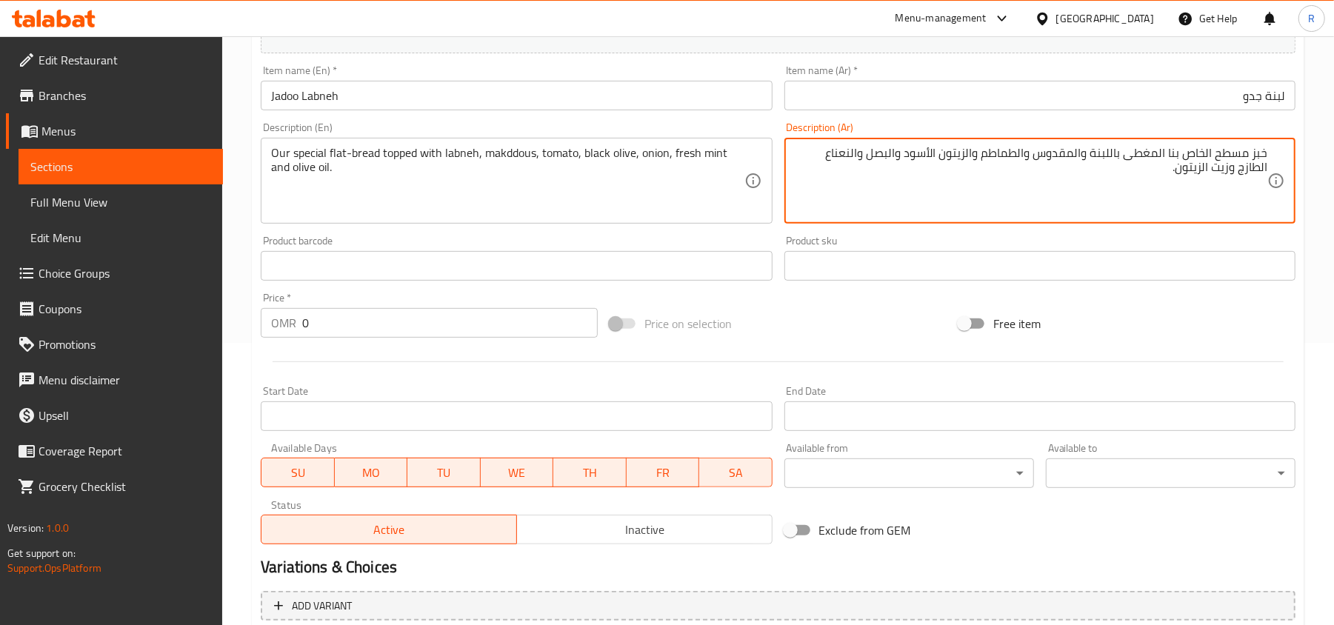
scroll to position [296, 0]
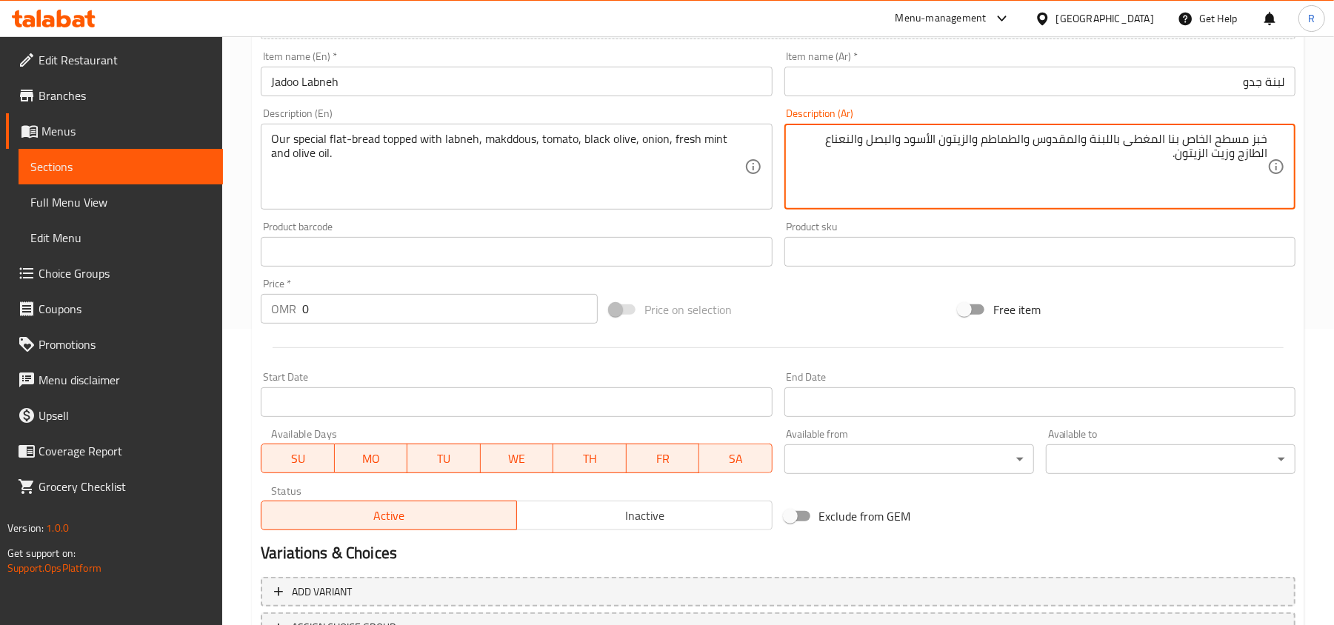
type textarea "خبز مسطح الخاص بنا المغطى باللبنة والمقدوس والطماطم والزيتون الأسود والبصل والن…"
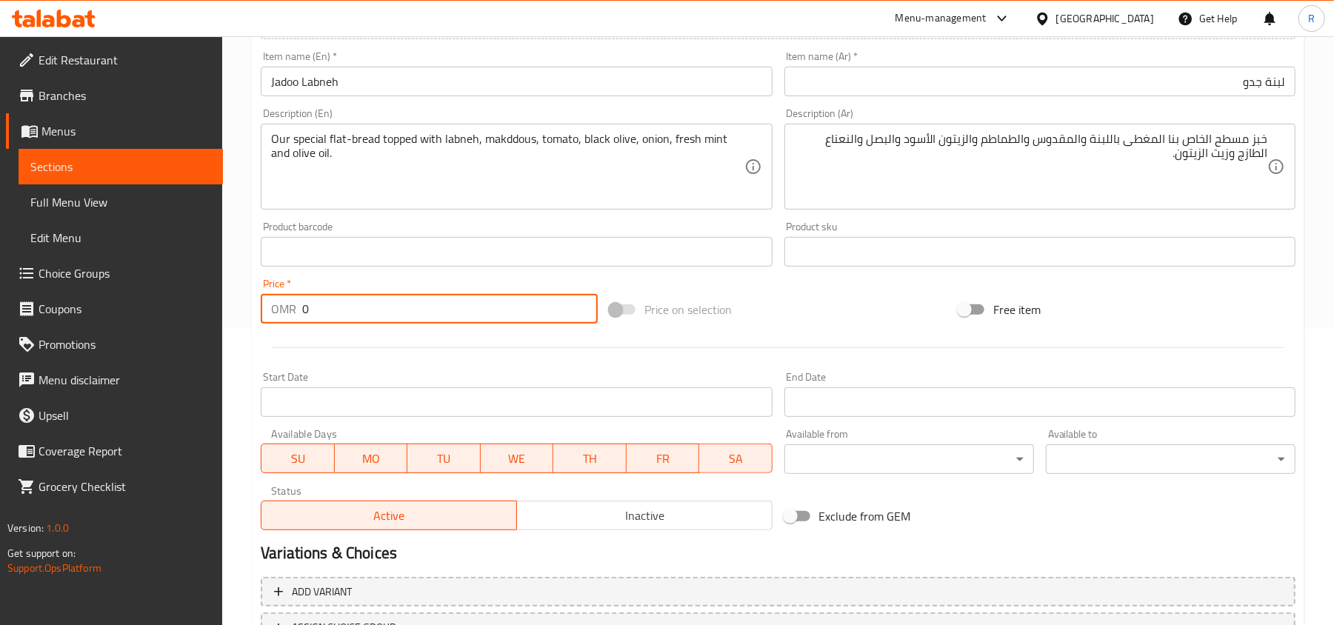
drag, startPoint x: 315, startPoint y: 308, endPoint x: 283, endPoint y: 310, distance: 31.9
click at [283, 310] on div "OMR 0 Price *" at bounding box center [429, 309] width 337 height 30
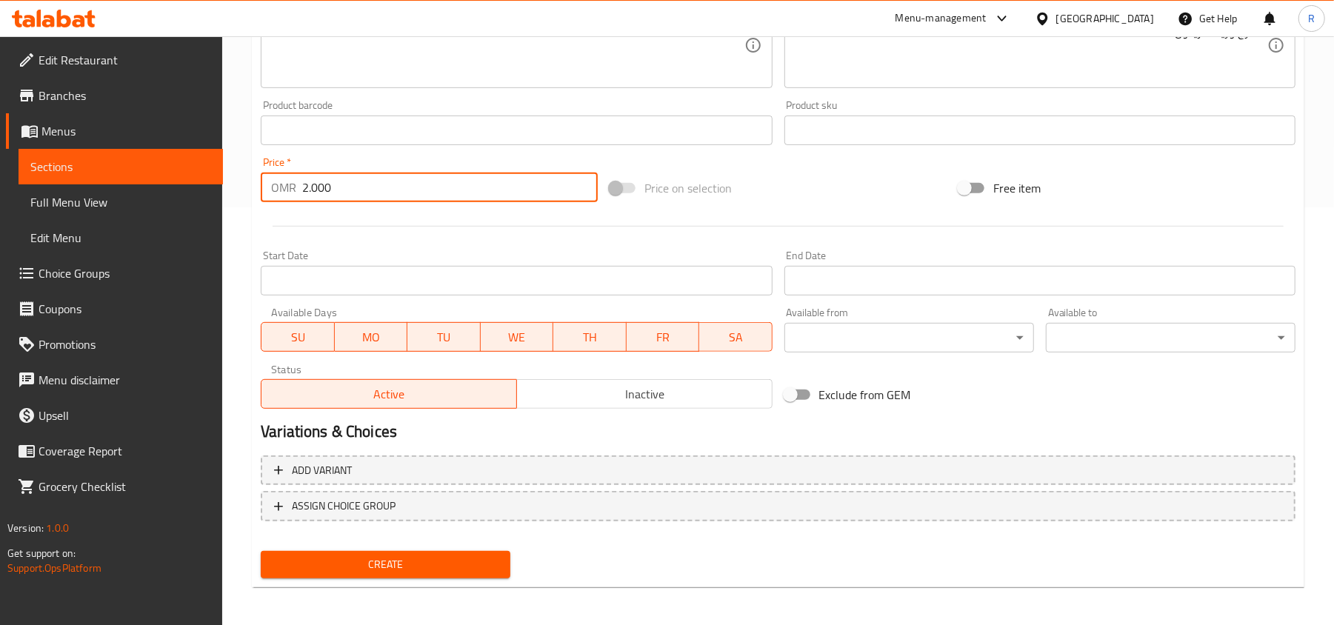
scroll to position [421, 0]
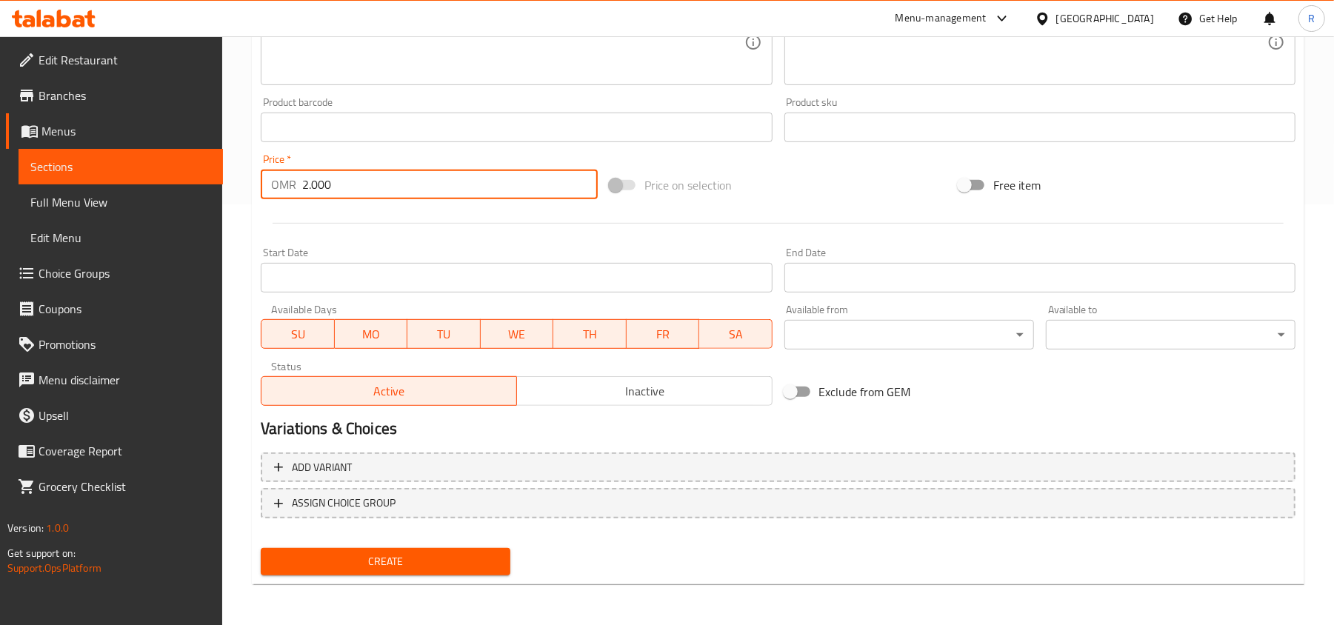
type input "2.000"
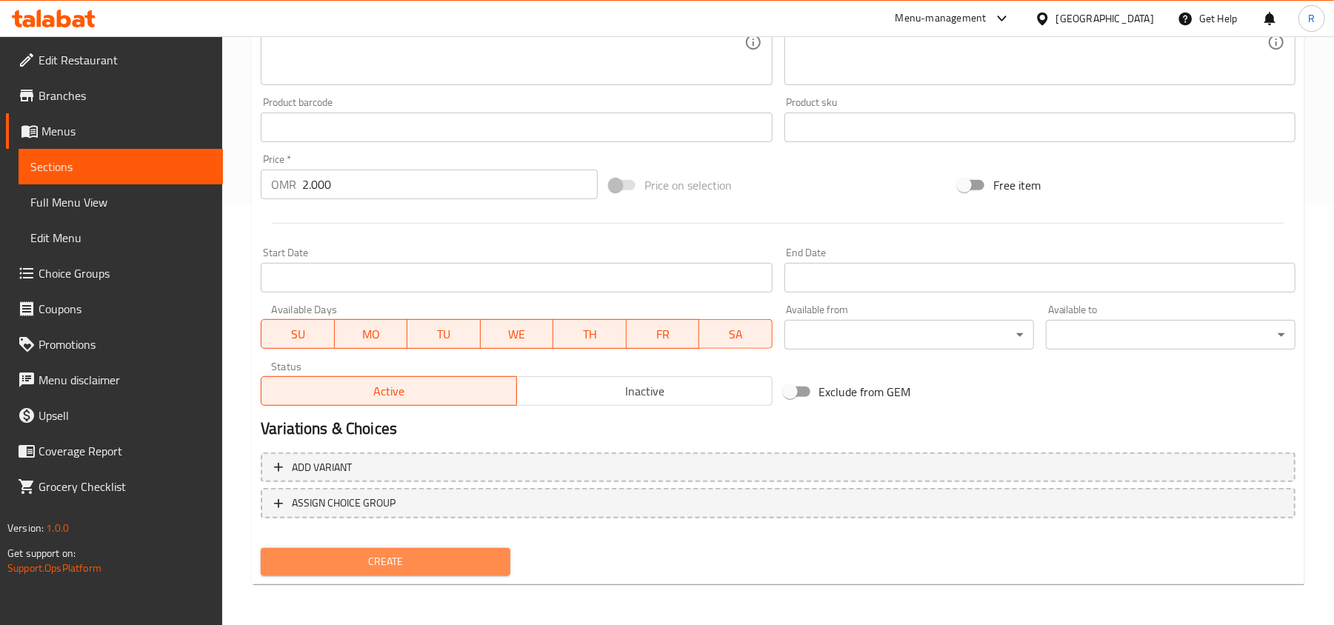
click at [424, 558] on span "Create" at bounding box center [385, 561] width 226 height 19
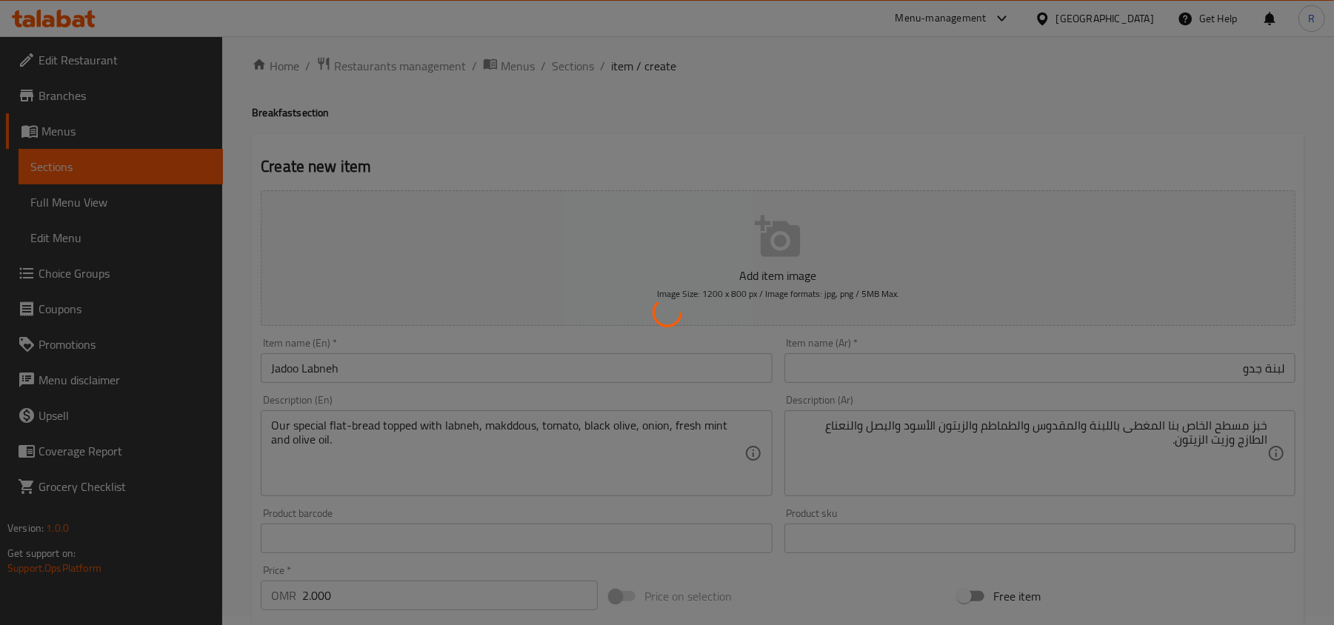
scroll to position [0, 0]
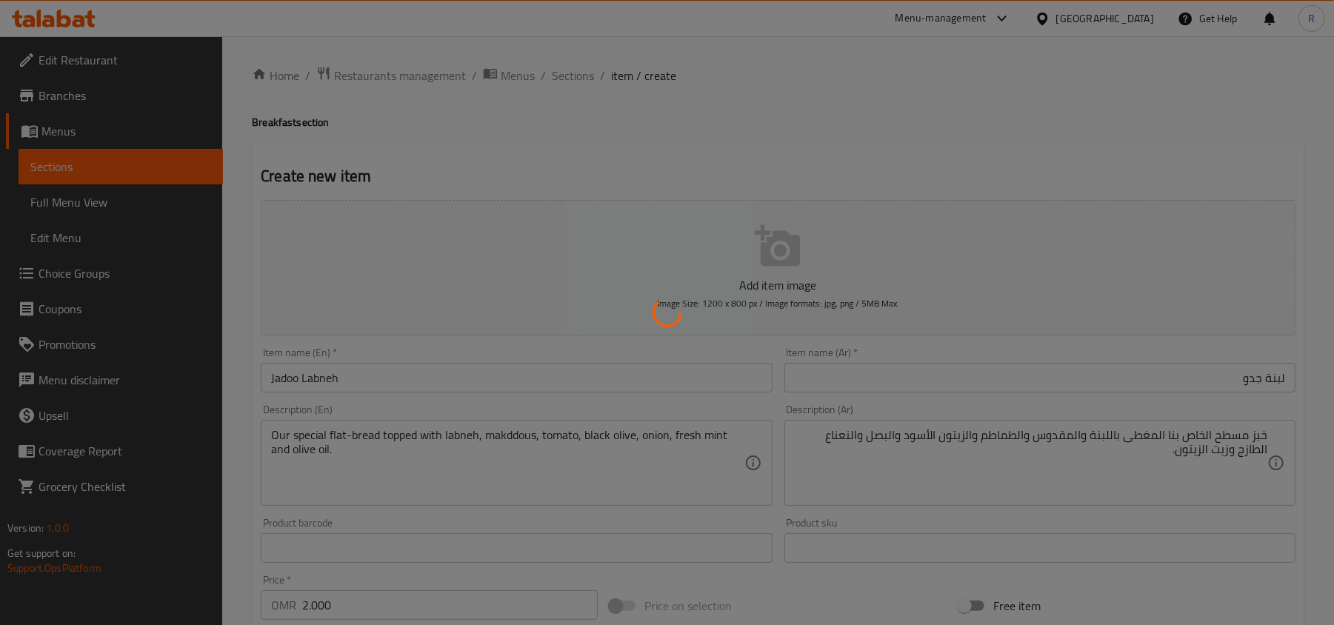
type input "0"
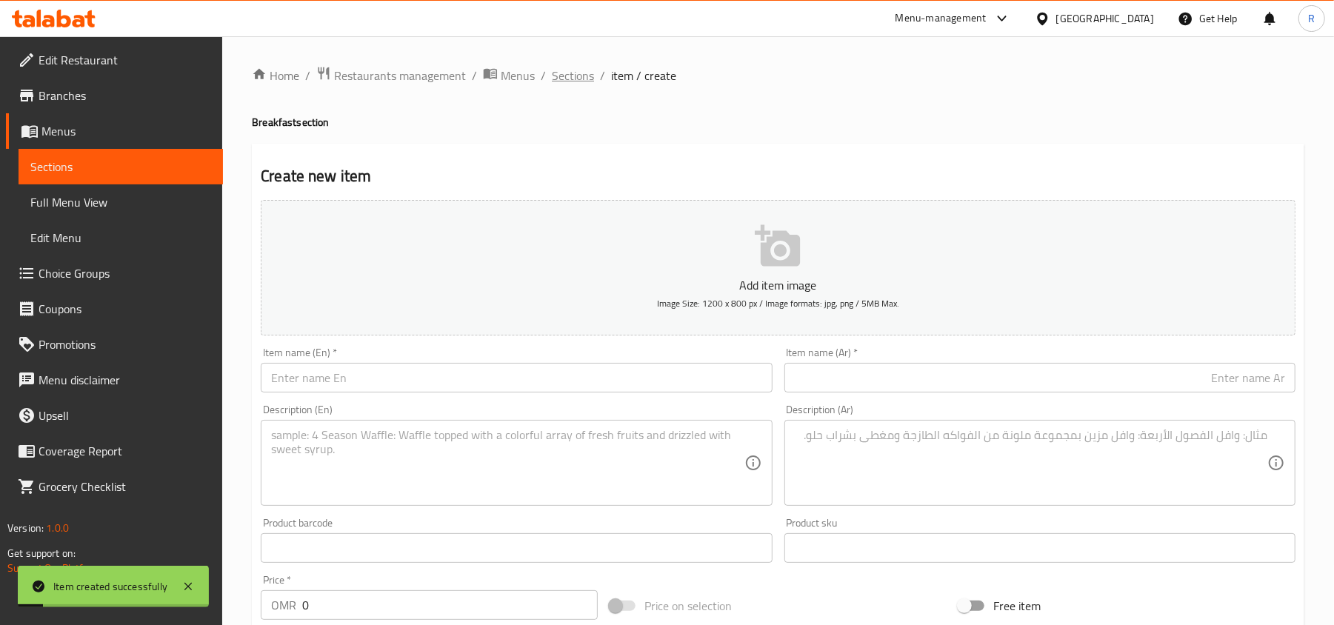
click at [573, 76] on span "Sections" at bounding box center [573, 76] width 42 height 18
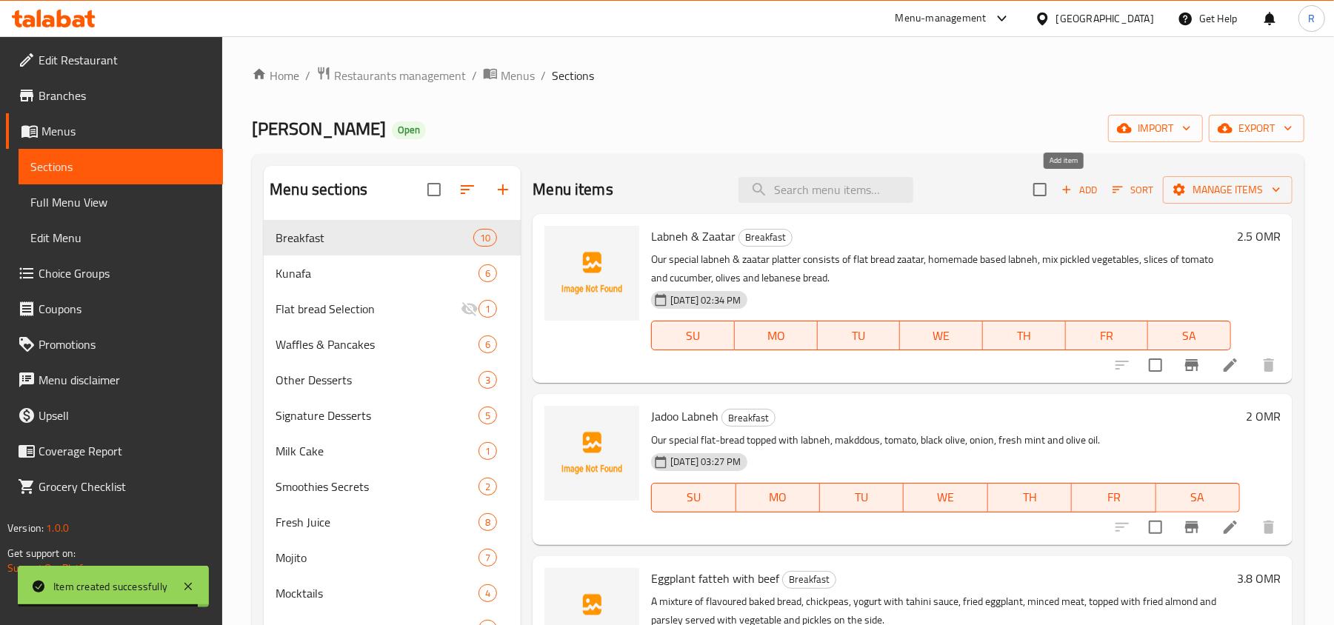
click at [1064, 191] on span "Add" at bounding box center [1079, 189] width 40 height 17
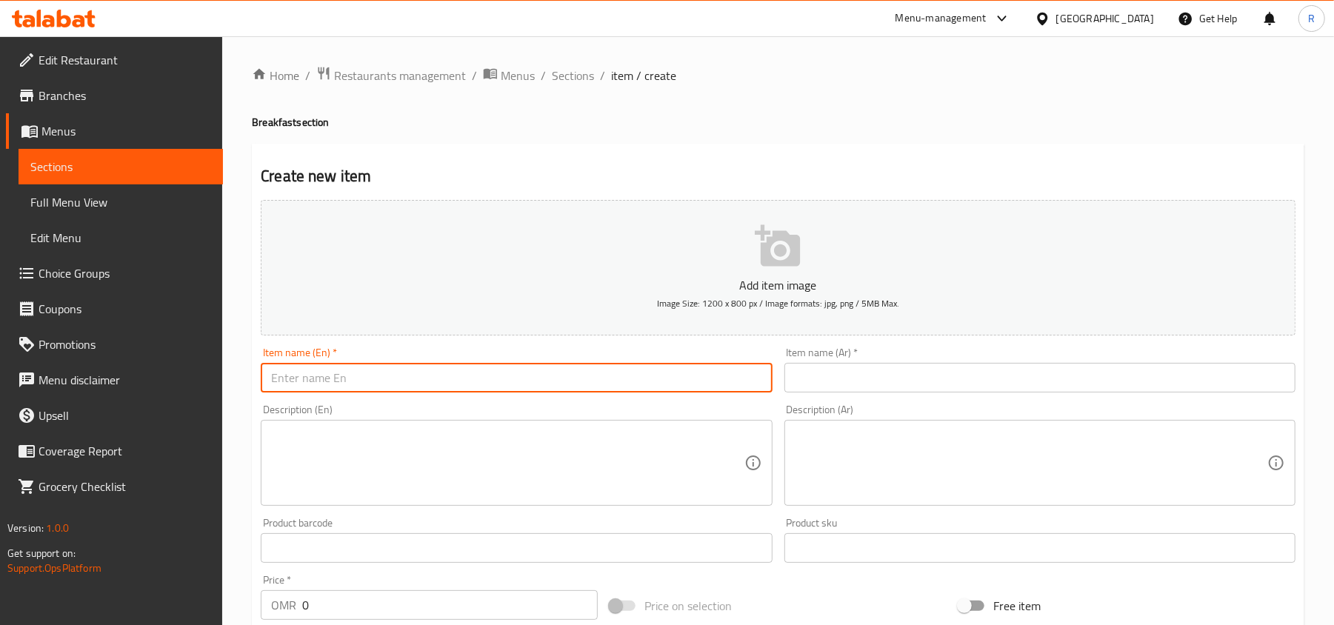
click at [532, 382] on input "text" at bounding box center [516, 378] width 511 height 30
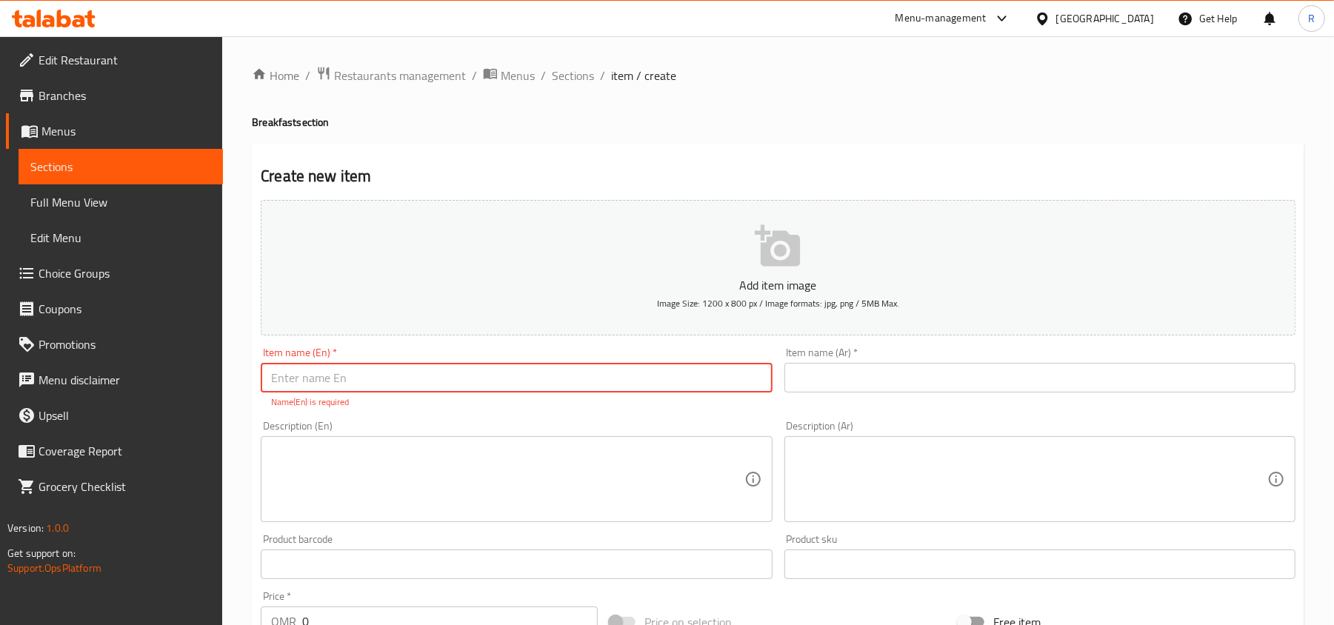
click at [551, 376] on input "text" at bounding box center [516, 378] width 511 height 30
type input "×"
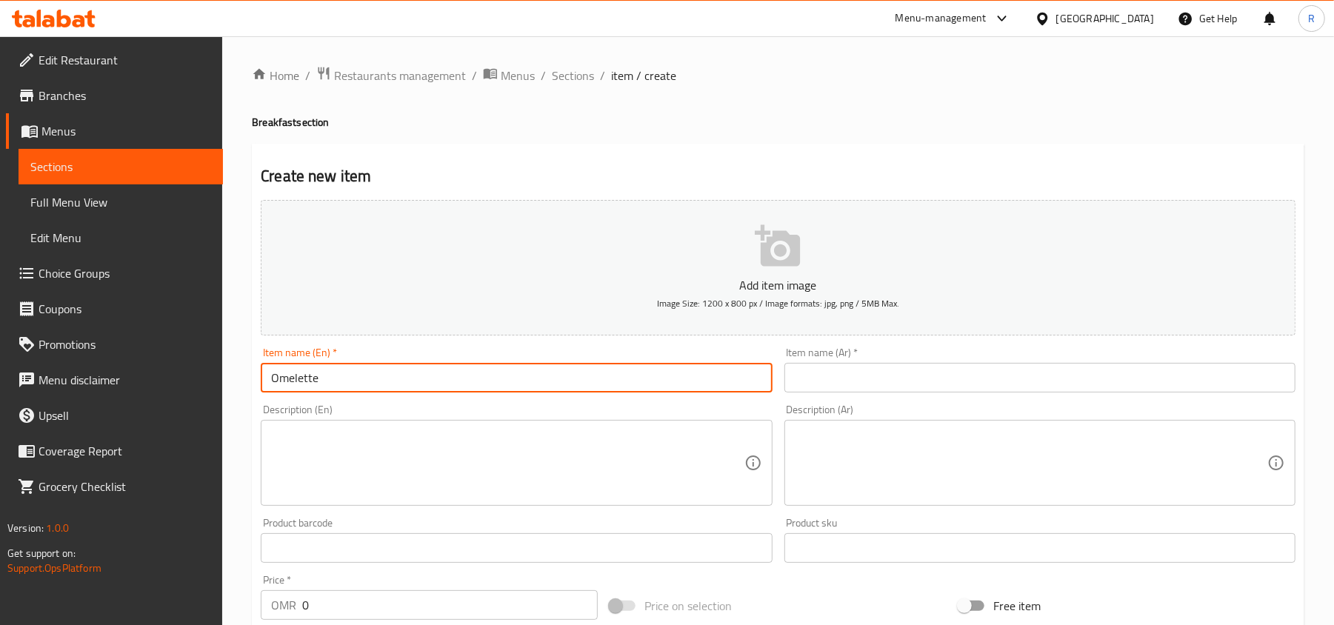
click at [344, 383] on input "Omelette" at bounding box center [516, 378] width 511 height 30
type input "Omelette Basterma"
click at [395, 453] on textarea at bounding box center [507, 463] width 472 height 70
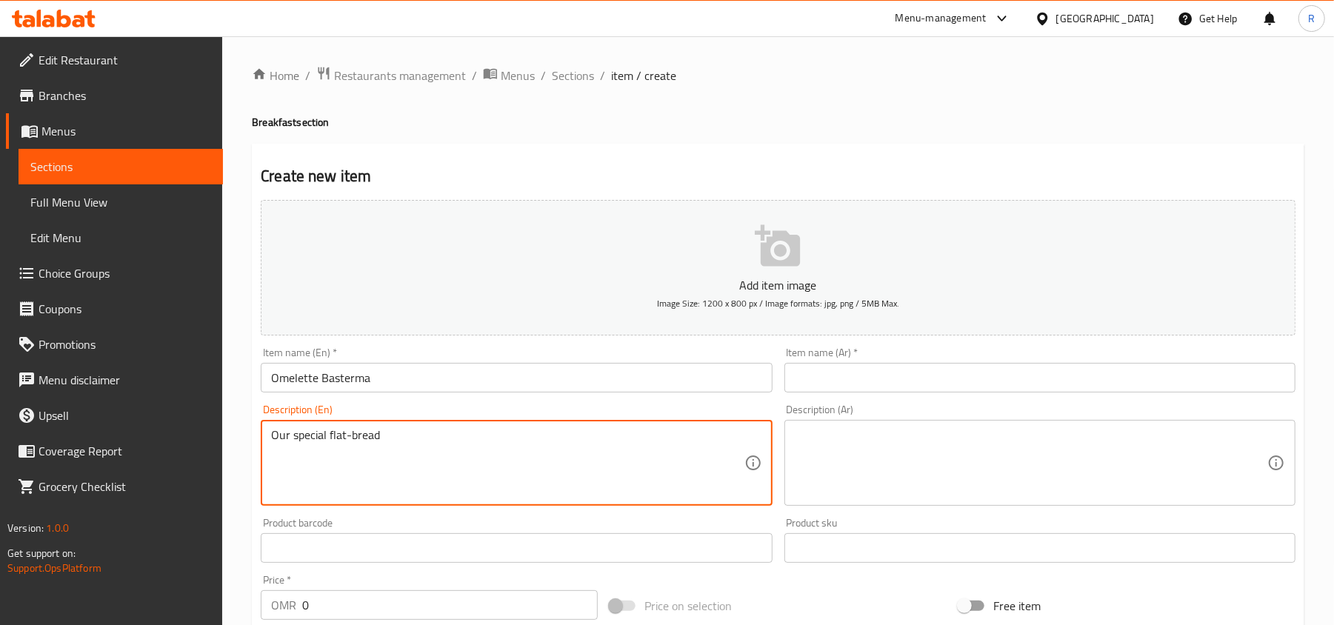
click at [349, 434] on textarea "Our special flat-bread" at bounding box center [507, 463] width 472 height 70
click at [410, 436] on textarea "Our special flat bread" at bounding box center [507, 463] width 472 height 70
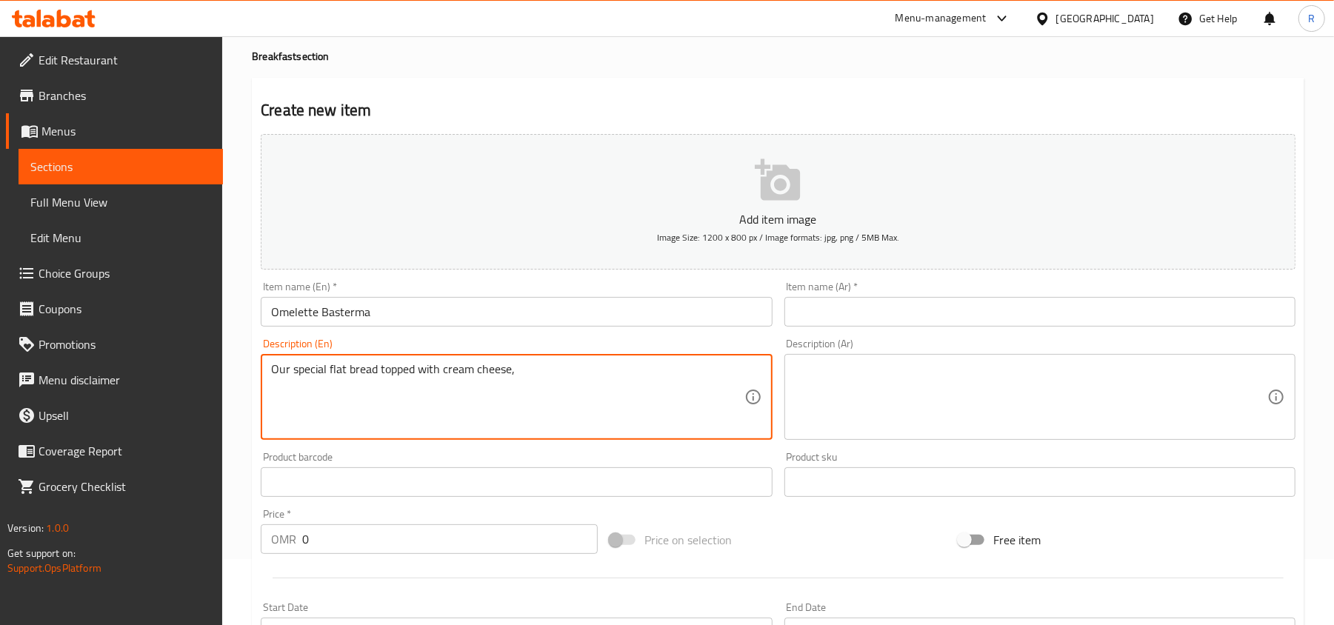
scroll to position [98, 0]
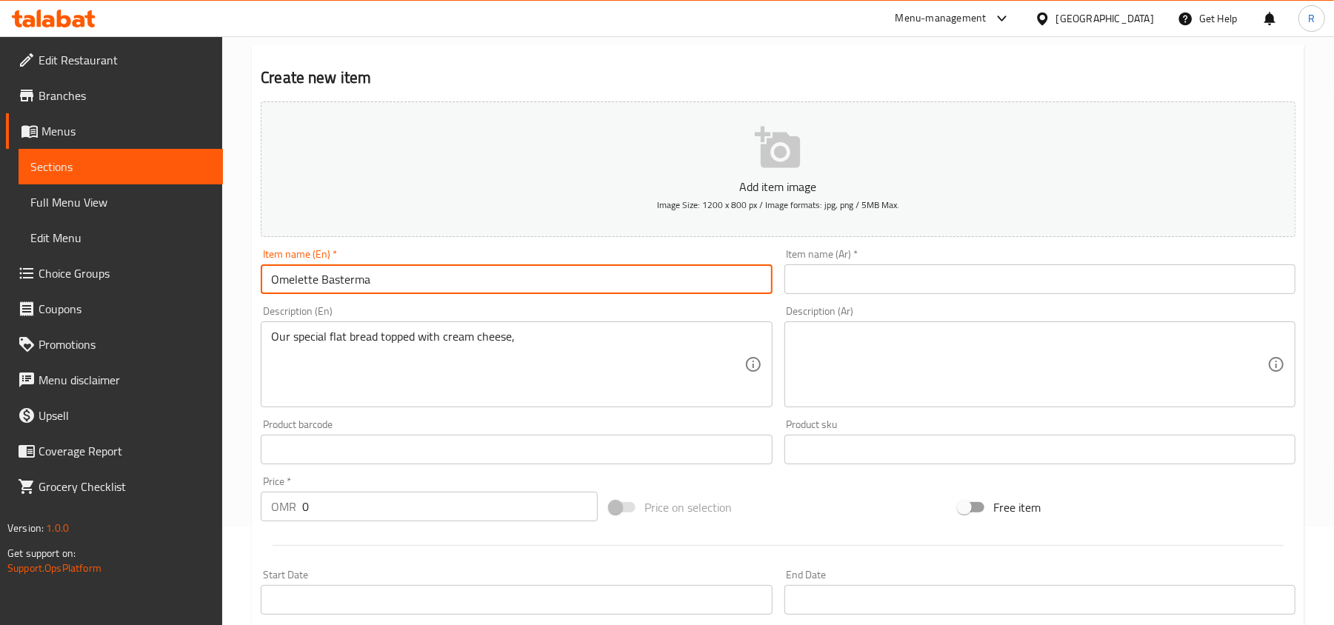
click at [312, 276] on input "Omelette Basterma" at bounding box center [516, 279] width 511 height 30
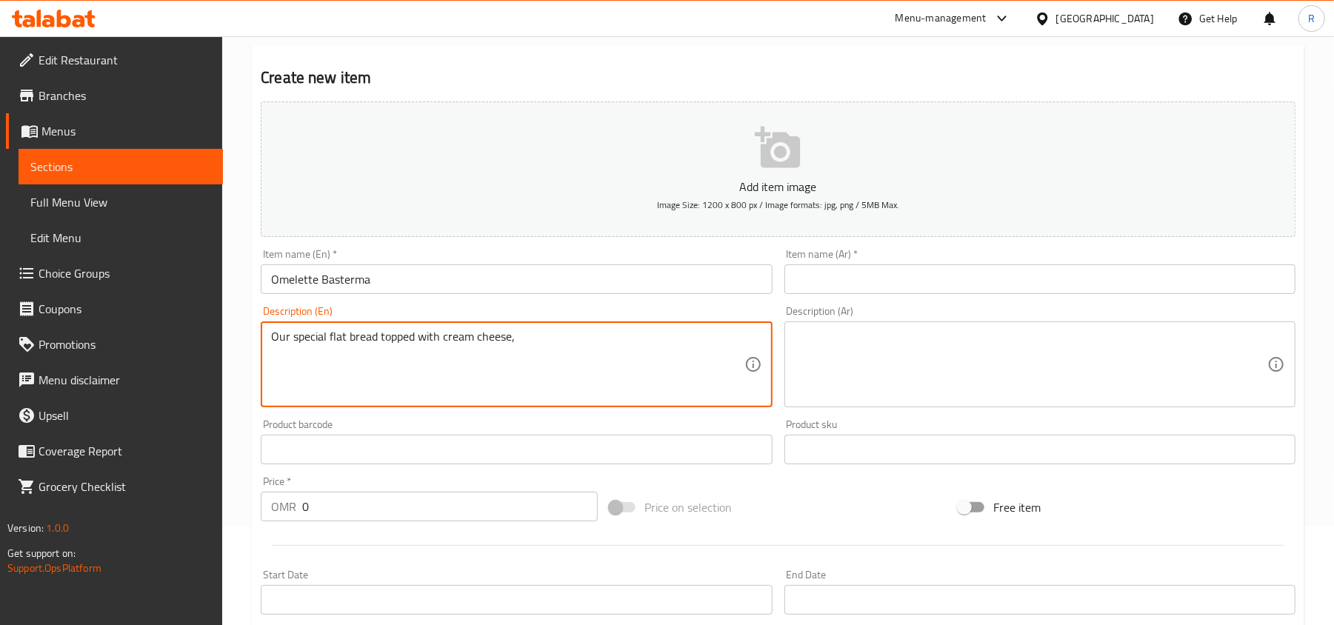
paste textarea "Omelette"
click at [612, 336] on textarea "Our special flat bread topped with cream cheese, Omelette, mozzarela" at bounding box center [507, 365] width 472 height 70
click at [656, 341] on textarea "Our special flat bread topped with cream cheese, Omelette, mozzarella" at bounding box center [507, 365] width 472 height 70
click at [620, 335] on textarea "Our special flat bread topped with cream cheese, Omelette, mozzarella," at bounding box center [507, 365] width 472 height 70
drag, startPoint x: 532, startPoint y: 344, endPoint x: 481, endPoint y: 366, distance: 54.7
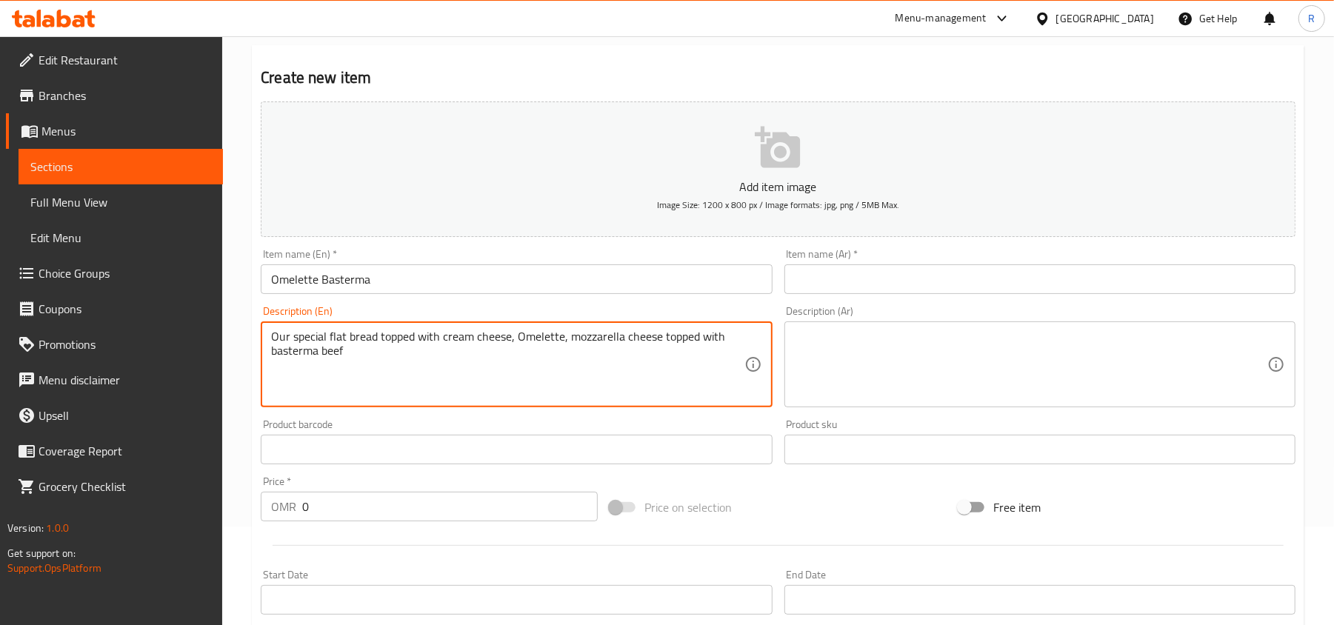
click at [481, 366] on textarea "Our special flat bread topped with cream cheese, Omelette, mozzarella cheese to…" at bounding box center [507, 365] width 472 height 70
type textarea "Our special flat bread topped with cream cheese, Omelette, mozzarella cheese to…"
click at [307, 282] on input "Omelette Basterma" at bounding box center [516, 279] width 511 height 30
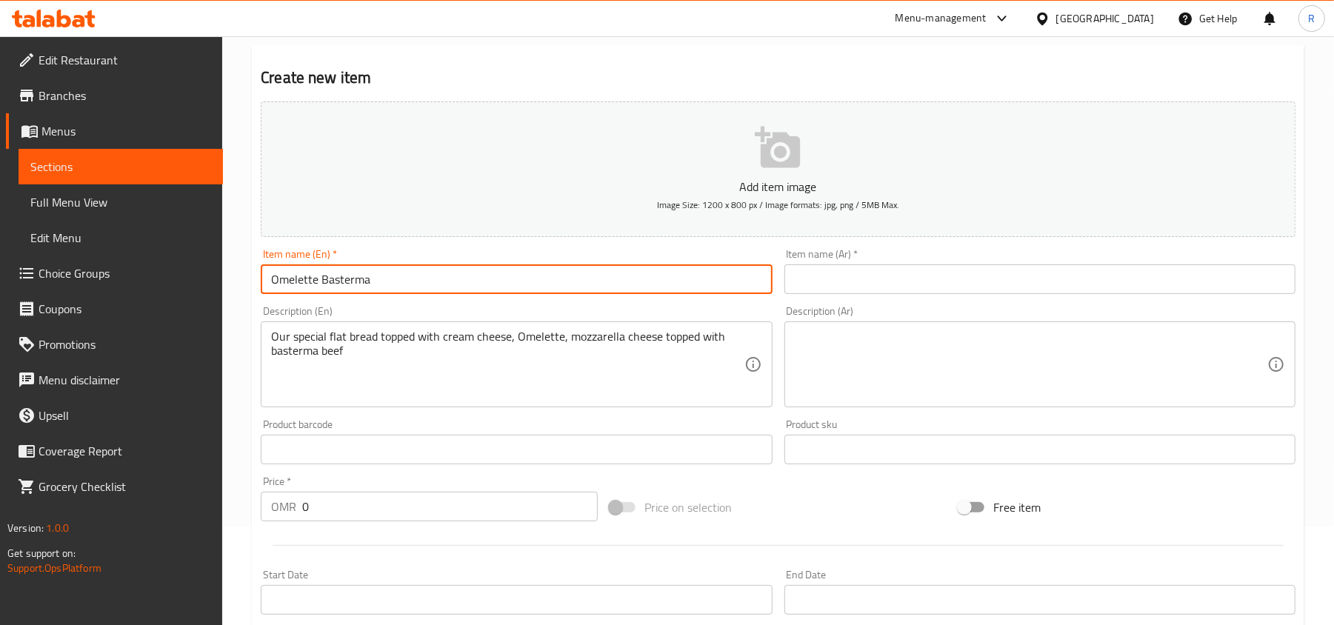
click at [307, 282] on input "Omelette Basterma" at bounding box center [516, 279] width 511 height 30
click at [887, 271] on input "text" at bounding box center [1039, 279] width 511 height 30
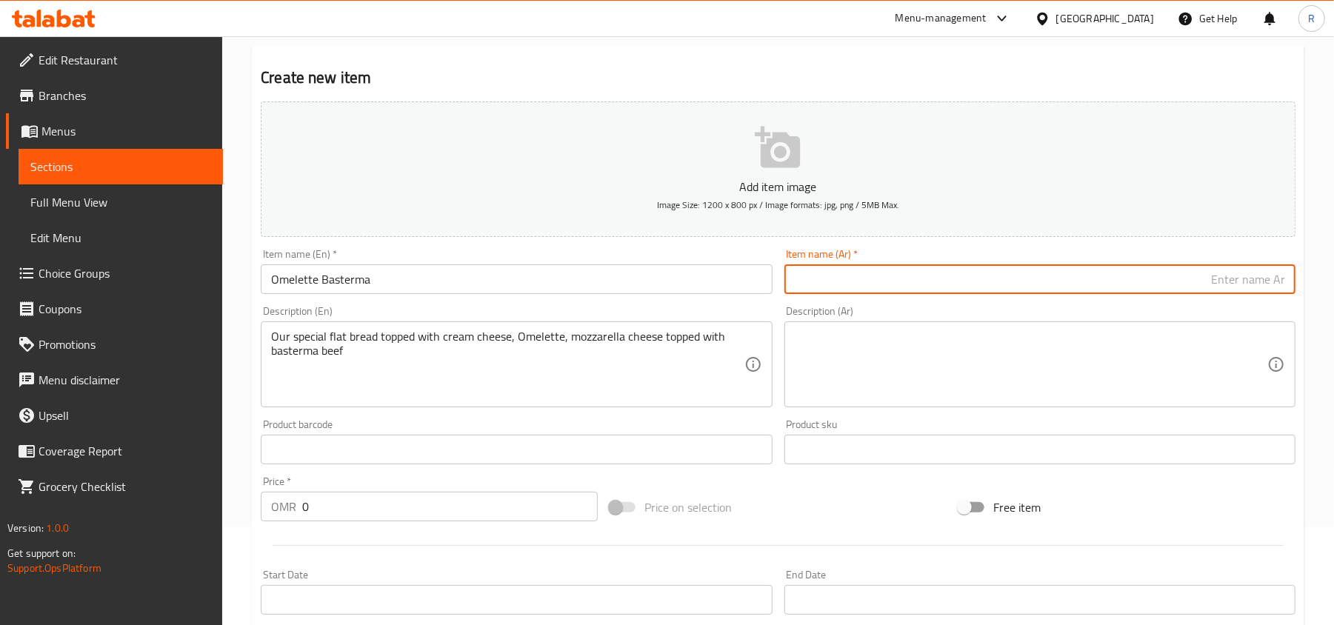
click at [1207, 289] on input "text" at bounding box center [1039, 279] width 511 height 30
click at [1009, 279] on input "بيض" at bounding box center [1039, 279] width 511 height 30
type input "بيض و بسترما"
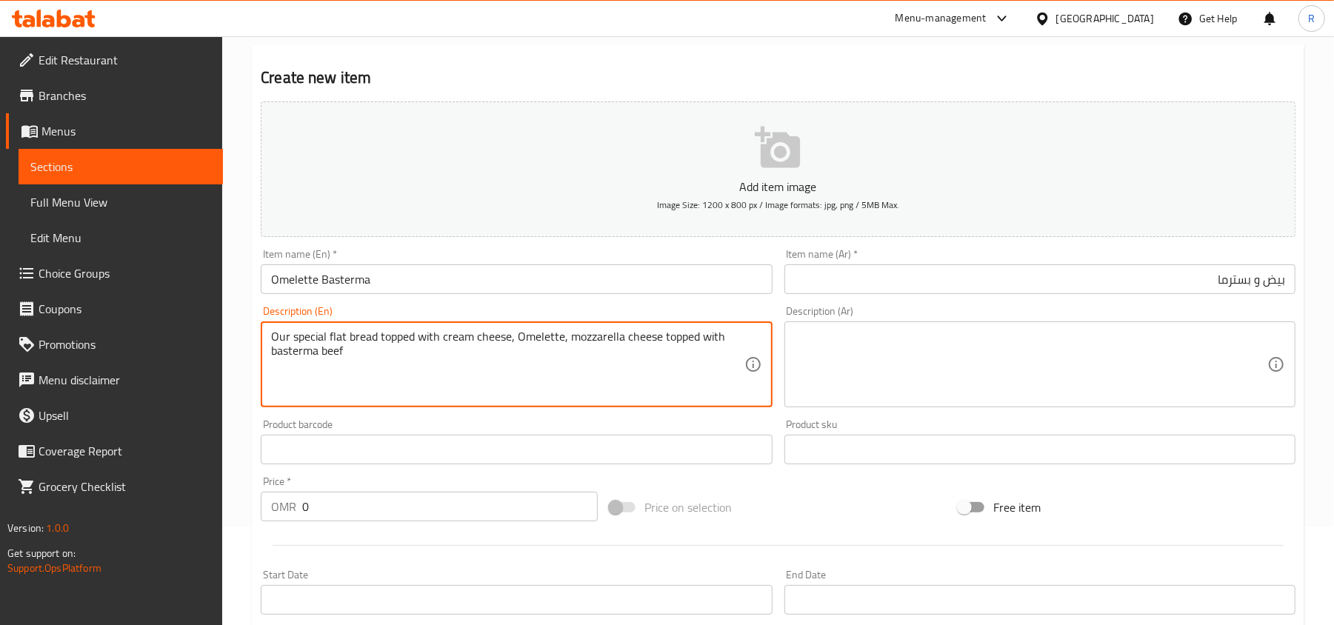
click at [629, 339] on textarea "Our special flat bread topped with cream cheese, Omelette, mozzarella cheese to…" at bounding box center [507, 365] width 472 height 70
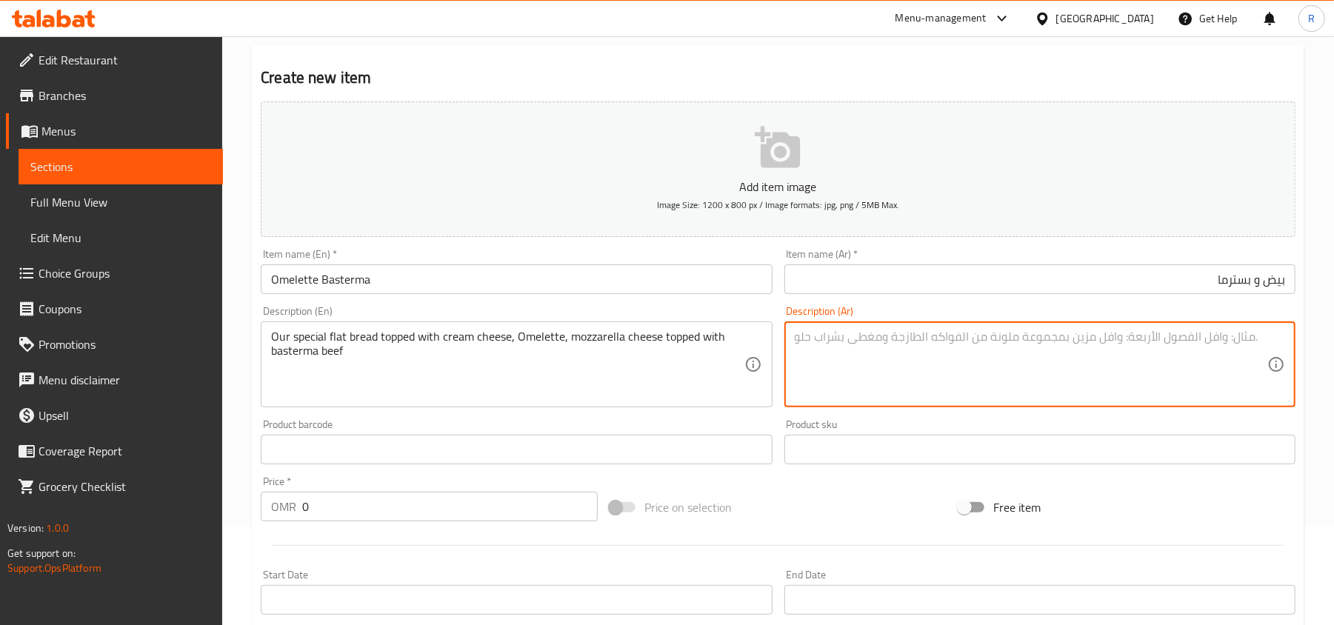
click at [945, 360] on textarea at bounding box center [1031, 365] width 472 height 70
paste textarea "خبزنا المسطح الخاص مغطى بجبنة كريمية، أومليت، جبن موزاريلا مغطى بلحم بقري باستر…"
click at [1245, 330] on textarea "خبزنا المسطح الخاص مغطى بجبنة كريمية، أومليت، جبن موزاريلا مغطى بلحم بقري باستر…" at bounding box center [1031, 365] width 472 height 70
click at [1177, 335] on textarea "خبز المسطح الخاص مغطى بجبنة كريمية، أومليت، جبن موزاريلا مغطى بلحم بقري باسترما" at bounding box center [1031, 365] width 472 height 70
click at [815, 339] on textarea "خبز المسطح الخاص بنا مغطى بجبنة كريمية، أومليت، جبن موزاريلا مغطى بلحم بقري باس…" at bounding box center [1031, 365] width 472 height 70
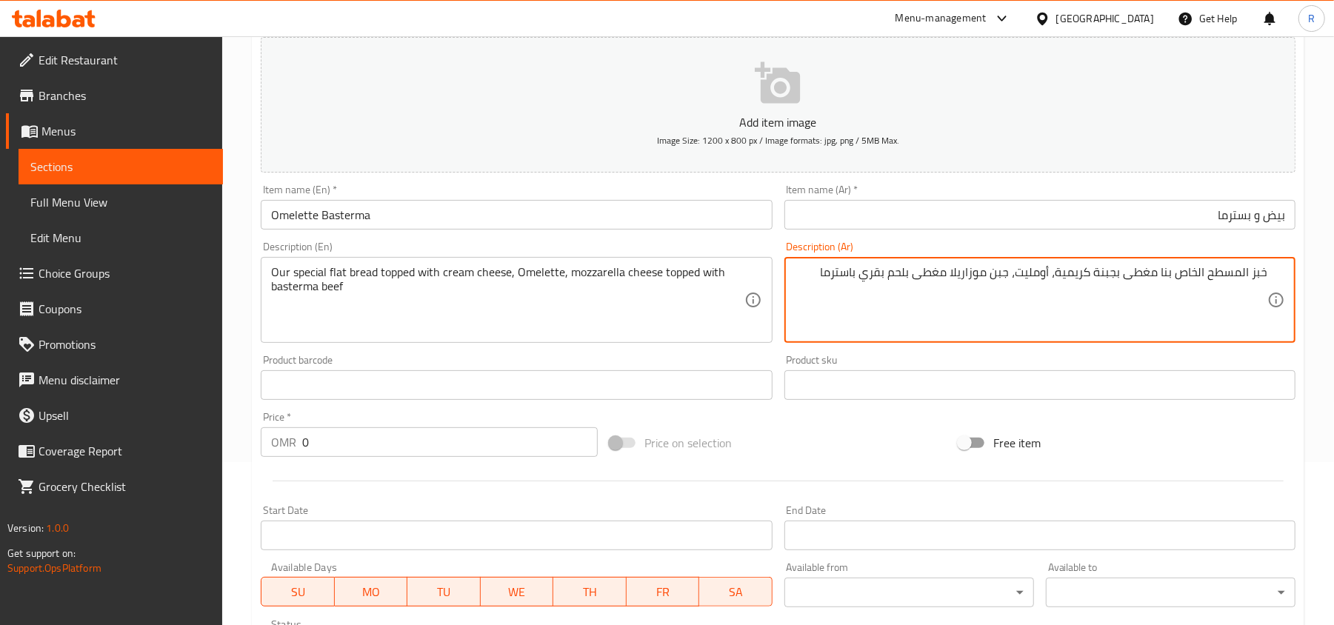
scroll to position [197, 0]
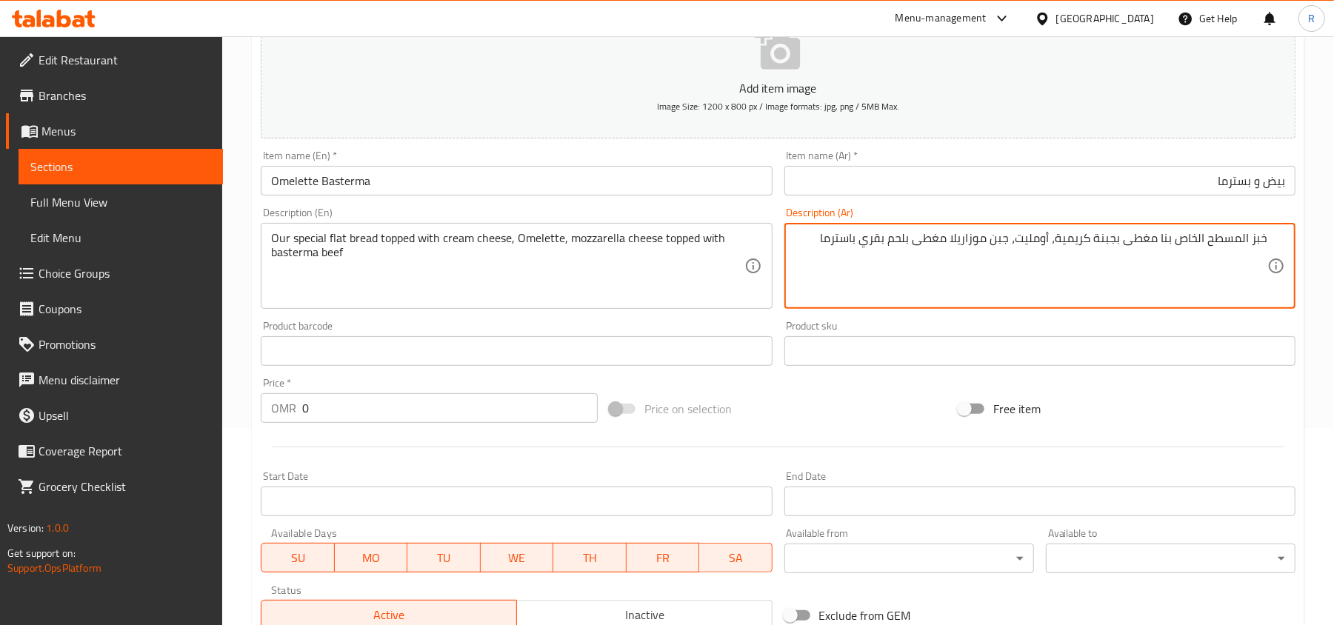
type textarea "خبز المسطح الخاص بنا مغطى بجبنة كريمية، أومليت، جبن موزاريلا مغطى بلحم بقري باس…"
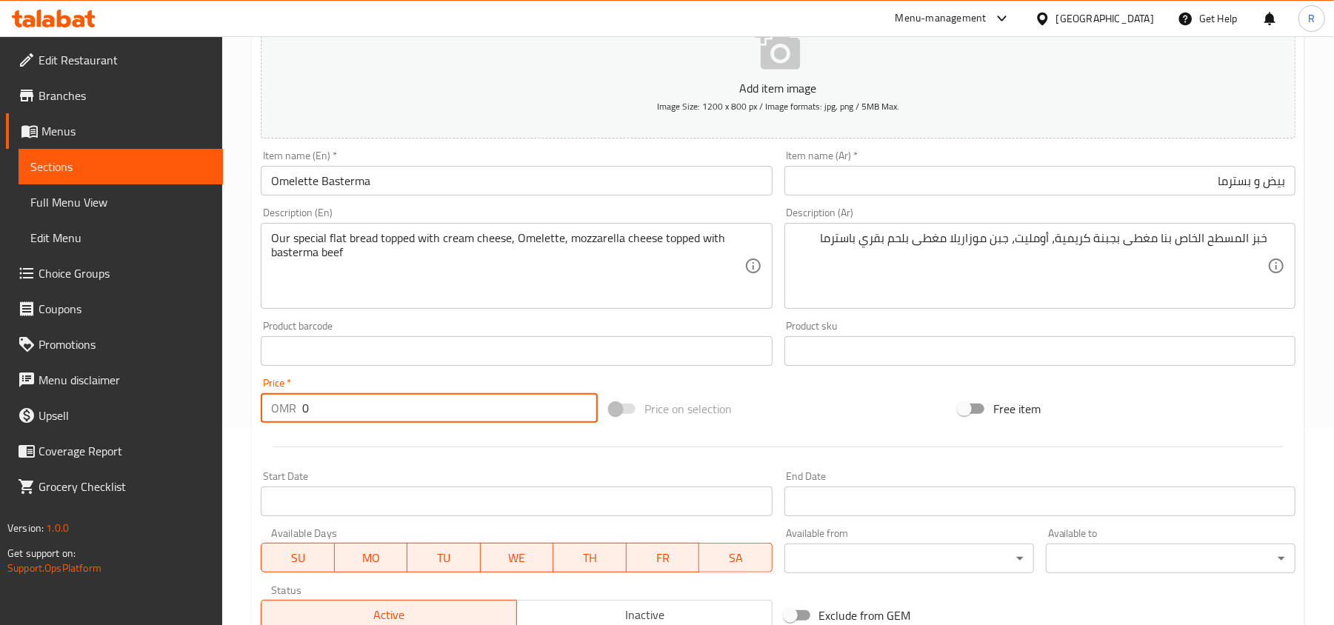
drag, startPoint x: 309, startPoint y: 412, endPoint x: 284, endPoint y: 400, distance: 27.5
click at [284, 400] on div "OMR 0 Price *" at bounding box center [429, 408] width 337 height 30
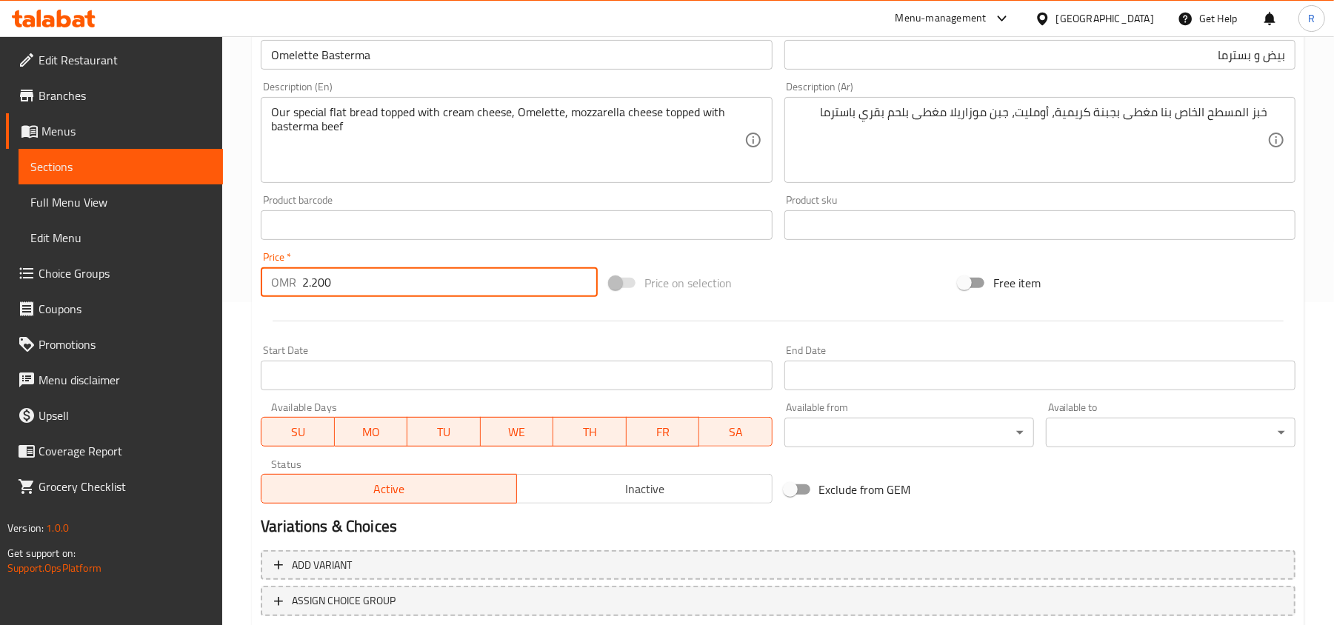
scroll to position [395, 0]
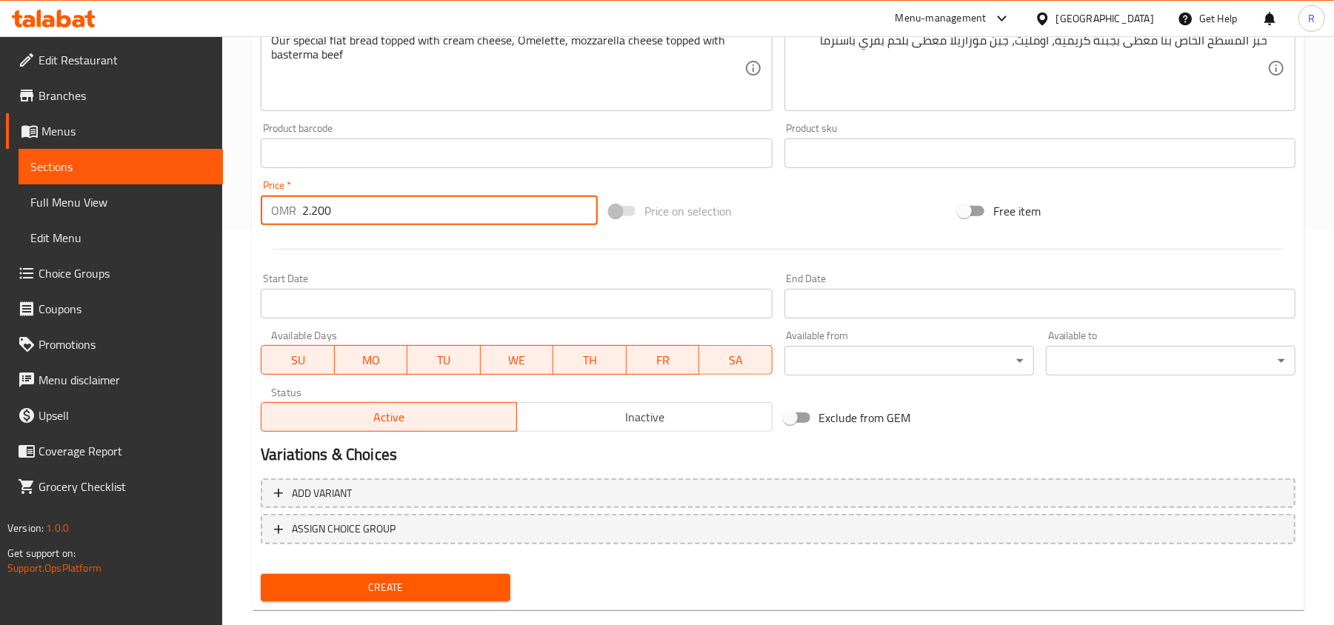
type input "2.200"
click at [387, 581] on span "Create" at bounding box center [385, 587] width 226 height 19
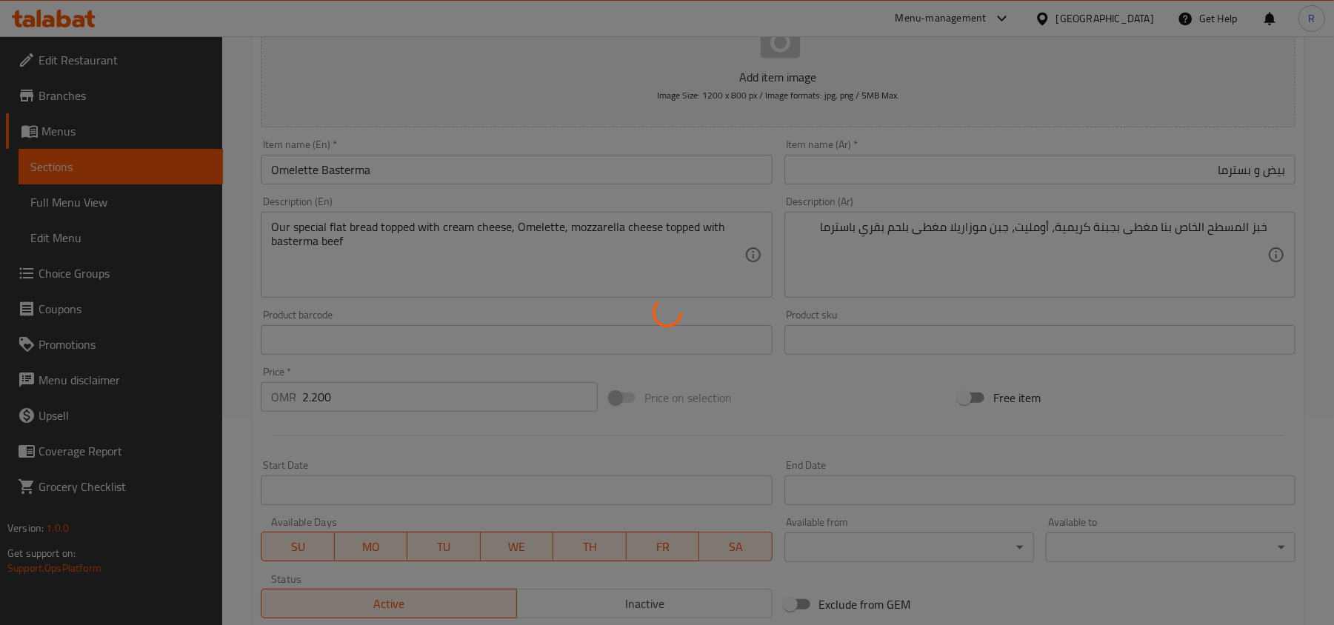
scroll to position [0, 0]
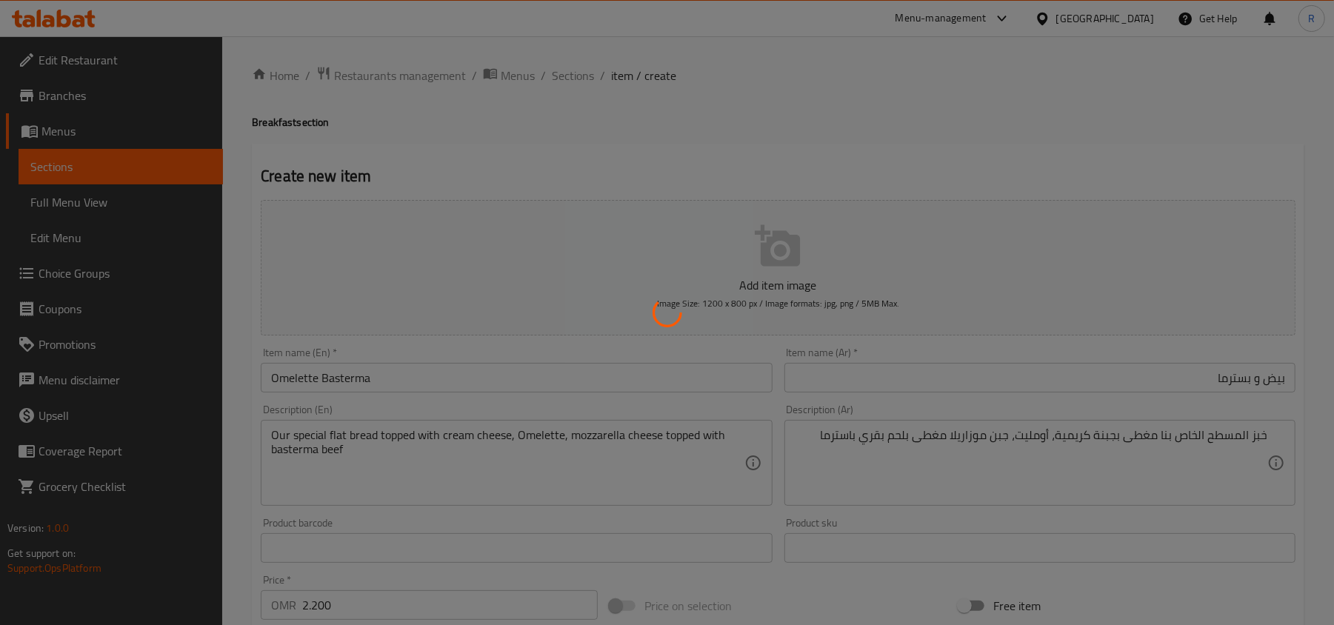
type input "0"
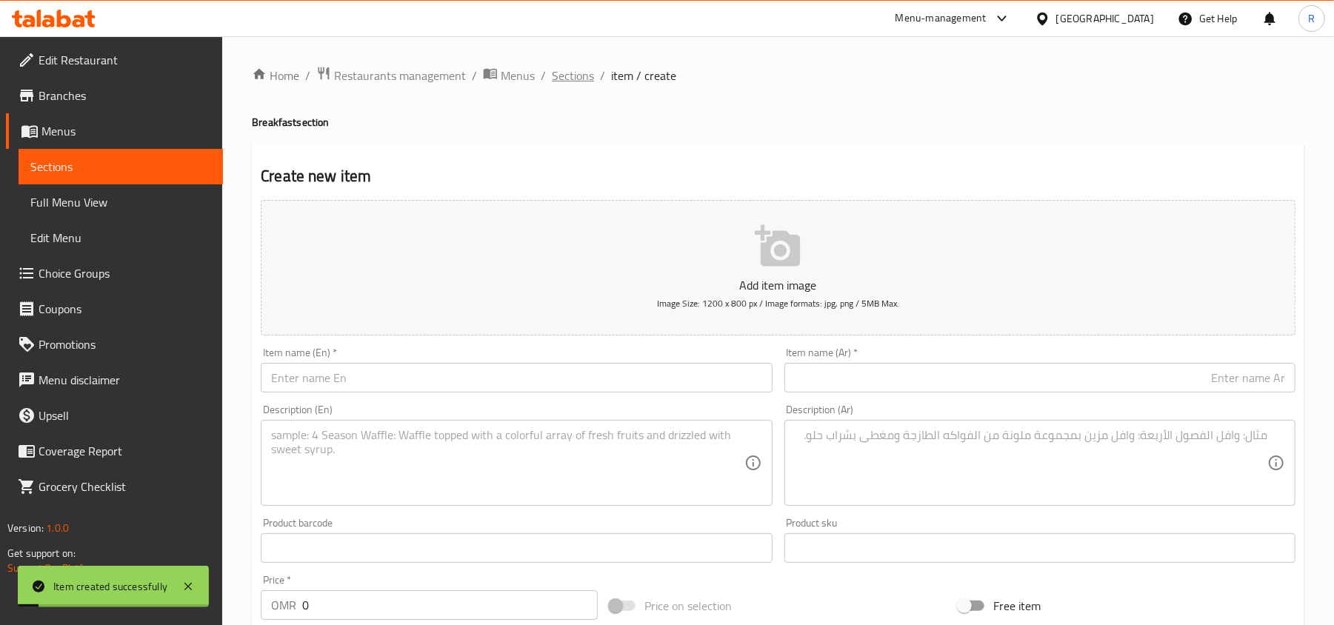
click at [570, 73] on span "Sections" at bounding box center [573, 76] width 42 height 18
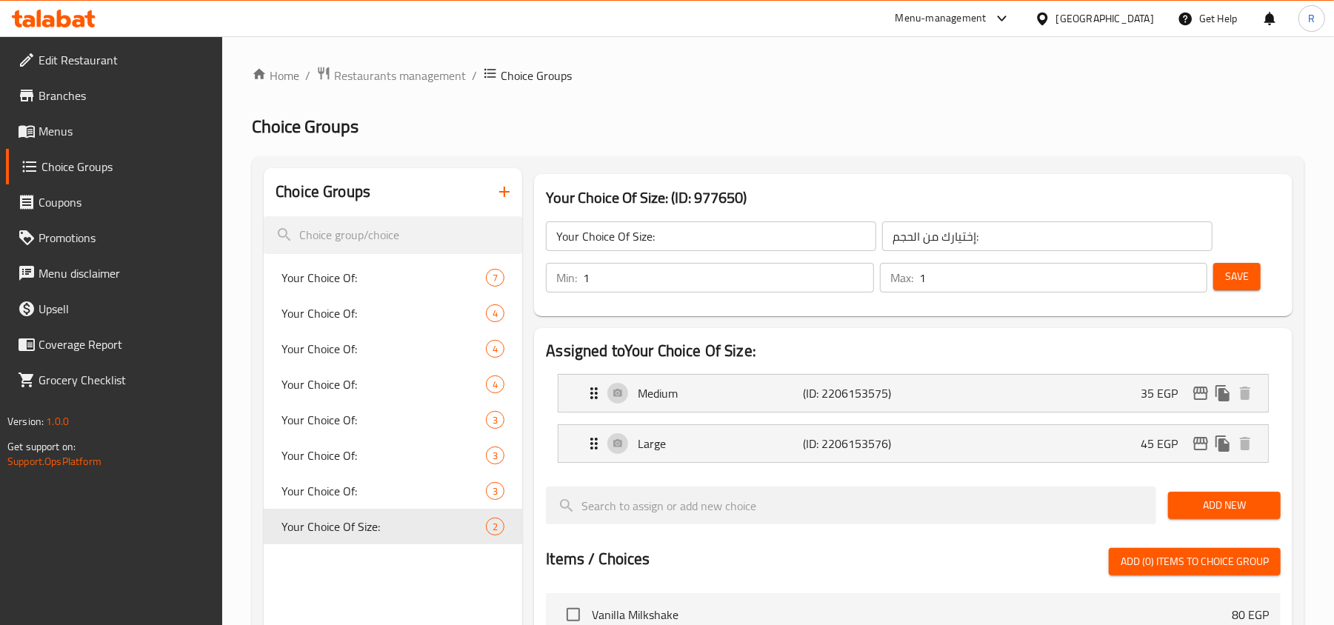
scroll to position [691, 0]
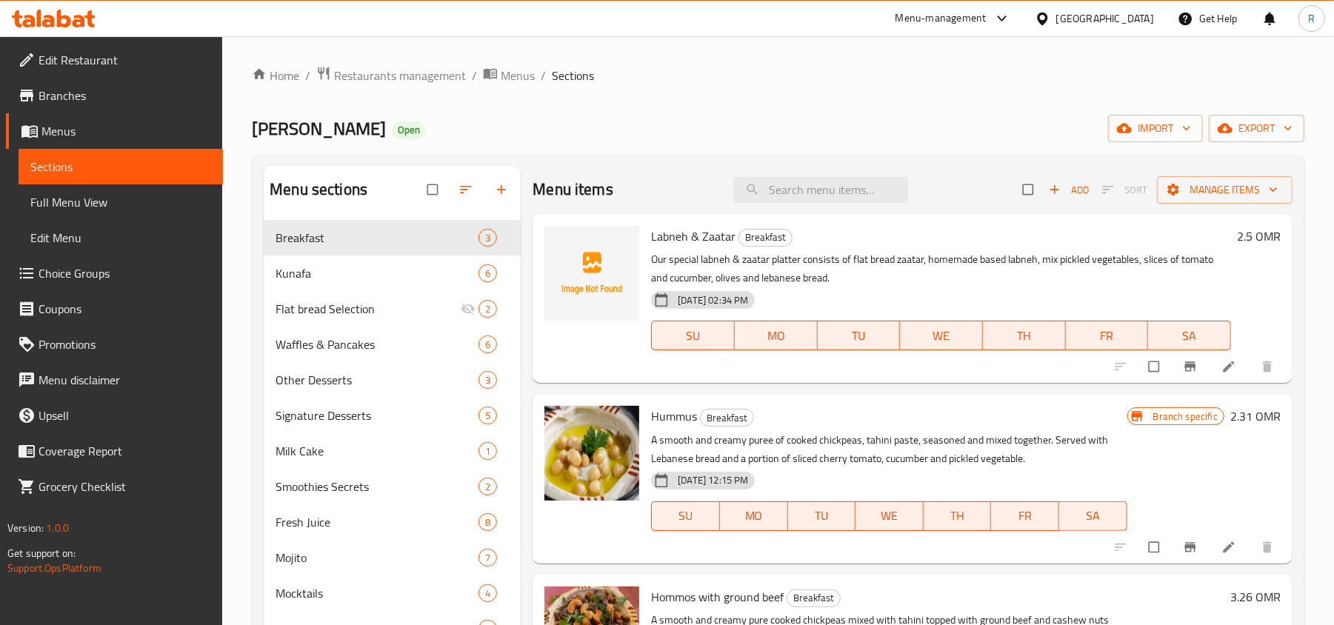
click at [798, 126] on div "Kunafat Jadoo Open import export" at bounding box center [778, 128] width 1052 height 27
